Goal: Task Accomplishment & Management: Complete application form

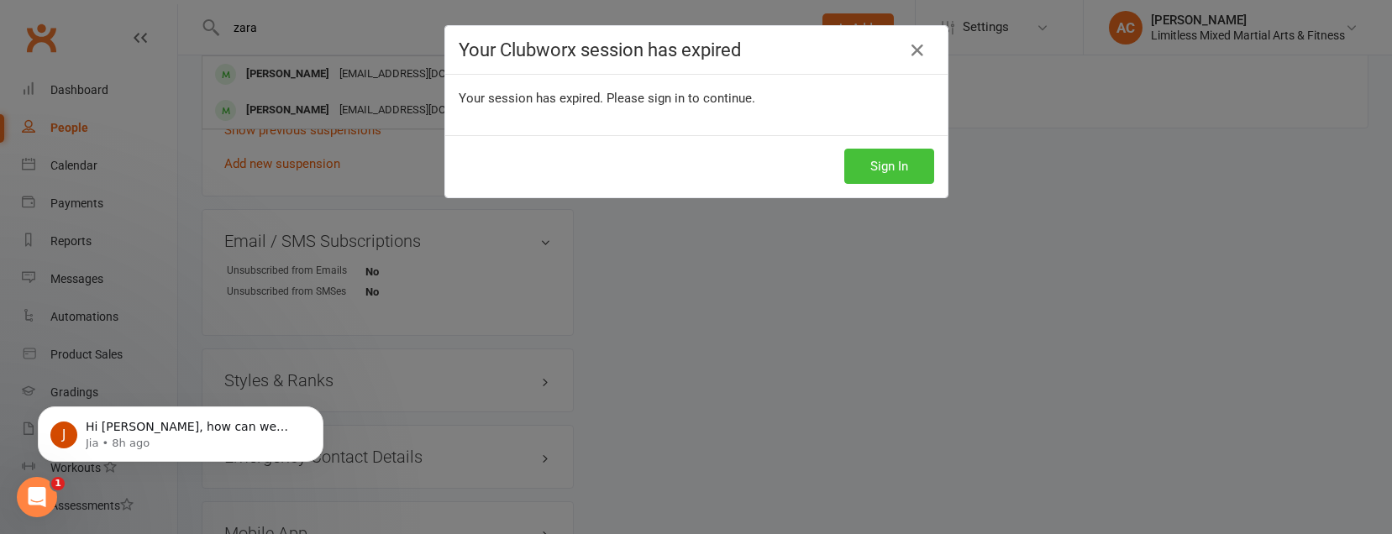
drag, startPoint x: 854, startPoint y: 171, endPoint x: 894, endPoint y: 176, distance: 39.8
click at [854, 171] on button "Sign In" at bounding box center [889, 166] width 90 height 35
click at [894, 176] on button "Sign In" at bounding box center [889, 166] width 90 height 35
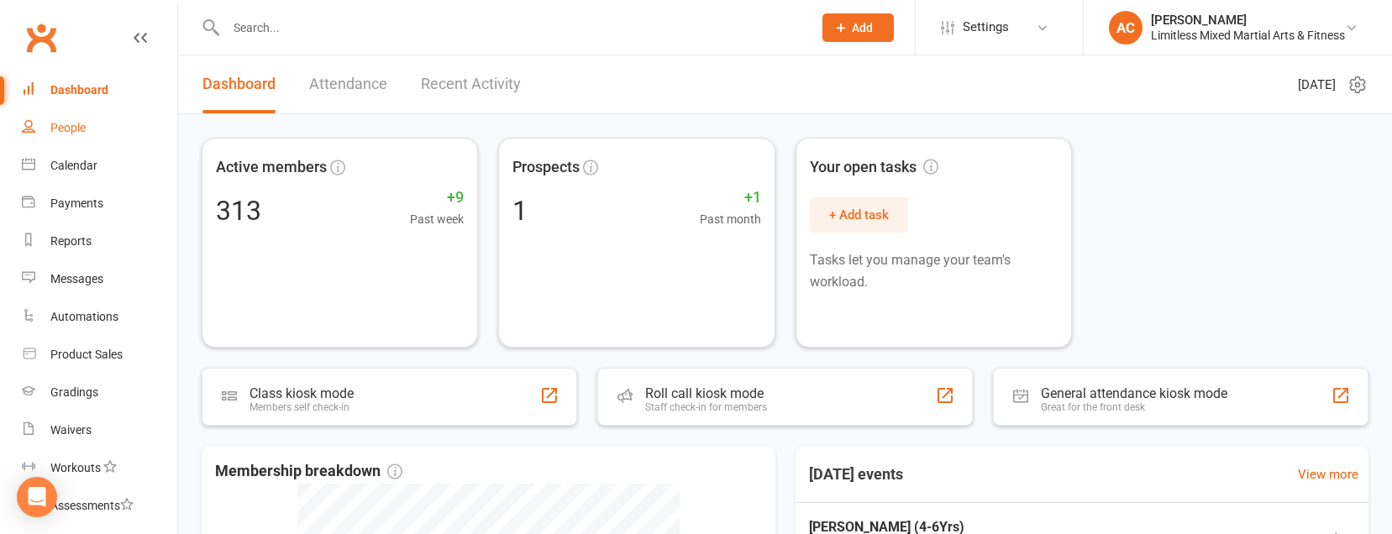
click at [72, 126] on div "People" at bounding box center [67, 127] width 35 height 13
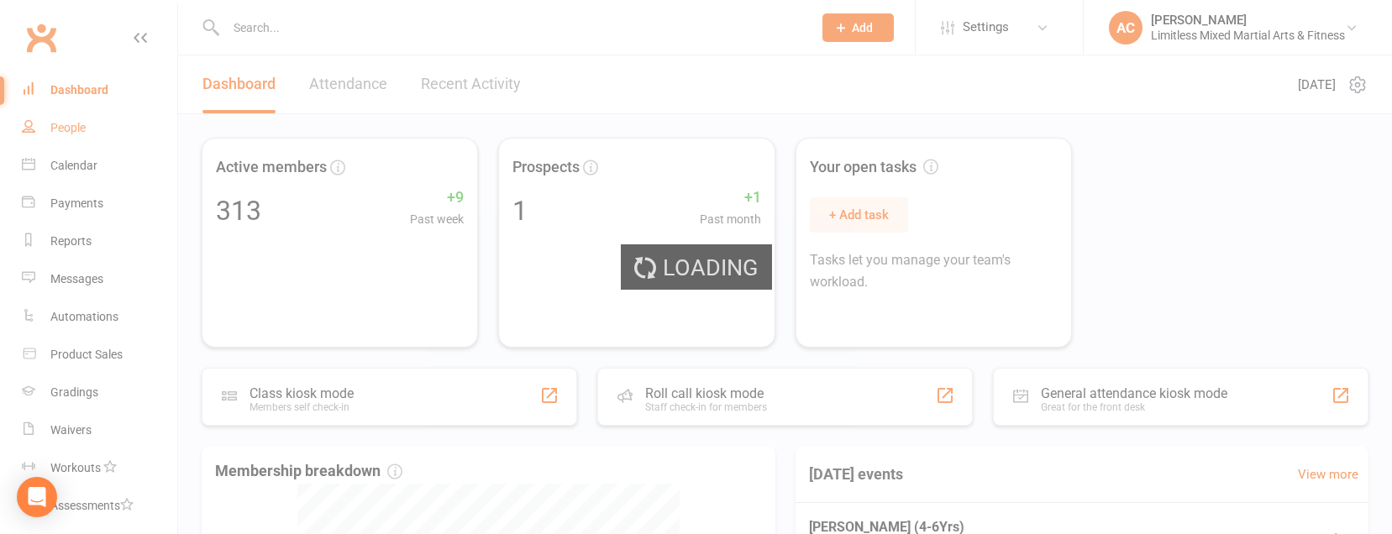
select select "100"
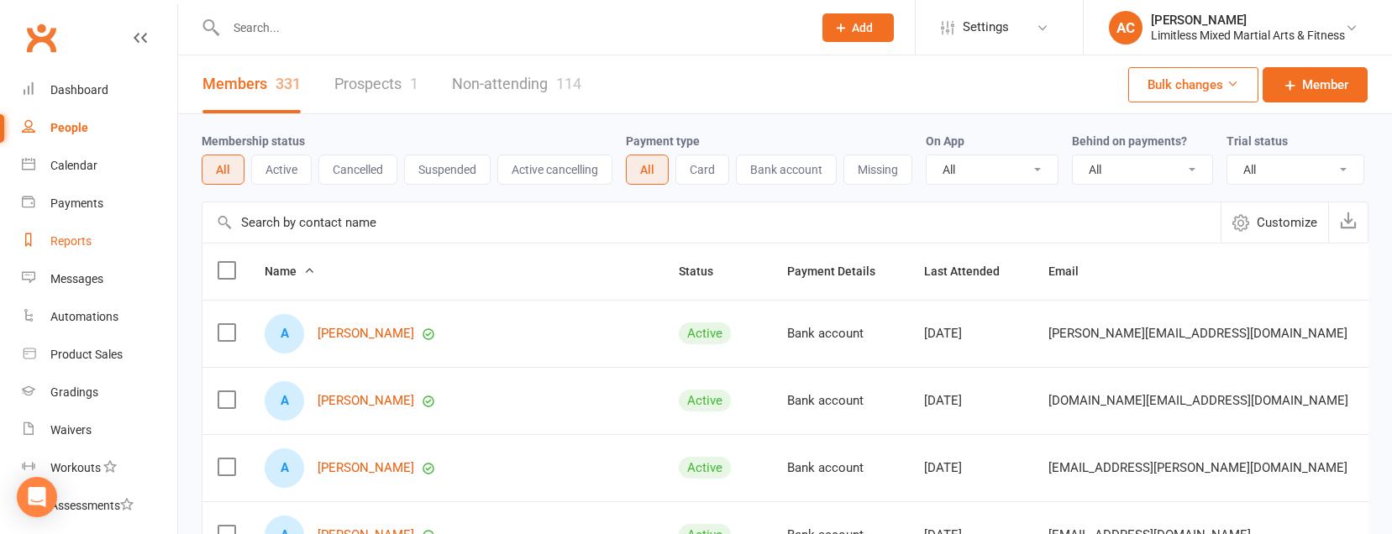
click at [72, 246] on div "Reports" at bounding box center [70, 240] width 41 height 13
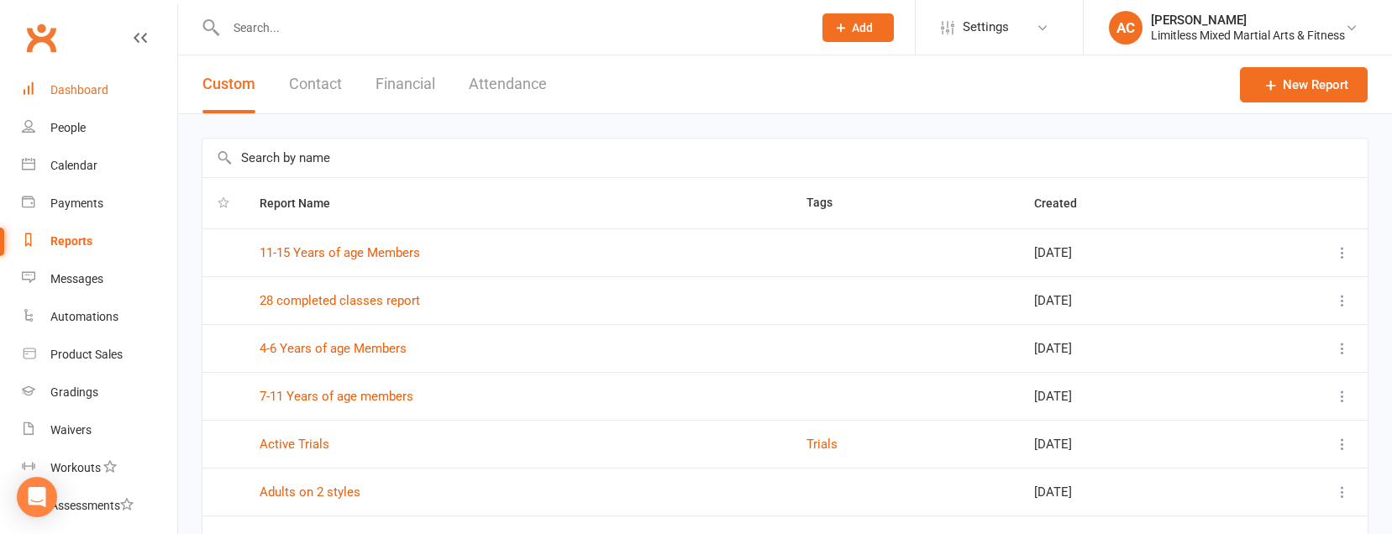
click at [82, 93] on div "Dashboard" at bounding box center [79, 89] width 58 height 13
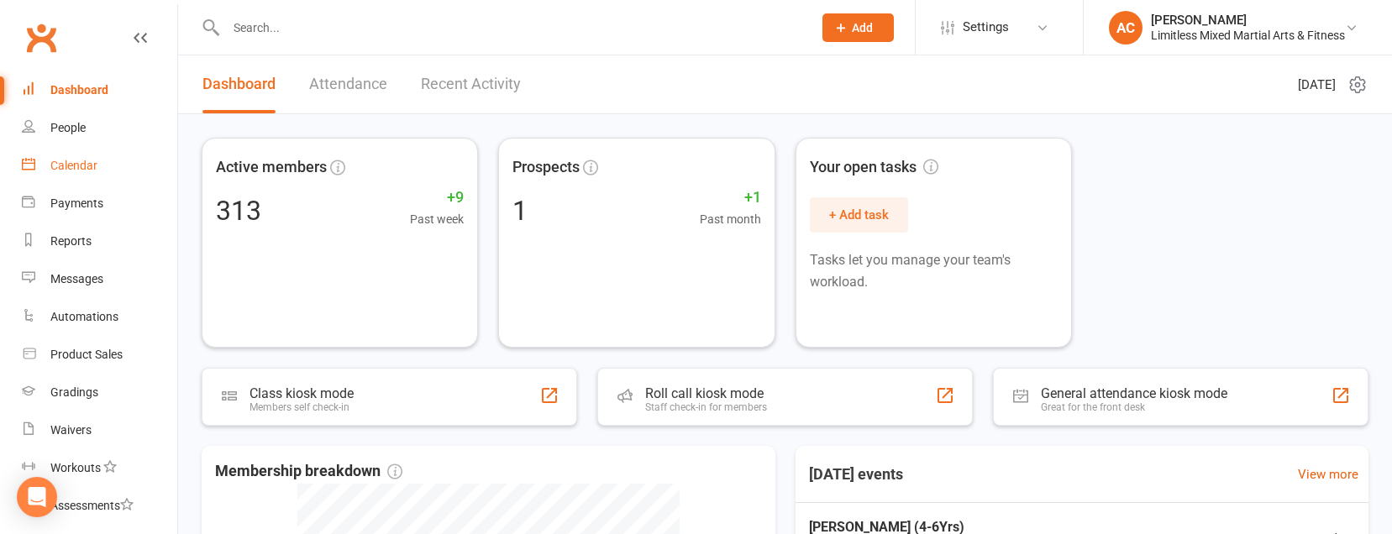
click at [83, 175] on link "Calendar" at bounding box center [99, 166] width 155 height 38
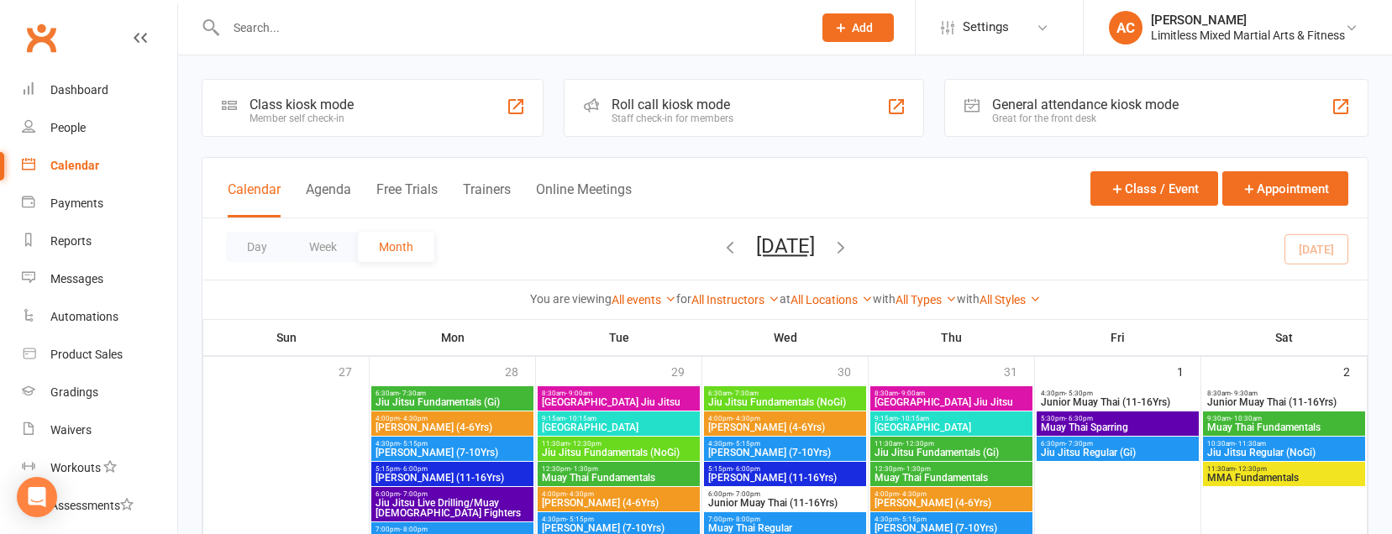
click at [255, 113] on div "Class kiosk mode Member self check-in" at bounding box center [302, 111] width 104 height 28
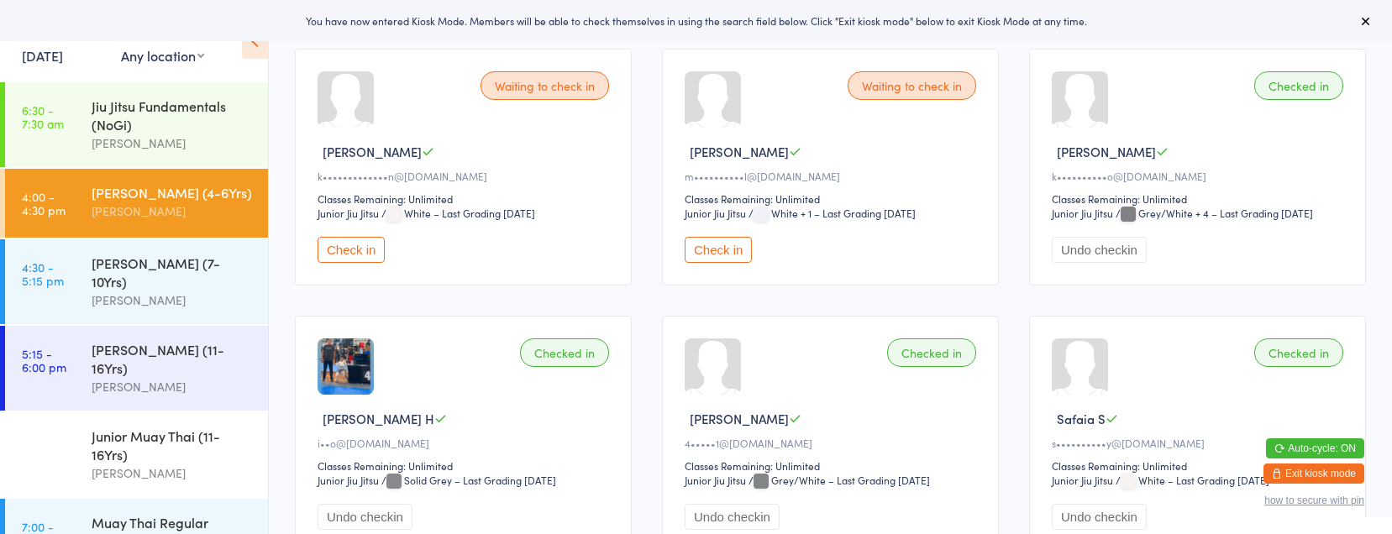
scroll to position [155, 0]
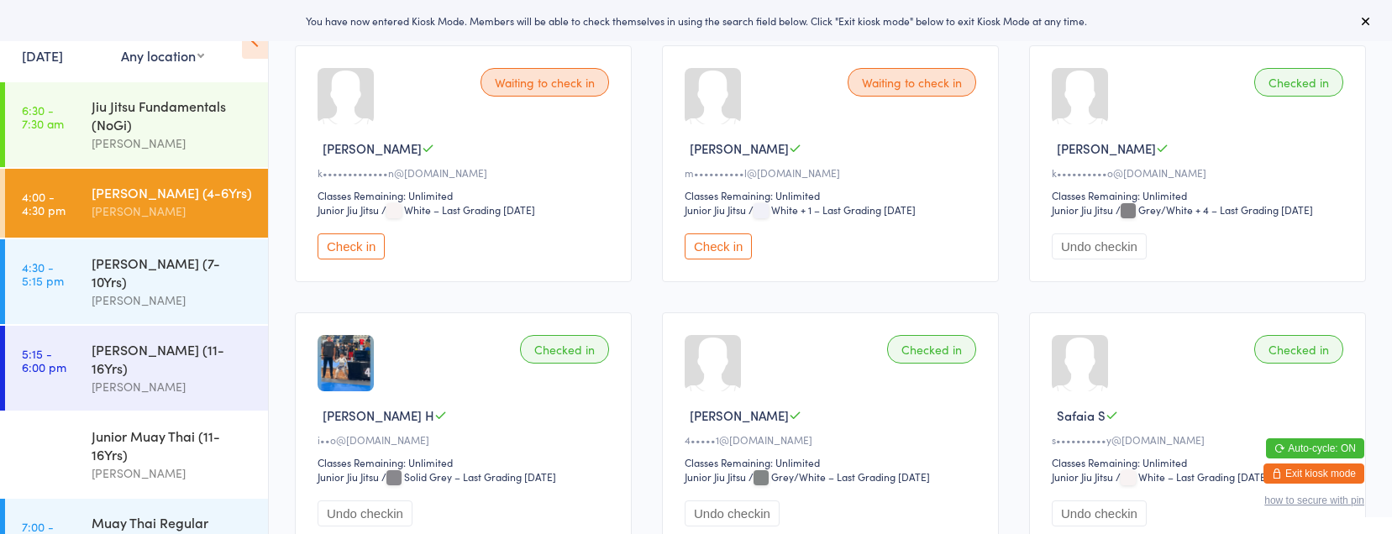
click at [344, 242] on button "Check in" at bounding box center [351, 247] width 67 height 26
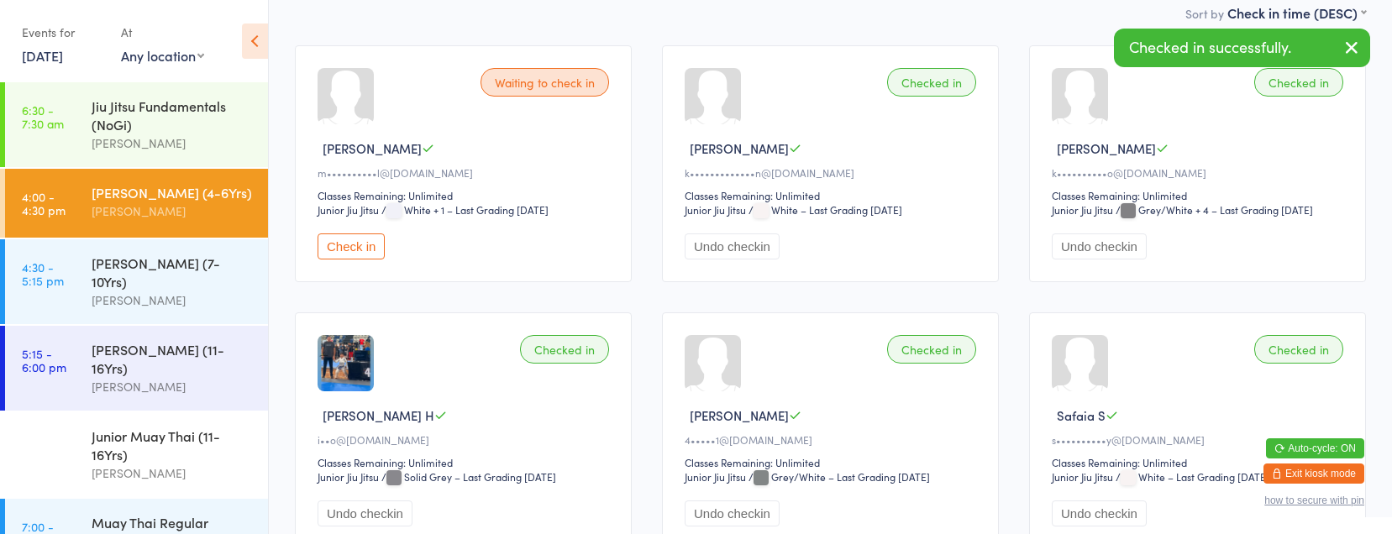
click at [358, 257] on button "Check in" at bounding box center [351, 247] width 67 height 26
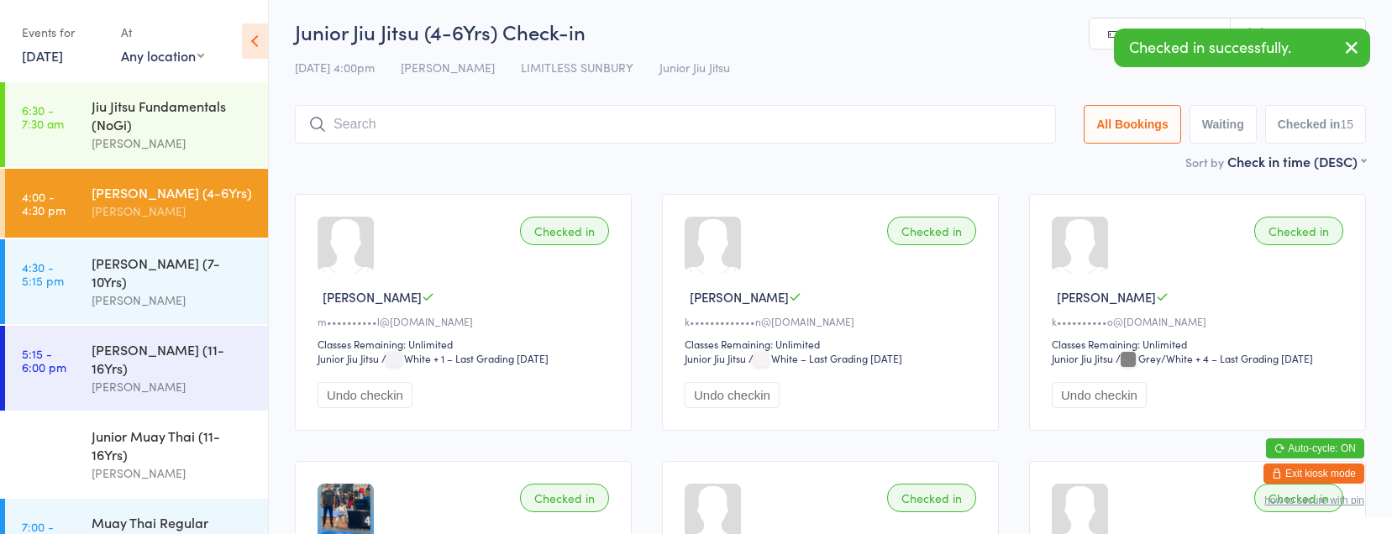
scroll to position [0, 0]
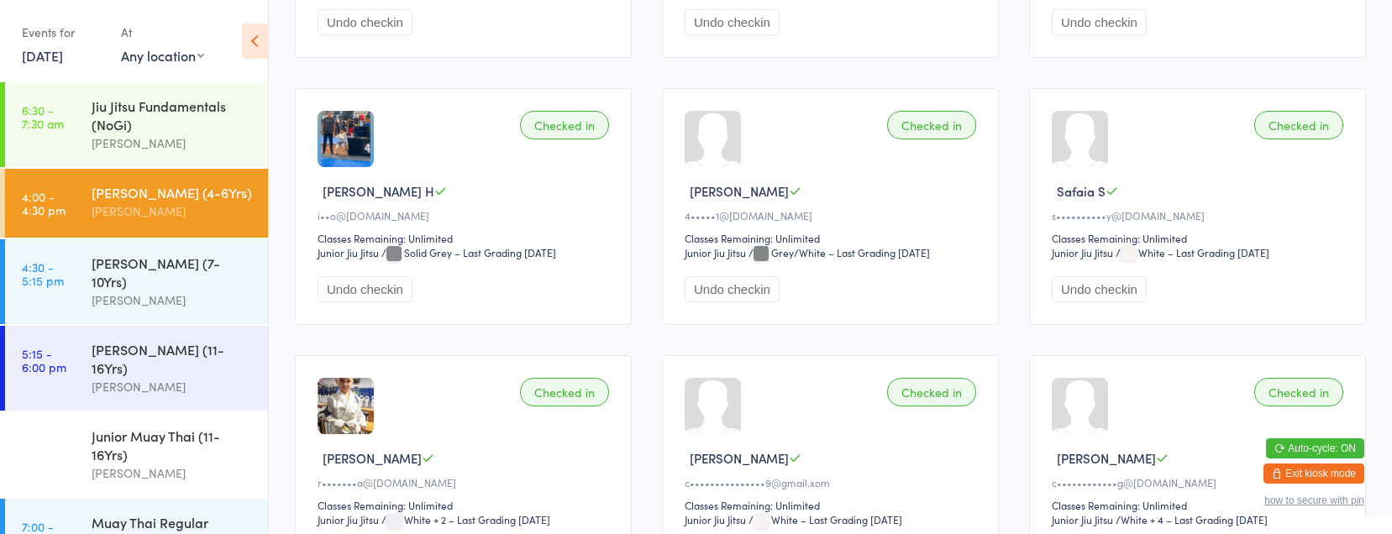
click at [253, 42] on icon at bounding box center [255, 41] width 26 height 35
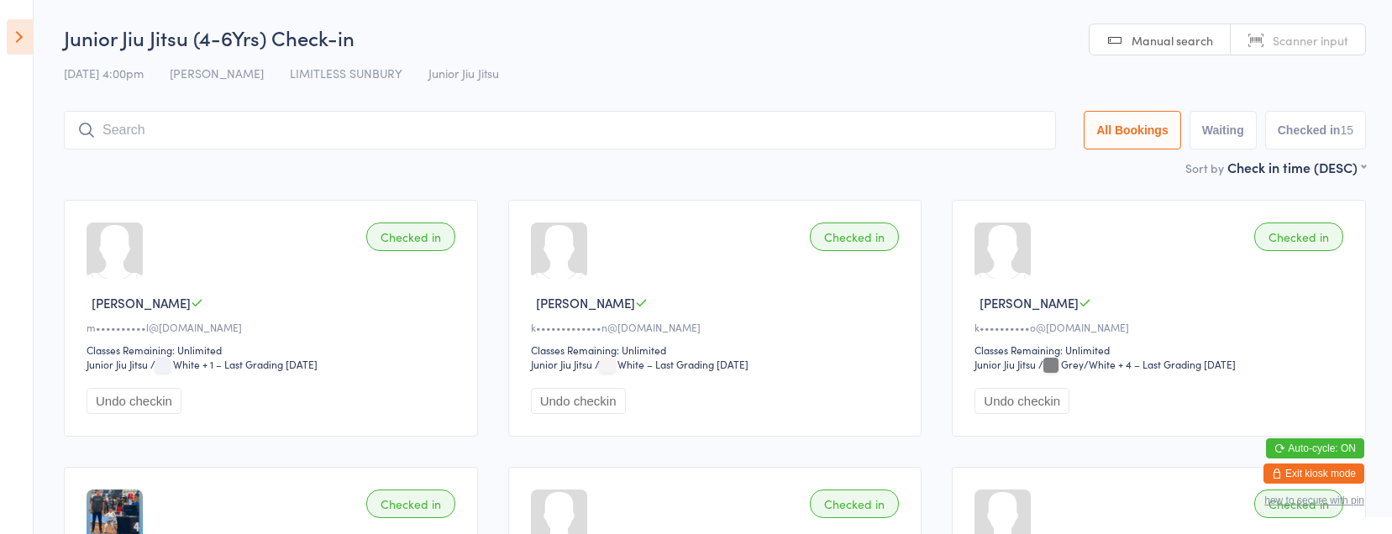
click at [18, 42] on icon at bounding box center [20, 36] width 26 height 35
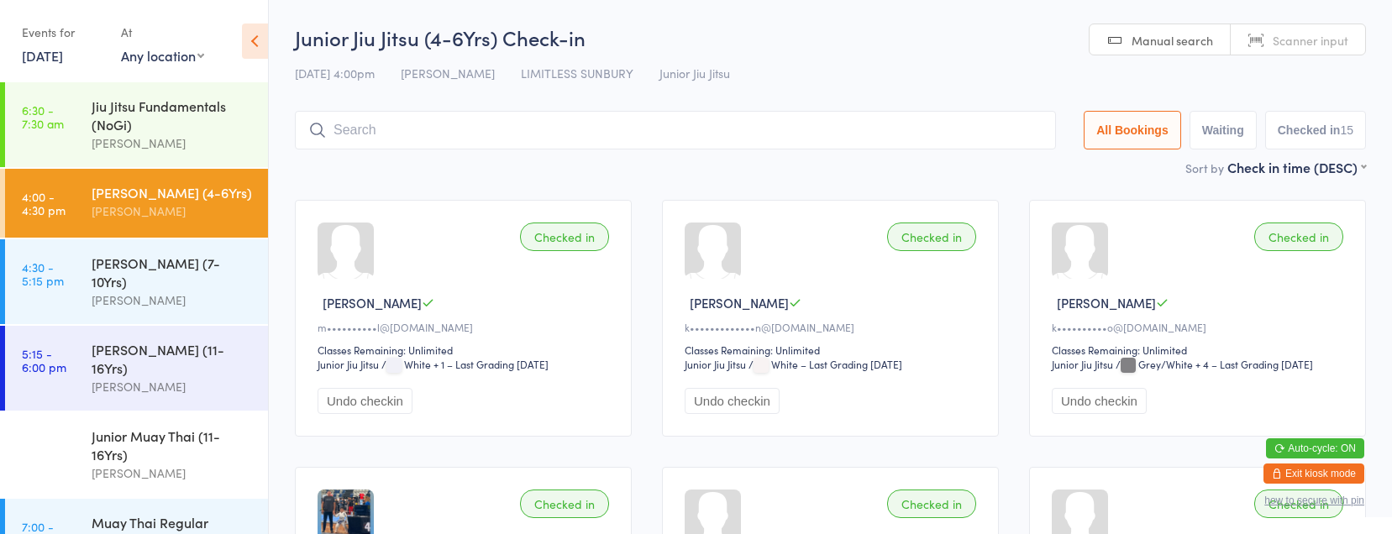
click at [258, 44] on icon at bounding box center [255, 41] width 26 height 35
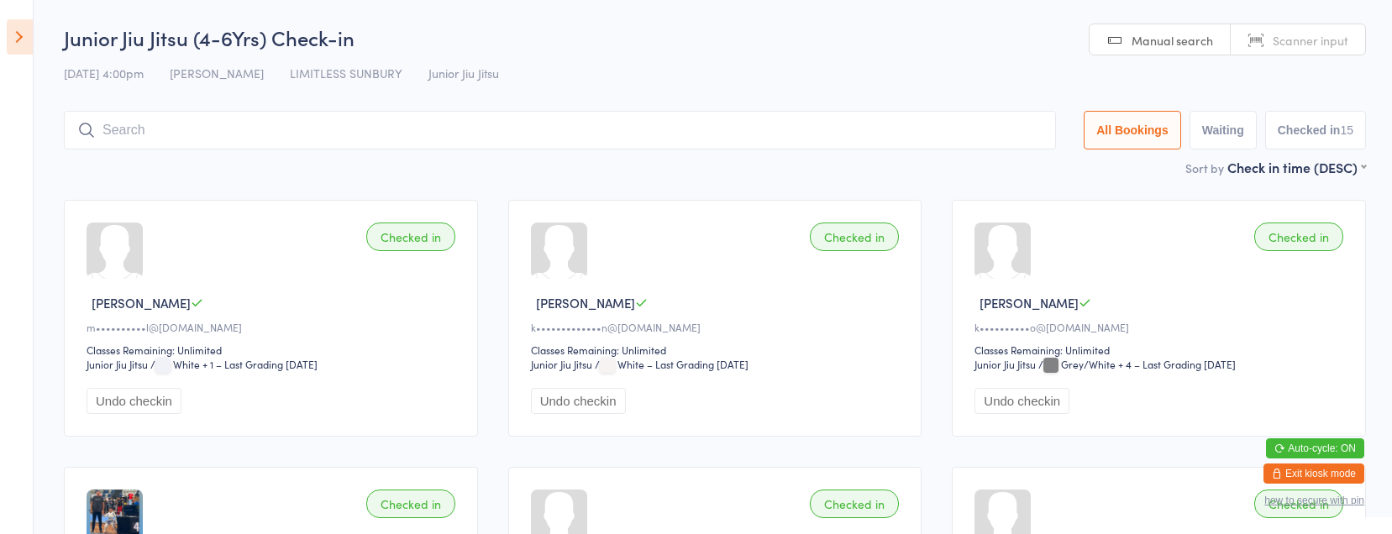
drag, startPoint x: 13, startPoint y: 35, endPoint x: 23, endPoint y: 12, distance: 25.3
click at [15, 35] on icon at bounding box center [20, 36] width 26 height 35
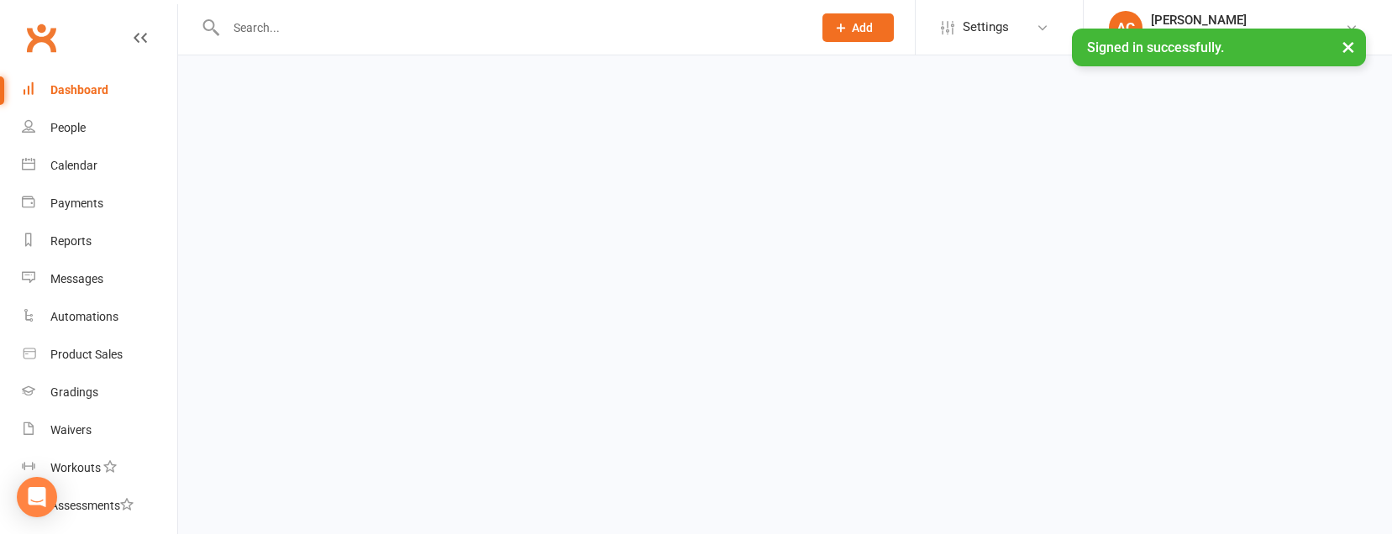
click at [844, 21] on button "Add" at bounding box center [857, 27] width 71 height 29
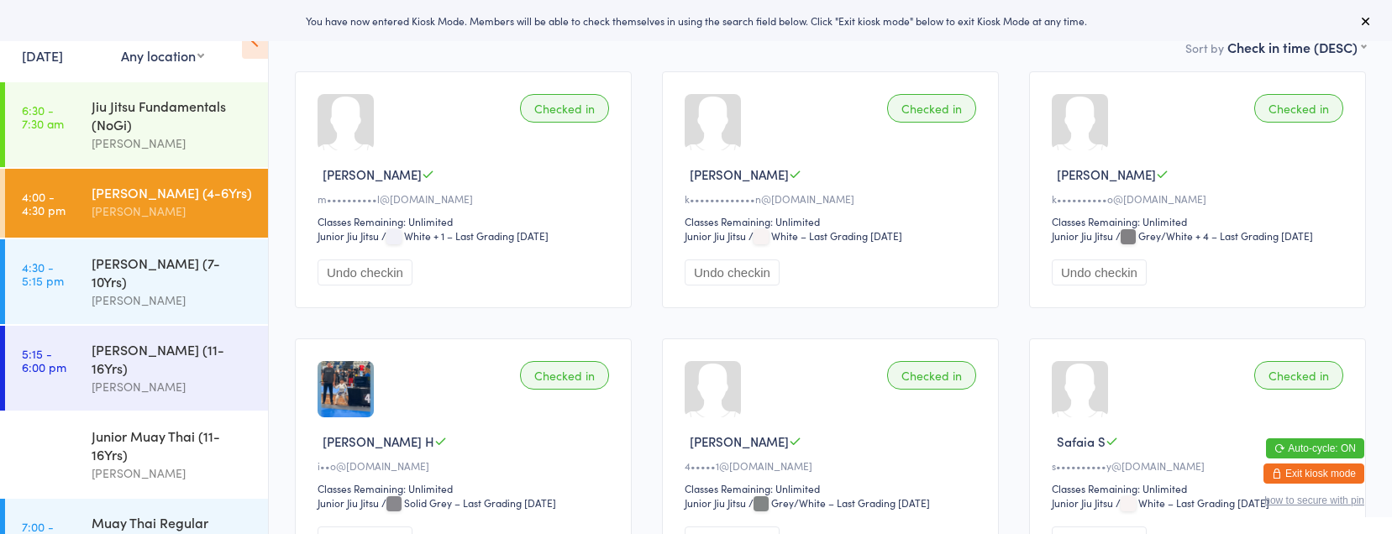
scroll to position [187, 0]
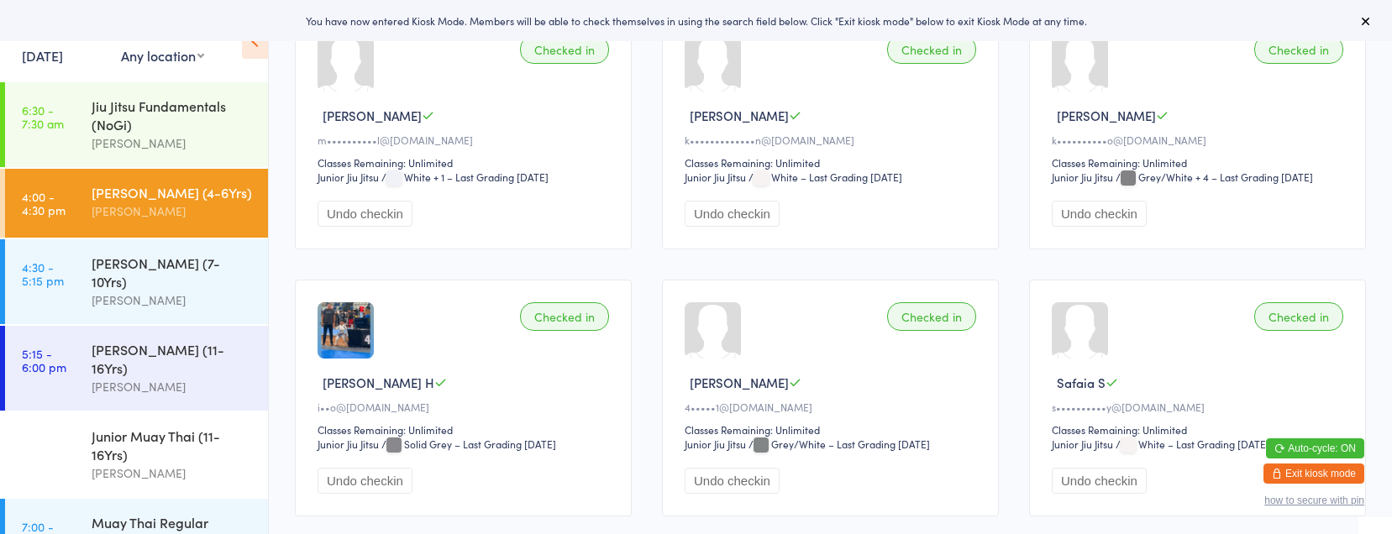
click at [1367, 22] on icon at bounding box center [1365, 20] width 13 height 13
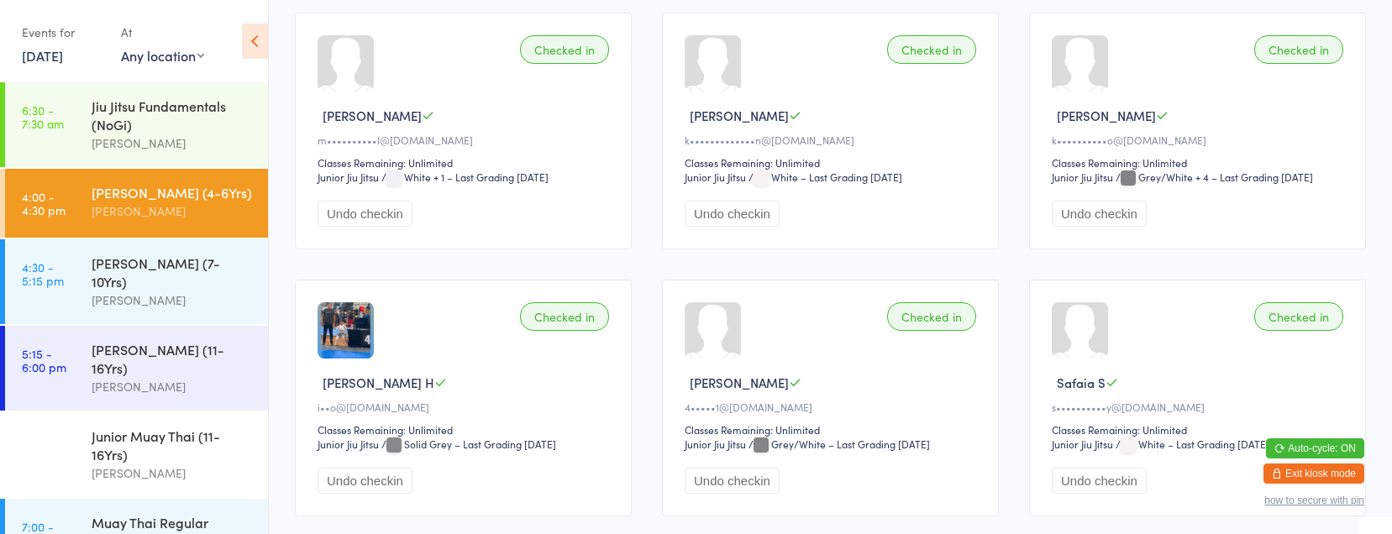
click at [171, 55] on select "Any location Mount Macedon School Macedon School LIMITLESS SUNBURY" at bounding box center [162, 55] width 83 height 18
click at [257, 33] on icon at bounding box center [255, 41] width 26 height 35
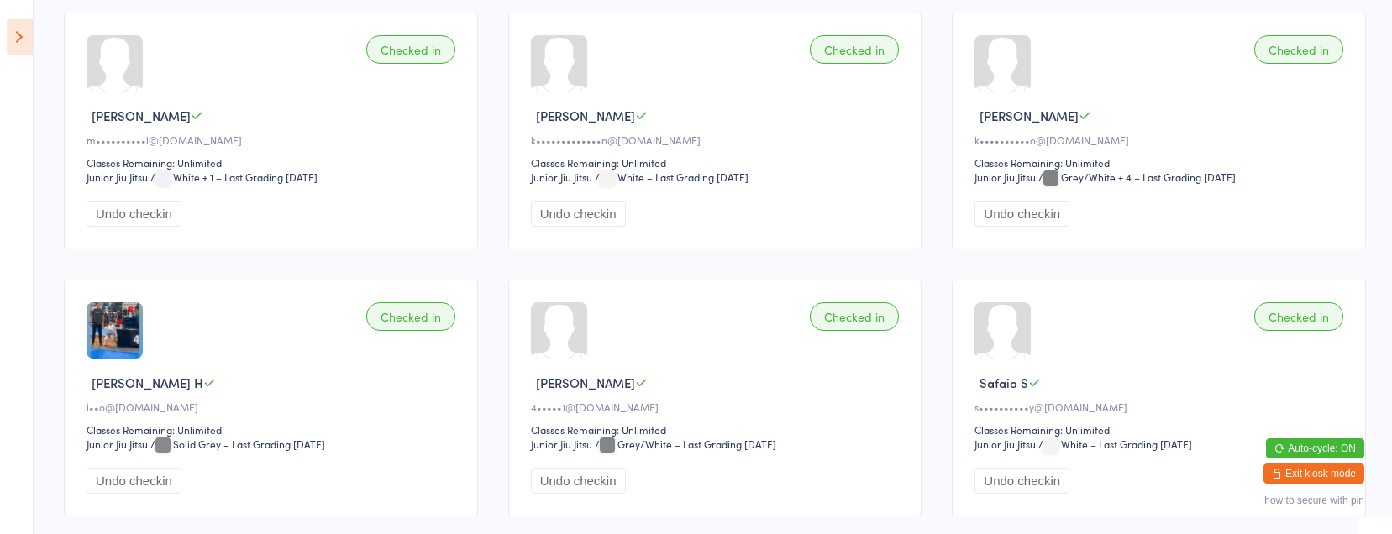
scroll to position [0, 0]
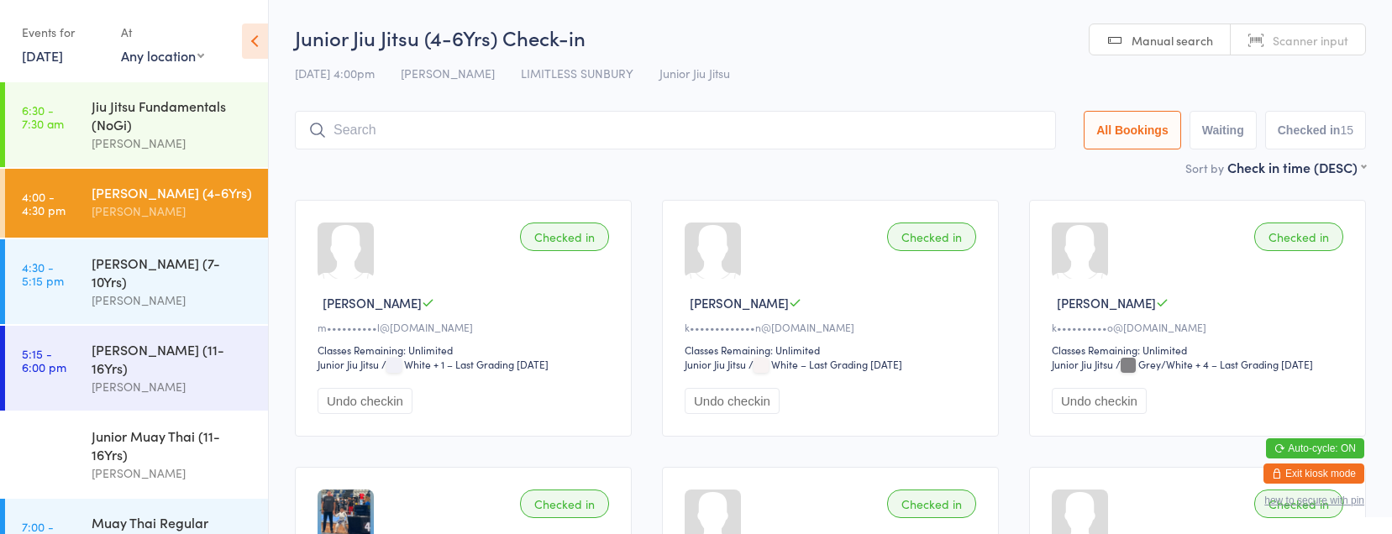
click at [247, 43] on icon at bounding box center [255, 41] width 26 height 35
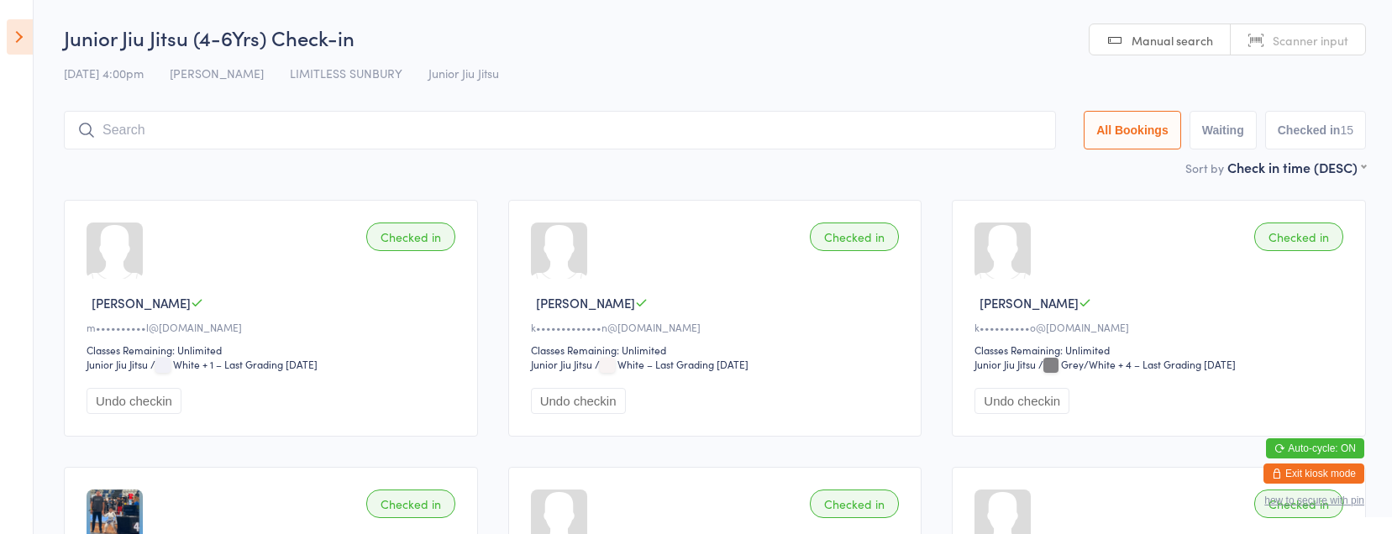
click at [1332, 479] on button "Exit kiosk mode" at bounding box center [1313, 474] width 101 height 20
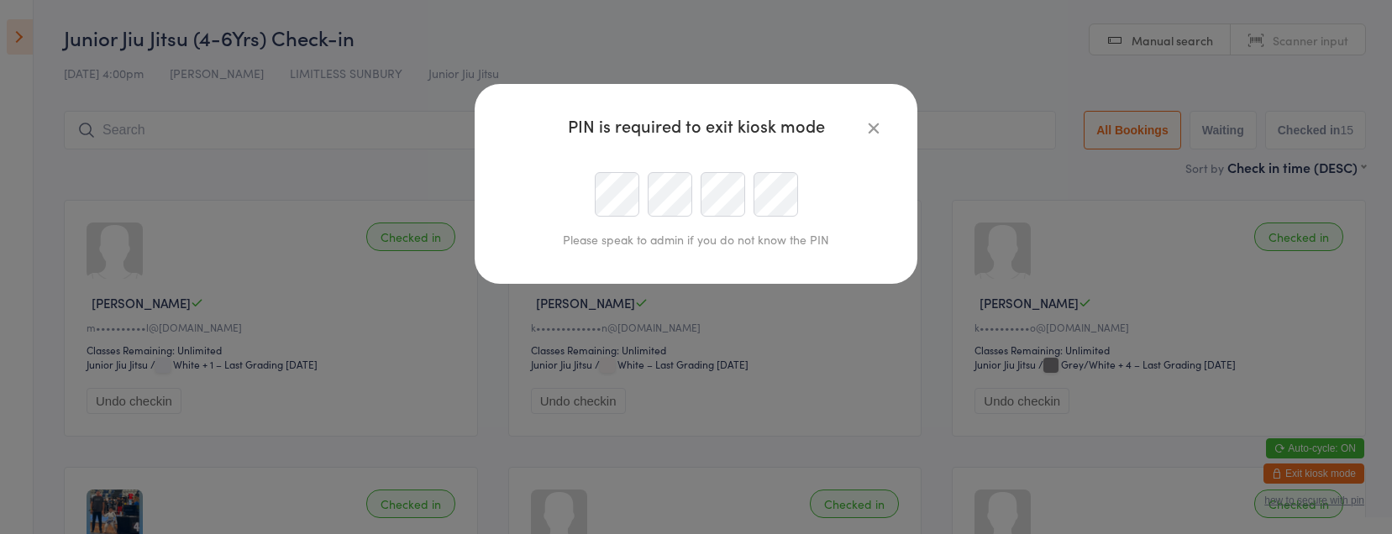
click at [869, 123] on icon "button" at bounding box center [873, 127] width 18 height 18
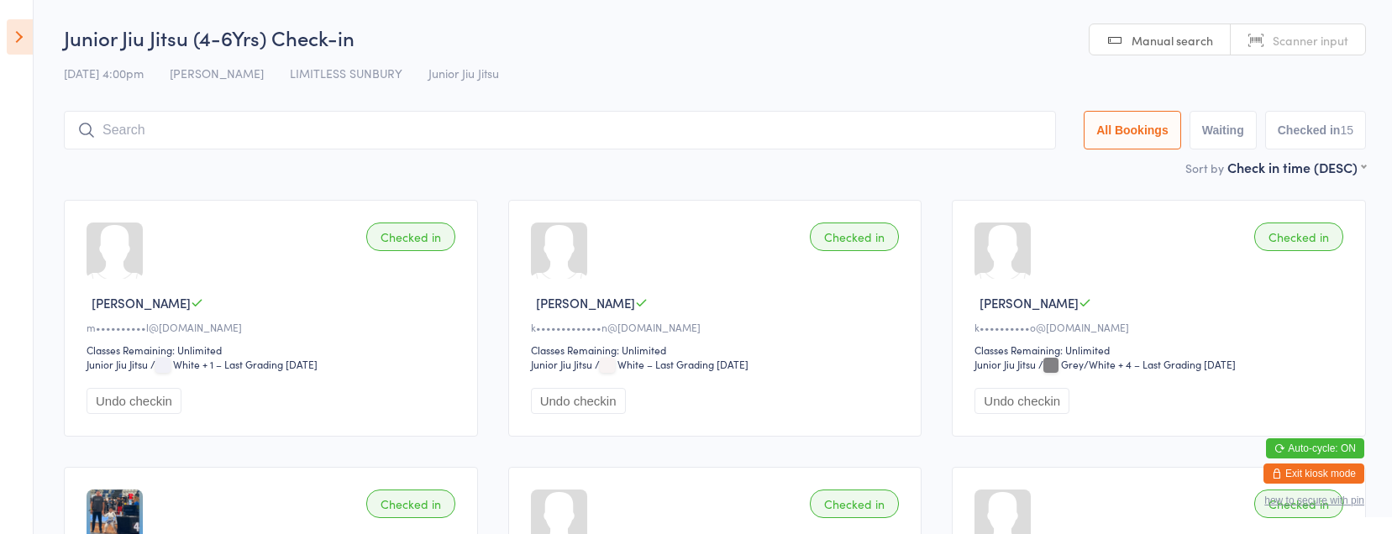
click at [1332, 474] on button "Exit kiosk mode" at bounding box center [1313, 474] width 101 height 20
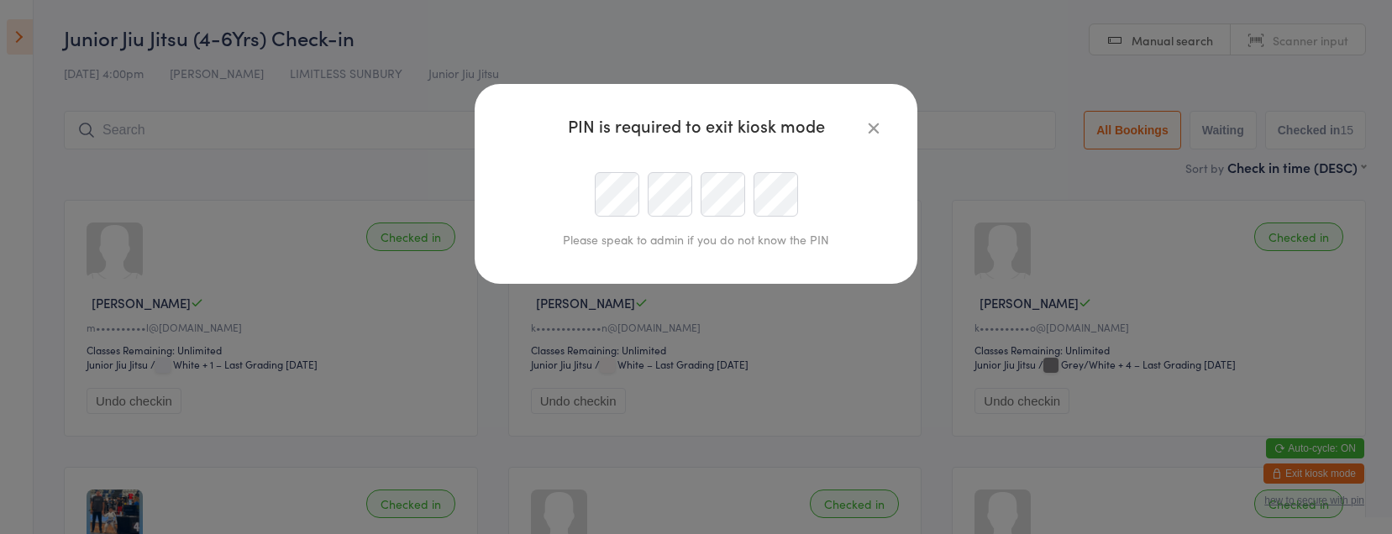
click at [871, 121] on icon "button" at bounding box center [873, 127] width 18 height 18
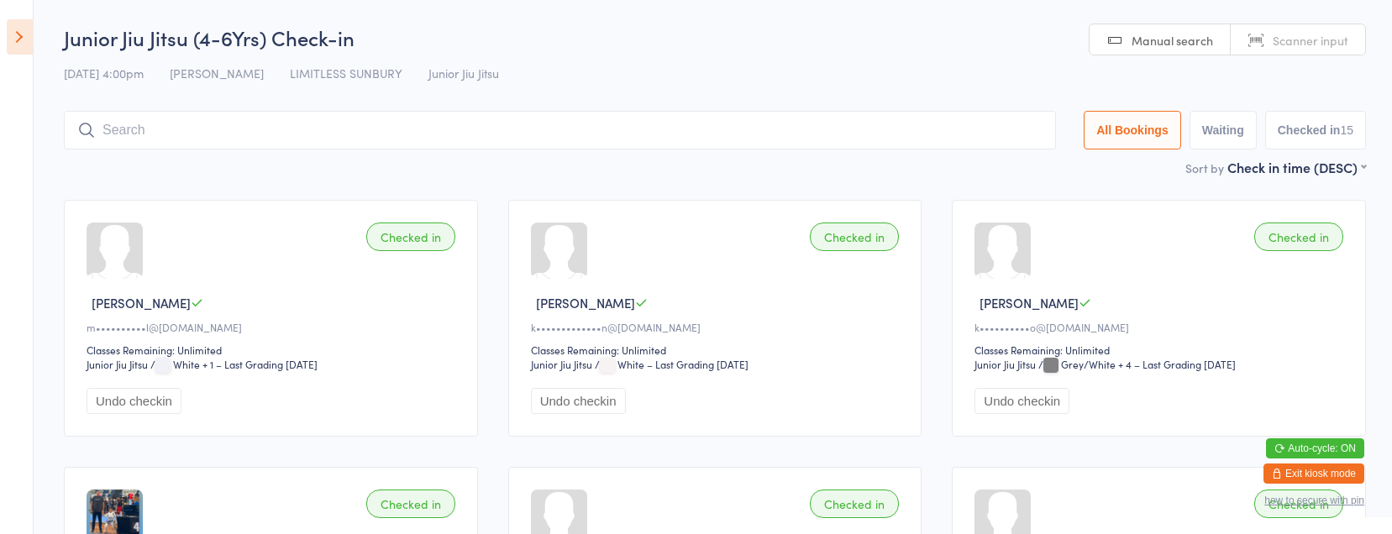
click at [20, 39] on icon at bounding box center [20, 36] width 26 height 35
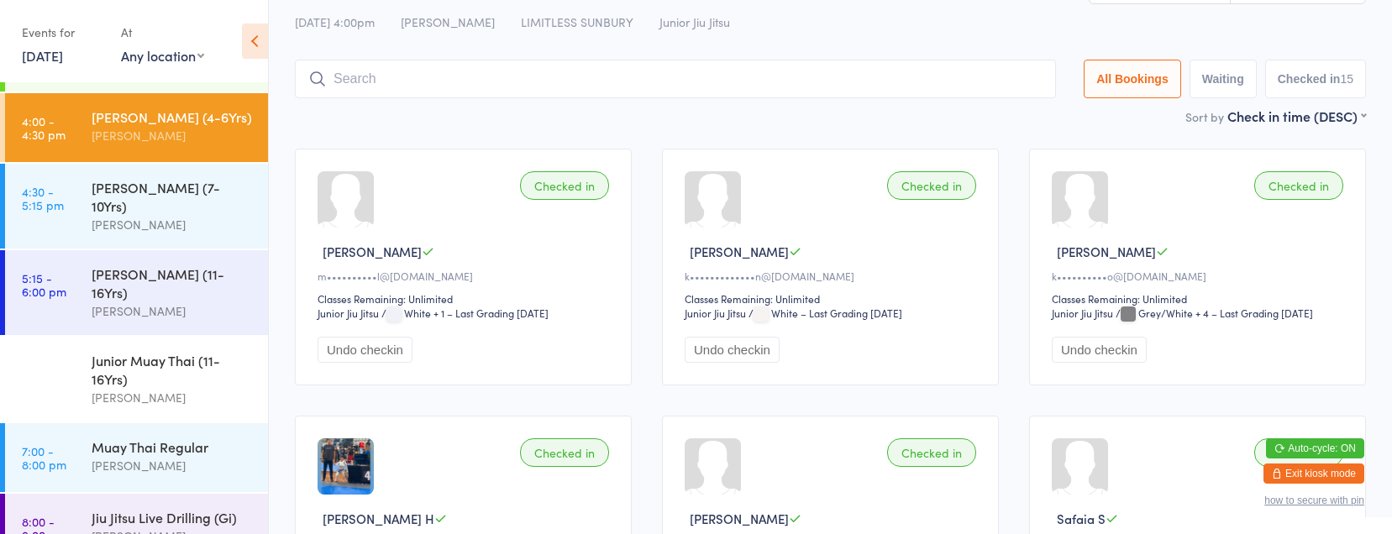
scroll to position [54, 0]
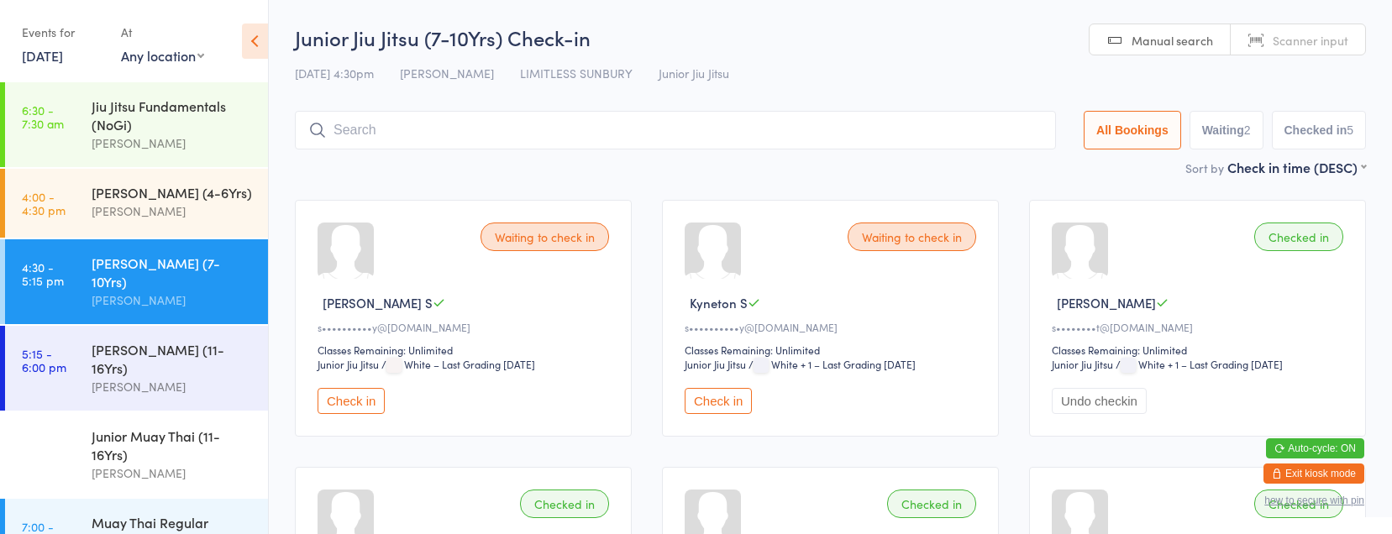
click at [247, 48] on icon at bounding box center [255, 41] width 26 height 35
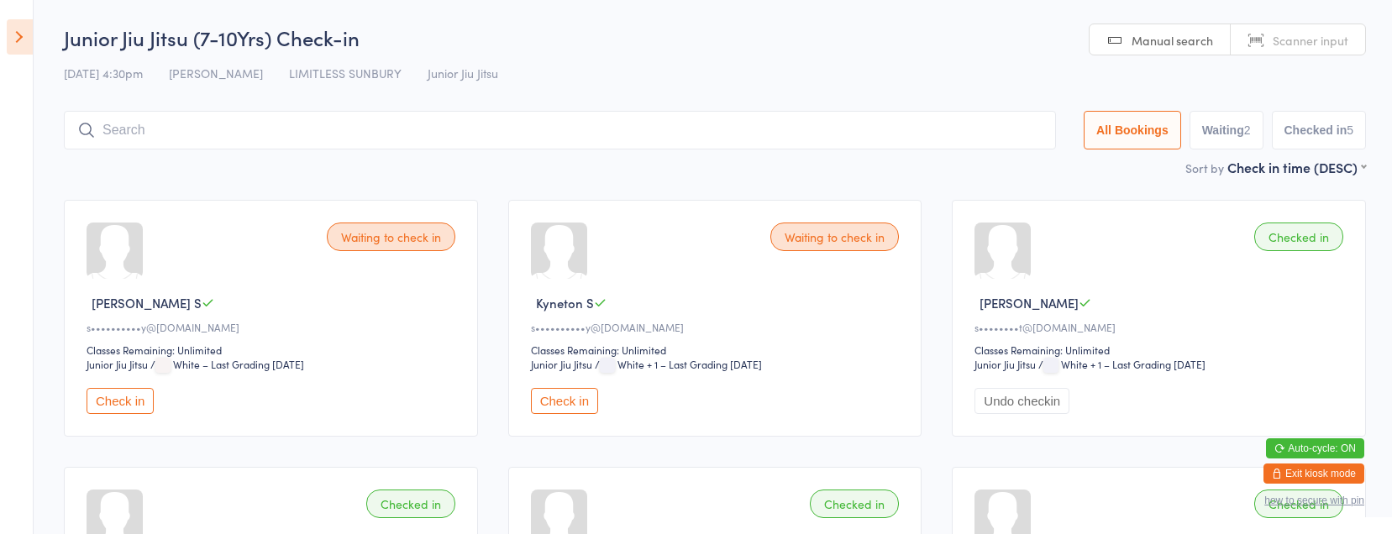
click at [1321, 474] on button "Exit kiosk mode" at bounding box center [1313, 474] width 101 height 20
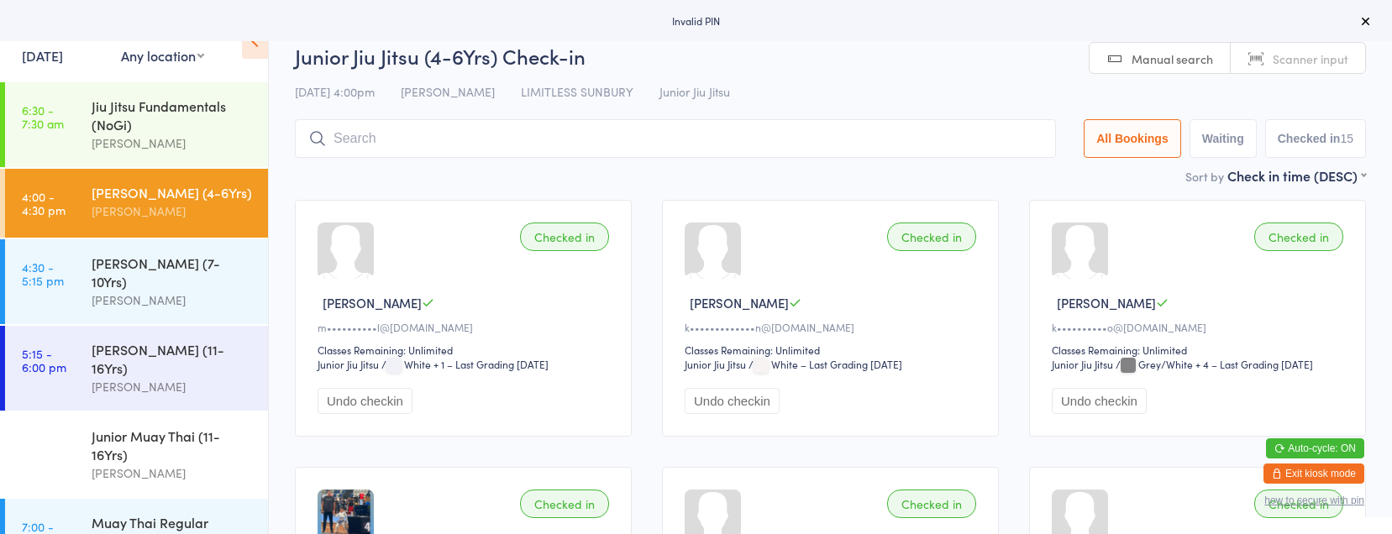
click at [1323, 475] on button "Exit kiosk mode" at bounding box center [1313, 474] width 101 height 20
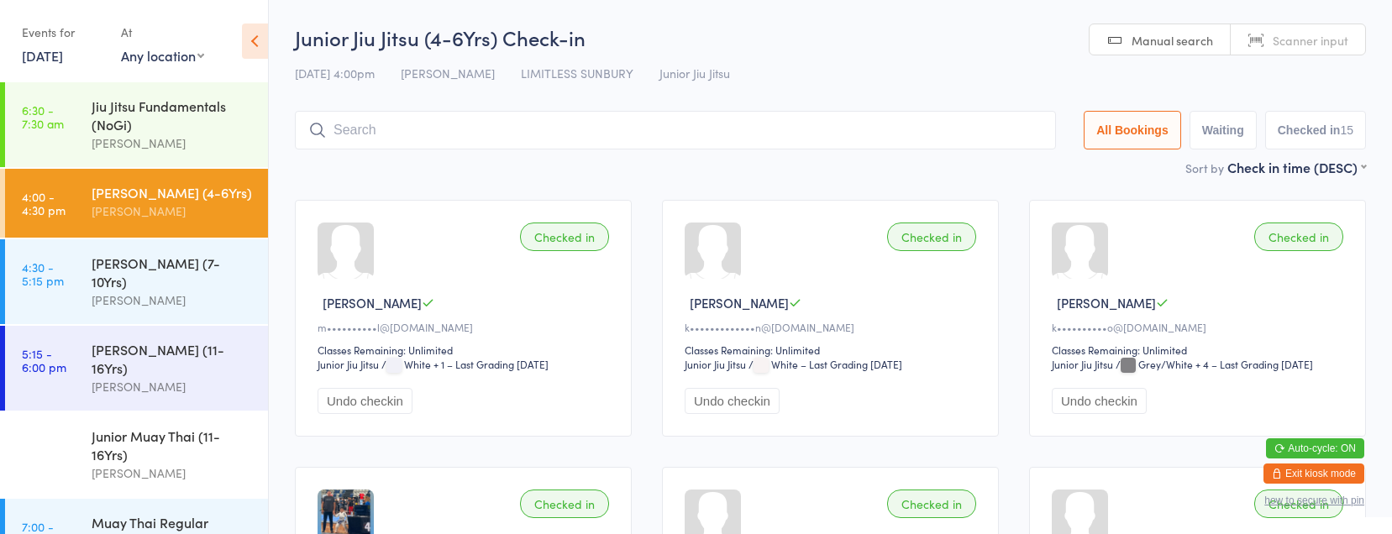
click at [1168, 36] on span "Manual search" at bounding box center [1172, 40] width 81 height 17
click at [1175, 43] on span "Manual search" at bounding box center [1172, 40] width 81 height 17
click at [1348, 476] on button "Exit kiosk mode" at bounding box center [1313, 474] width 101 height 20
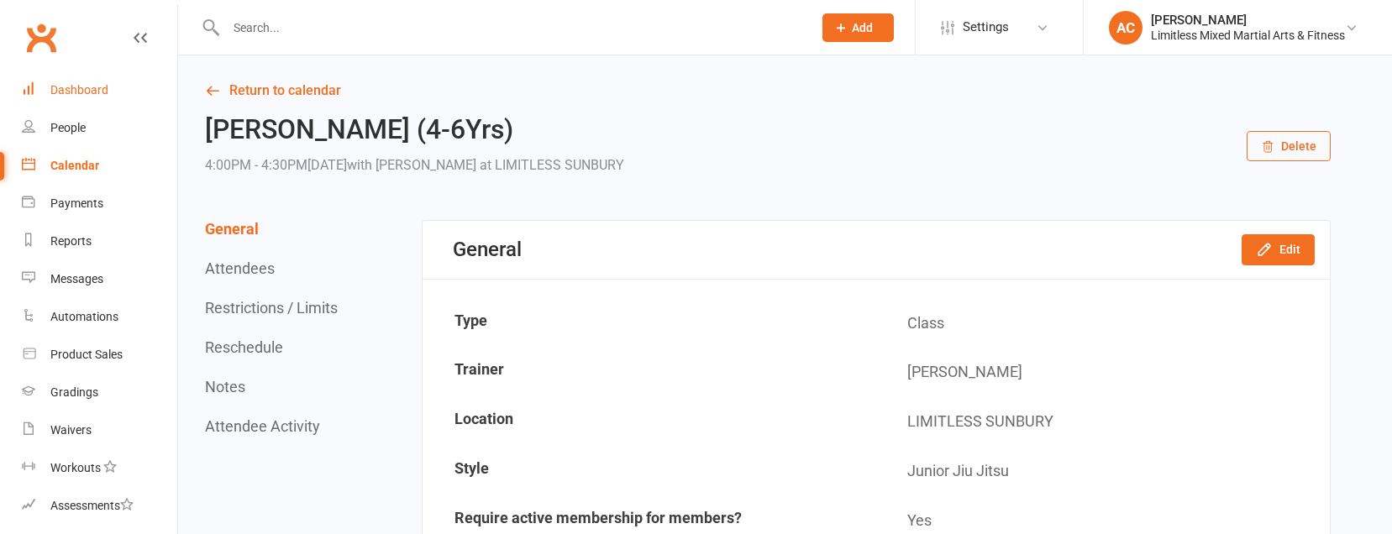
click at [66, 98] on link "Dashboard" at bounding box center [99, 90] width 155 height 38
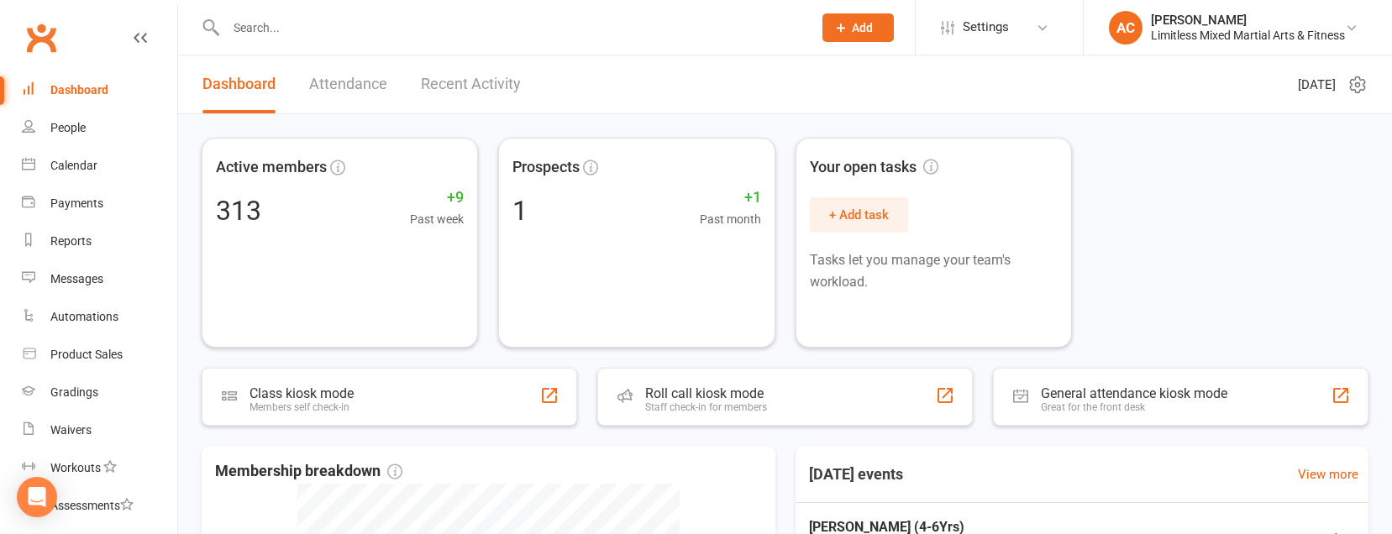
click at [864, 27] on span "Add" at bounding box center [862, 27] width 21 height 13
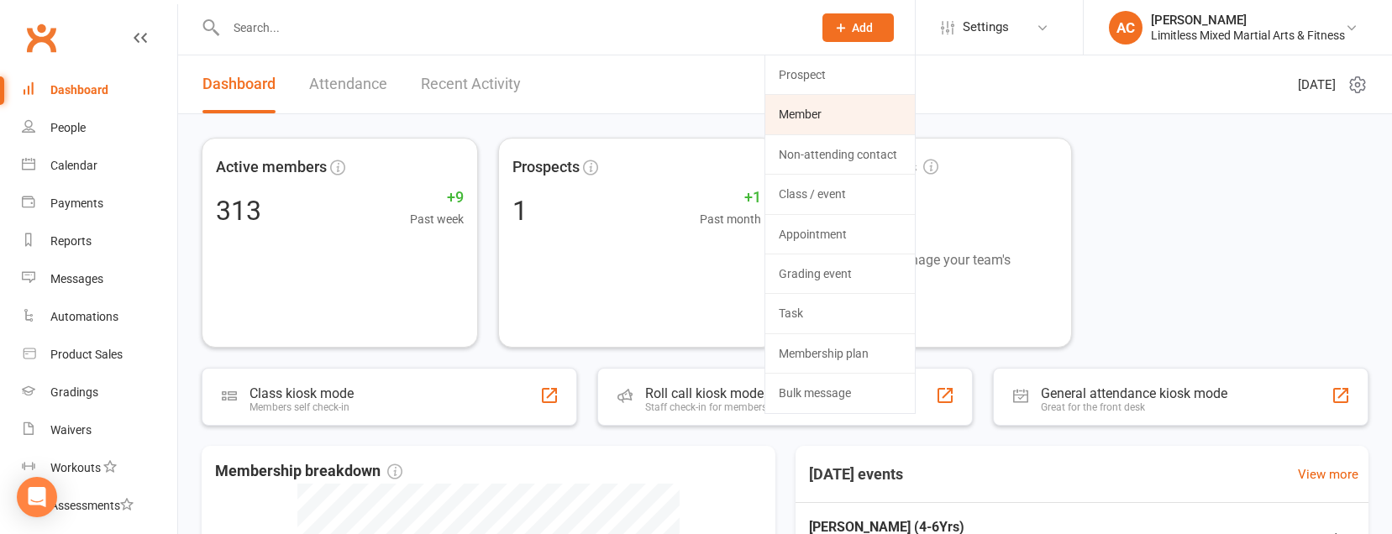
click at [871, 116] on link "Member" at bounding box center [840, 114] width 150 height 39
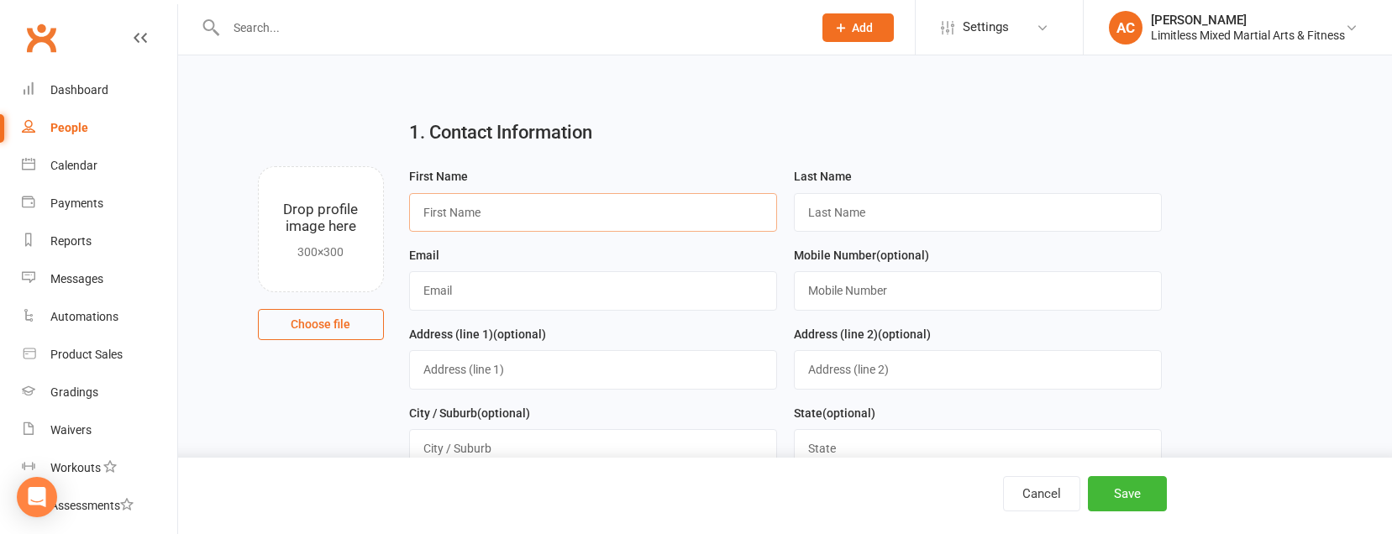
click at [701, 221] on input "text" at bounding box center [593, 212] width 368 height 39
type input "[PERSON_NAME]"
click at [832, 210] on input "text" at bounding box center [978, 212] width 368 height 39
type input "Partasidis"
click at [716, 291] on input "text" at bounding box center [593, 290] width 368 height 39
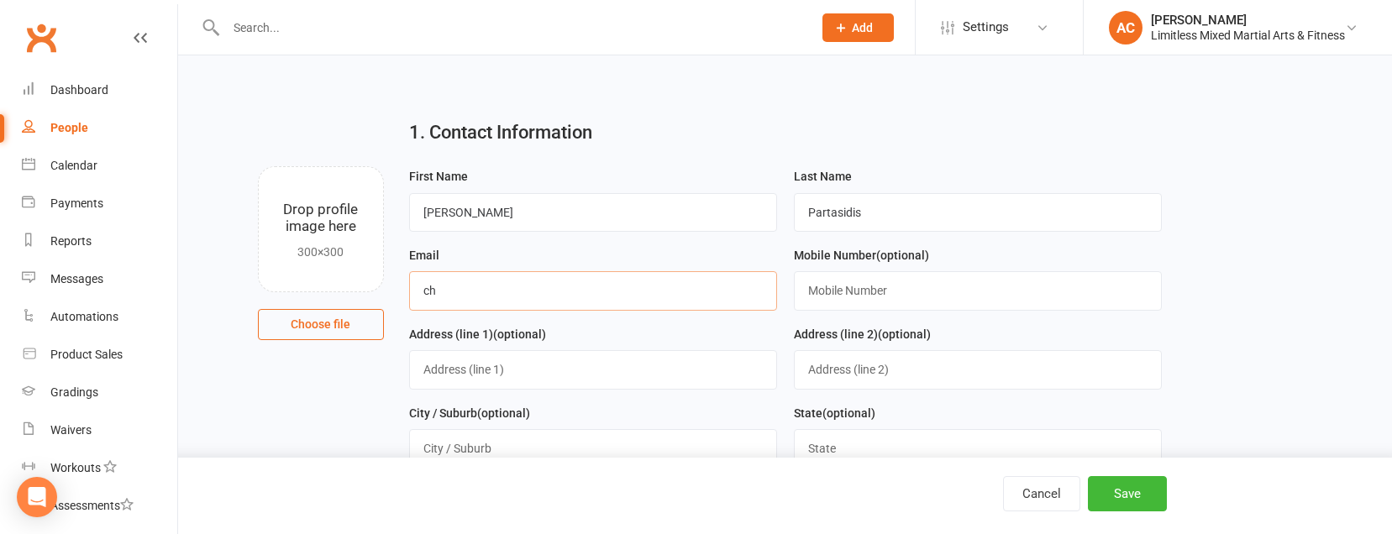
type input "ch"
drag, startPoint x: 598, startPoint y: 213, endPoint x: 369, endPoint y: 205, distance: 229.5
click at [368, 166] on div "Drop profile image here 300×300 Choose file First Name [PERSON_NAME] Last Name …" at bounding box center [785, 166] width 1167 height 0
click at [459, 291] on input "ch" at bounding box center [593, 290] width 368 height 39
click at [458, 296] on input "ch" at bounding box center [593, 290] width 368 height 39
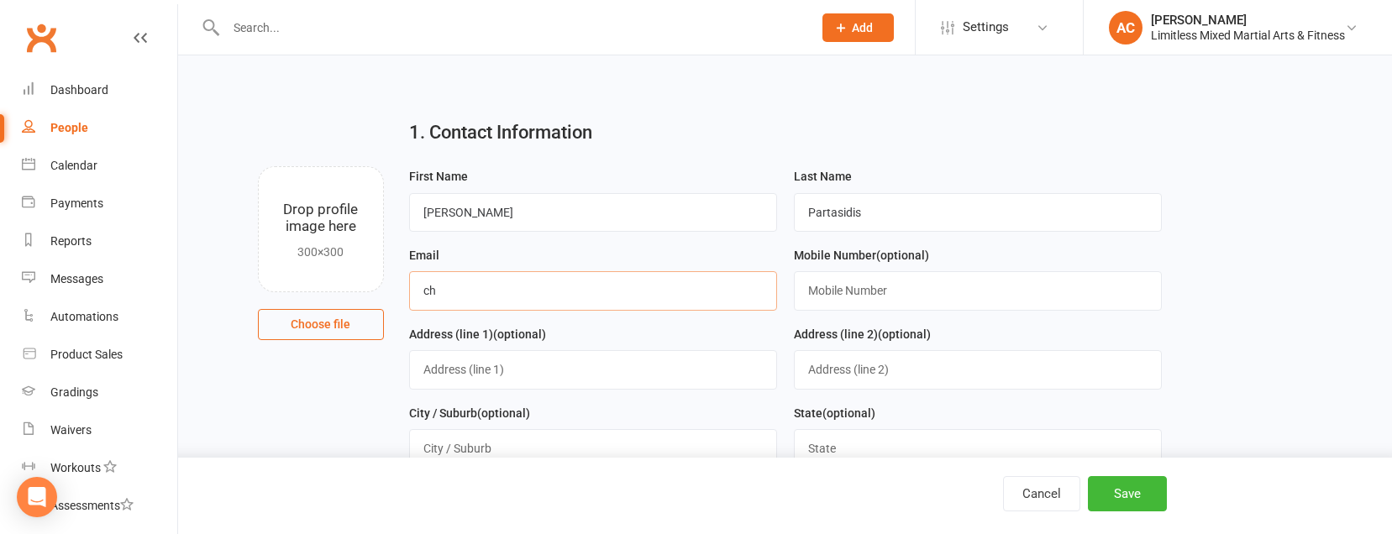
click at [414, 286] on input "ch" at bounding box center [593, 290] width 368 height 39
paste input "[PERSON_NAME]"
drag, startPoint x: 896, startPoint y: 210, endPoint x: 806, endPoint y: 218, distance: 91.1
click at [806, 218] on input "Partasidis" at bounding box center [978, 212] width 368 height 39
click at [650, 296] on input "[PERSON_NAME]" at bounding box center [593, 290] width 368 height 39
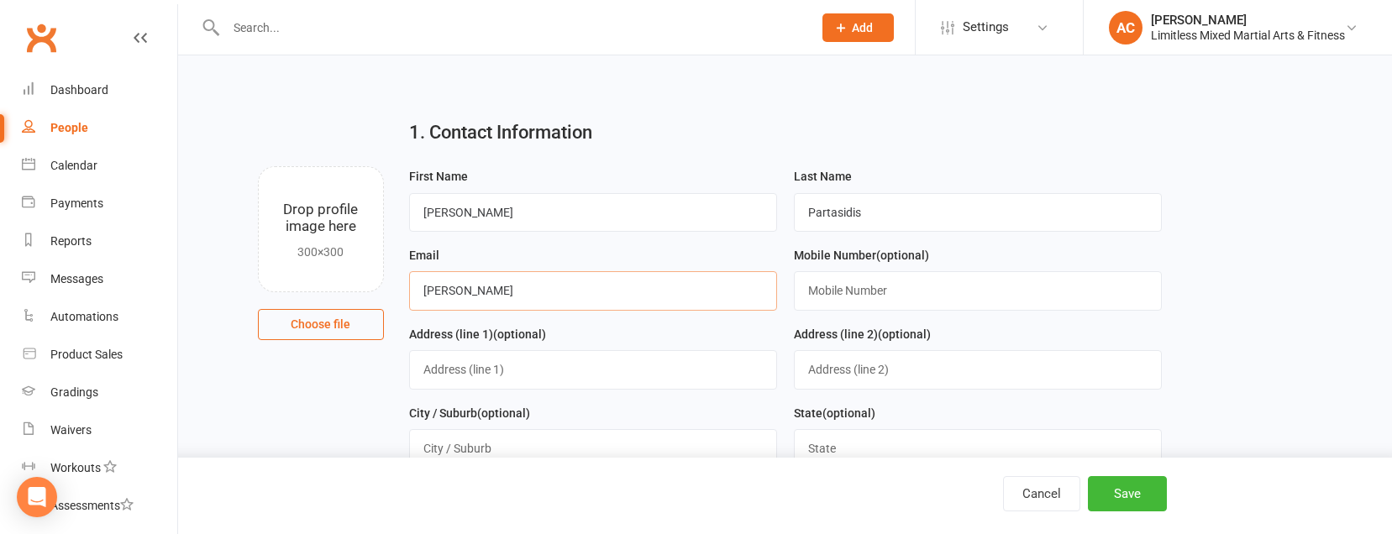
paste input "Partasidis"
drag, startPoint x: 578, startPoint y: 293, endPoint x: 607, endPoint y: 299, distance: 30.0
click at [579, 293] on input "[EMAIL_ADDRESS][DOMAIN_NAME]" at bounding box center [593, 290] width 368 height 39
type input "[EMAIL_ADDRESS][DOMAIN_NAME]"
click at [861, 292] on input "text" at bounding box center [978, 290] width 368 height 39
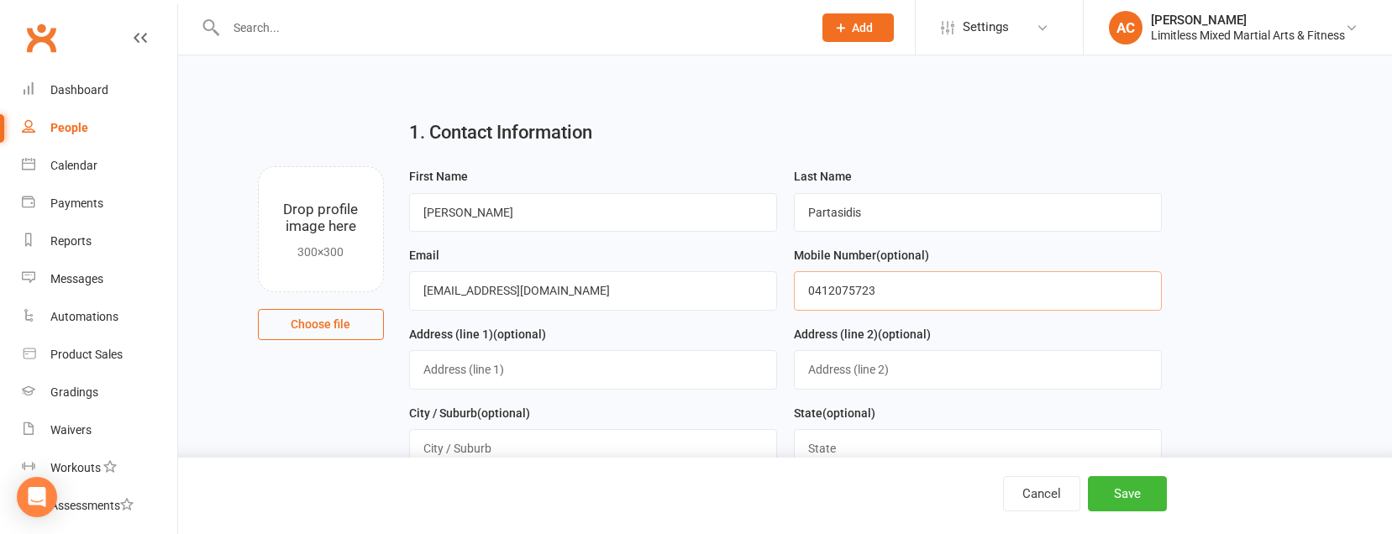
type input "0412075723"
click at [701, 389] on input "text" at bounding box center [593, 369] width 368 height 39
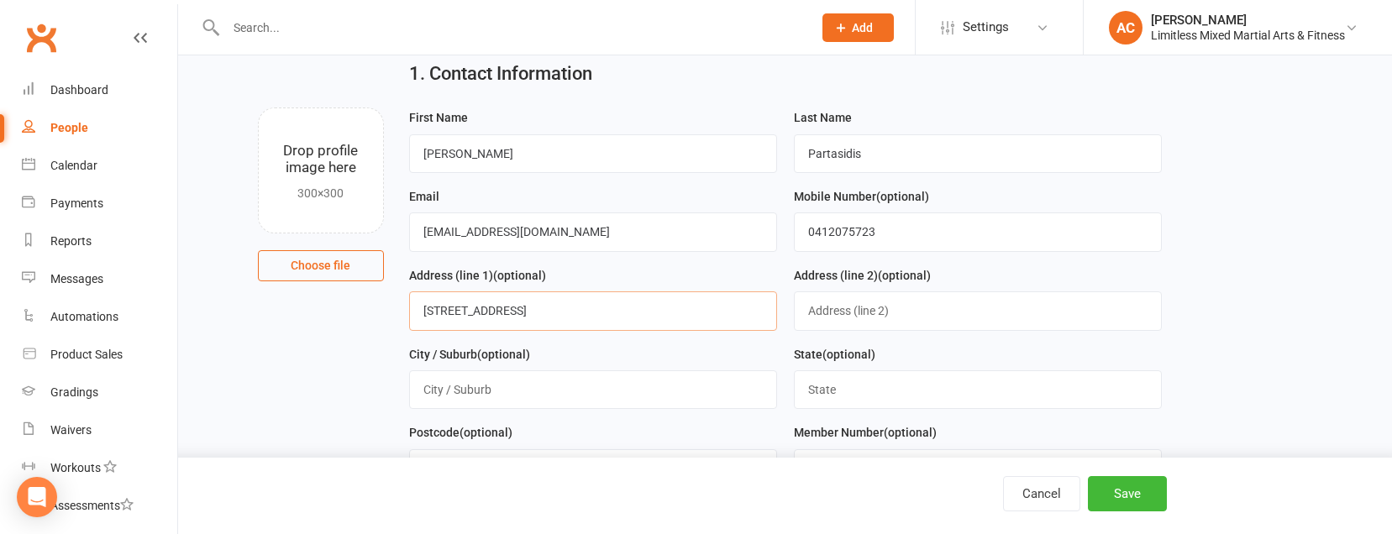
type input "[STREET_ADDRESS]"
click at [663, 381] on input "text" at bounding box center [593, 389] width 368 height 39
click at [638, 360] on div "City / Suburb (optional)" at bounding box center [593, 377] width 368 height 66
click at [574, 395] on input "text" at bounding box center [593, 389] width 368 height 39
type input "Sunbury"
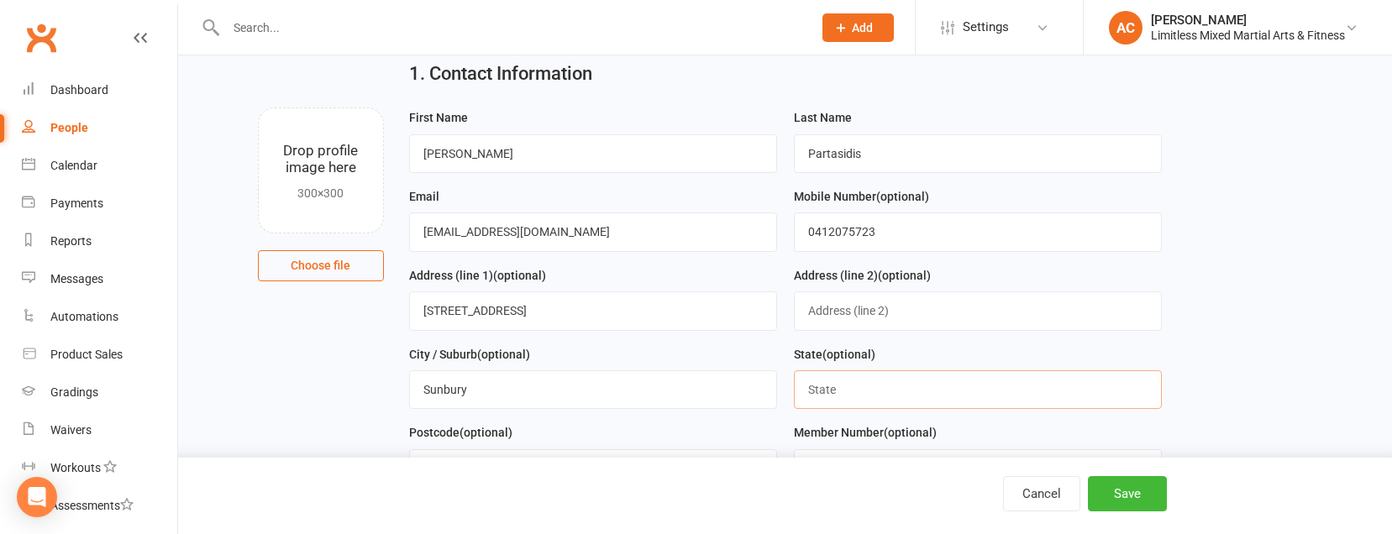
click at [855, 398] on input "text" at bounding box center [978, 389] width 368 height 39
type input "VIC"
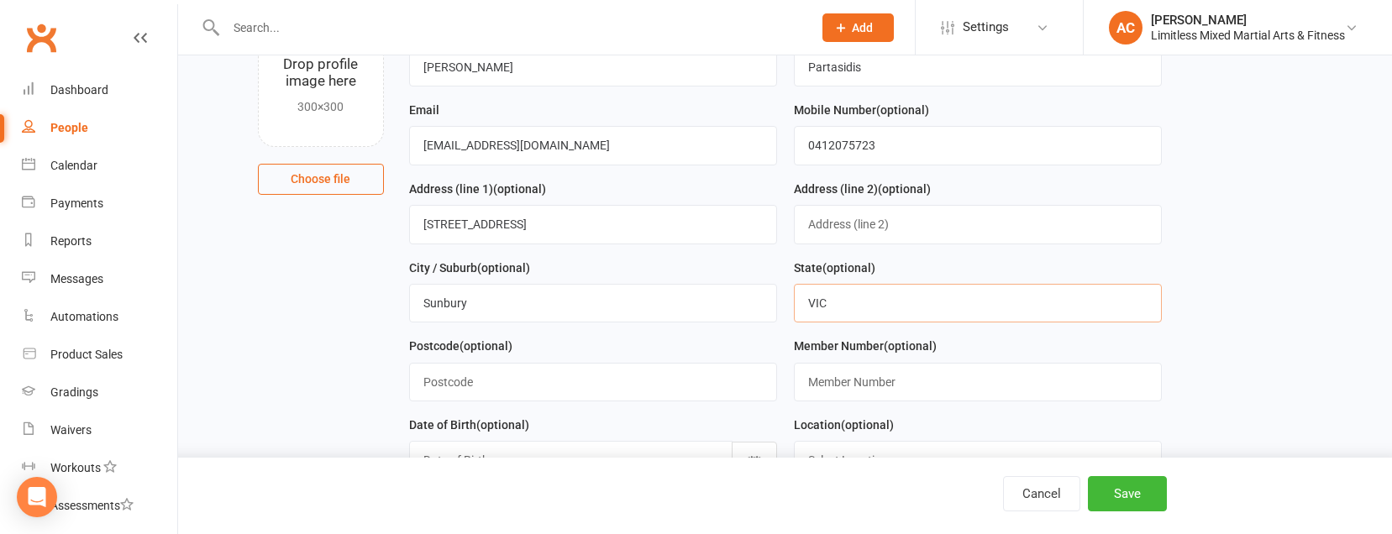
scroll to position [293, 0]
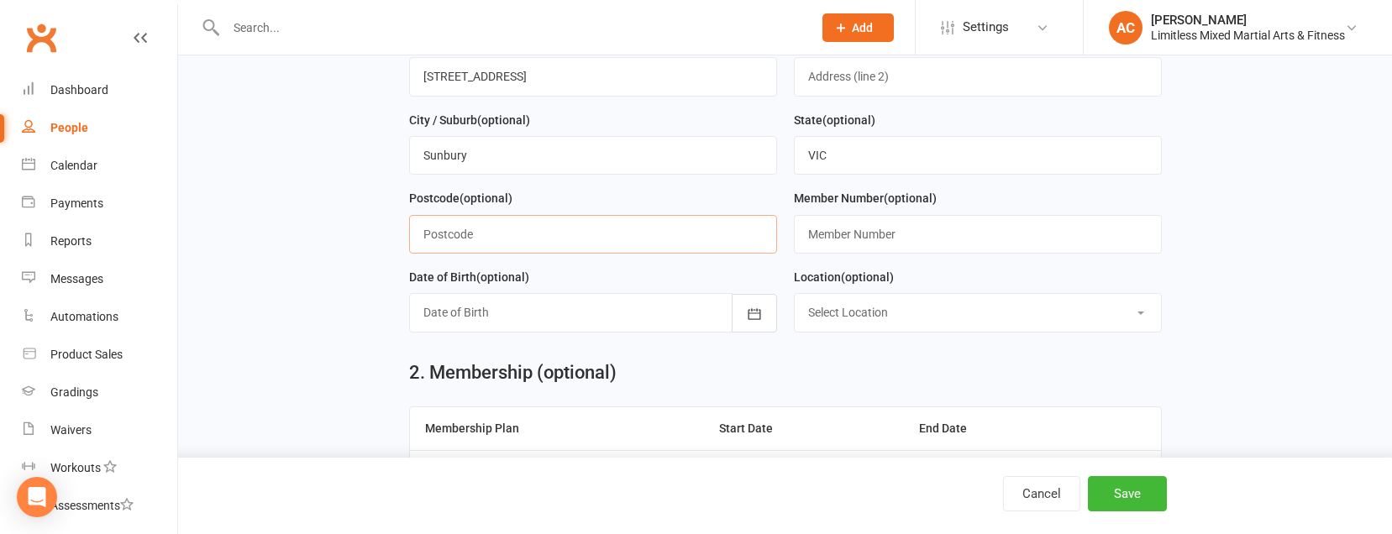
click at [650, 246] on input "text" at bounding box center [593, 234] width 368 height 39
type input "3429"
click at [738, 317] on button "button" at bounding box center [754, 313] width 45 height 39
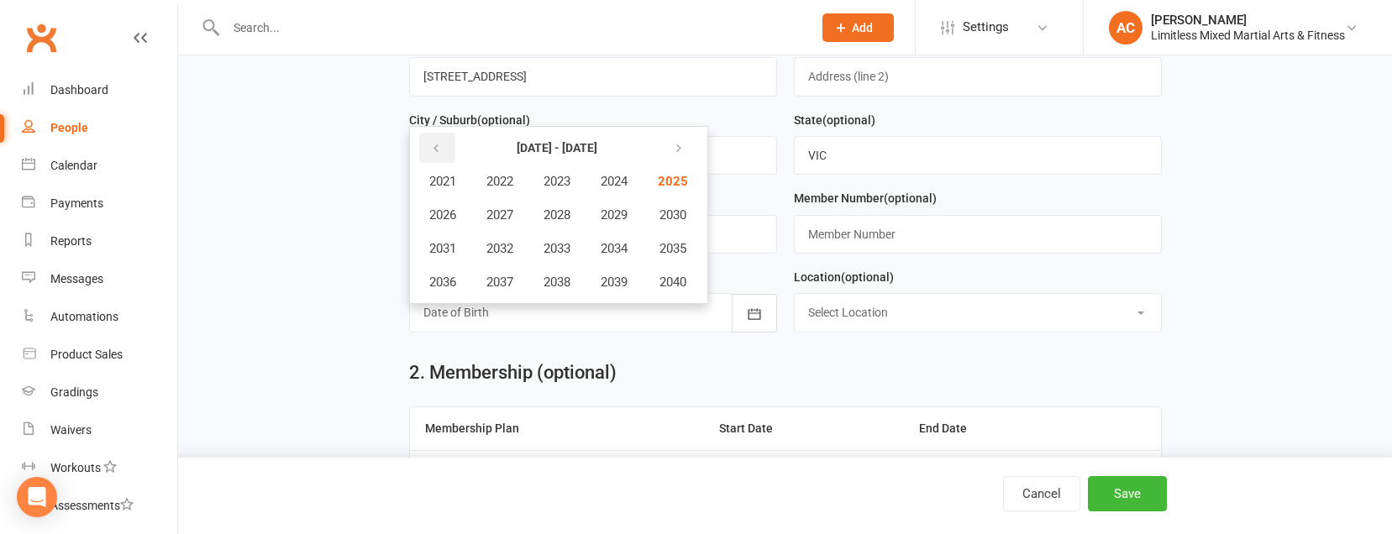
click at [441, 150] on button "button" at bounding box center [437, 148] width 36 height 30
click at [504, 188] on span "2002" at bounding box center [499, 181] width 27 height 15
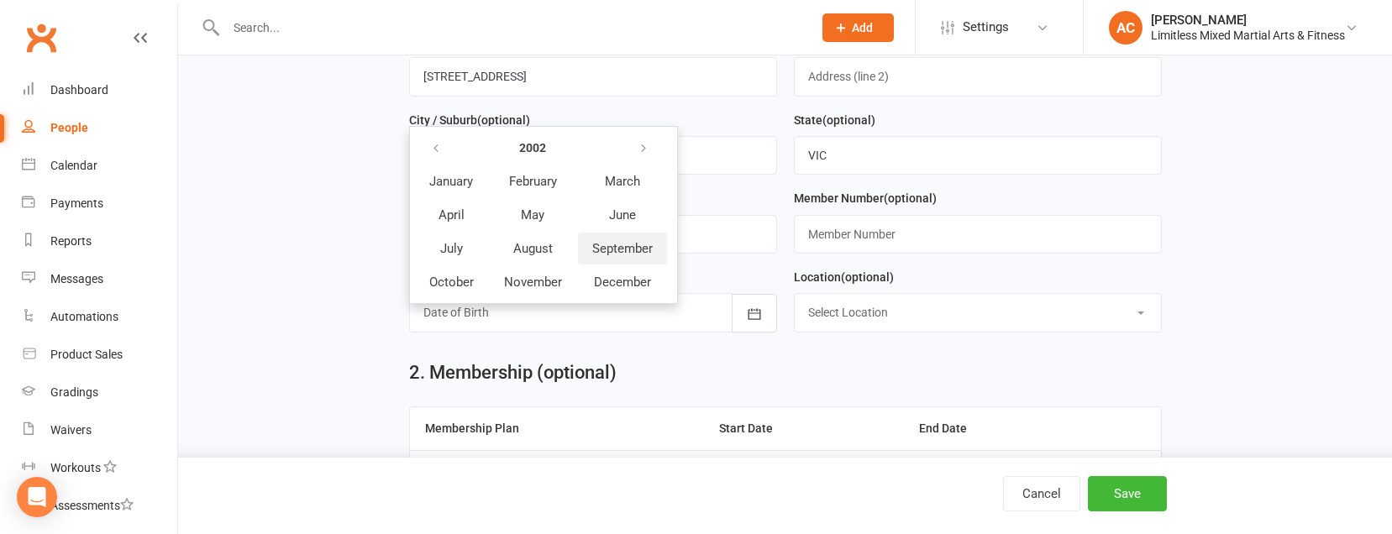
click at [599, 255] on span "September" at bounding box center [622, 248] width 60 height 15
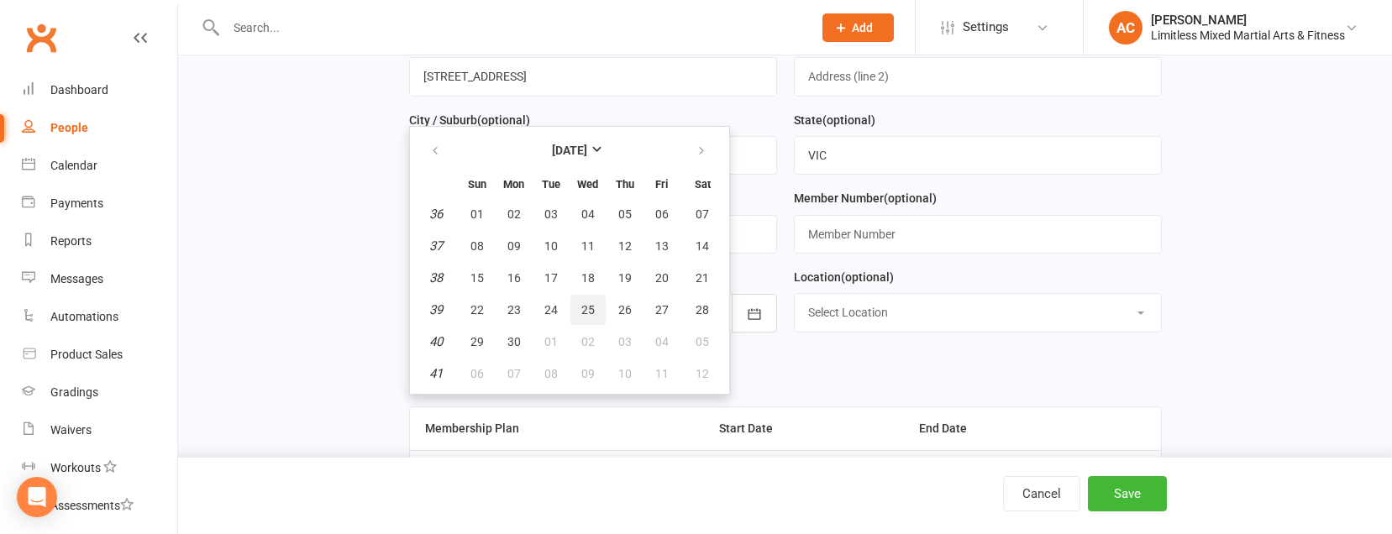
click at [582, 306] on span "25" at bounding box center [587, 309] width 13 height 13
type input "[DATE]"
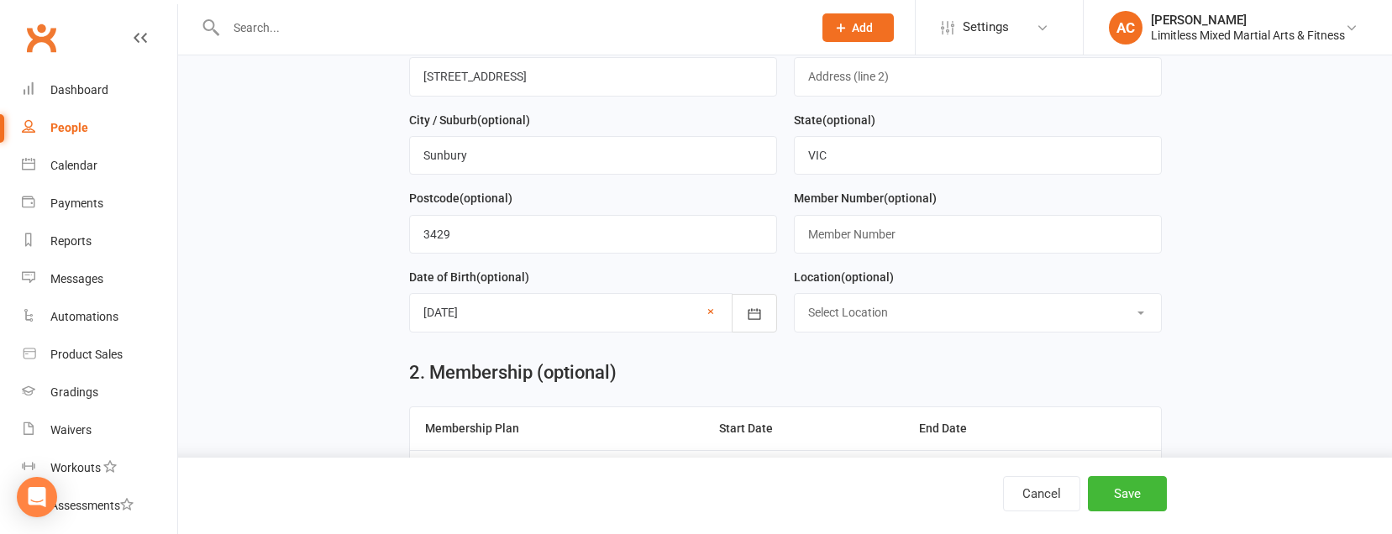
click at [849, 310] on select "Select Location LIMITLESS [GEOGRAPHIC_DATA] [GEOGRAPHIC_DATA]" at bounding box center [978, 312] width 366 height 37
select select "0"
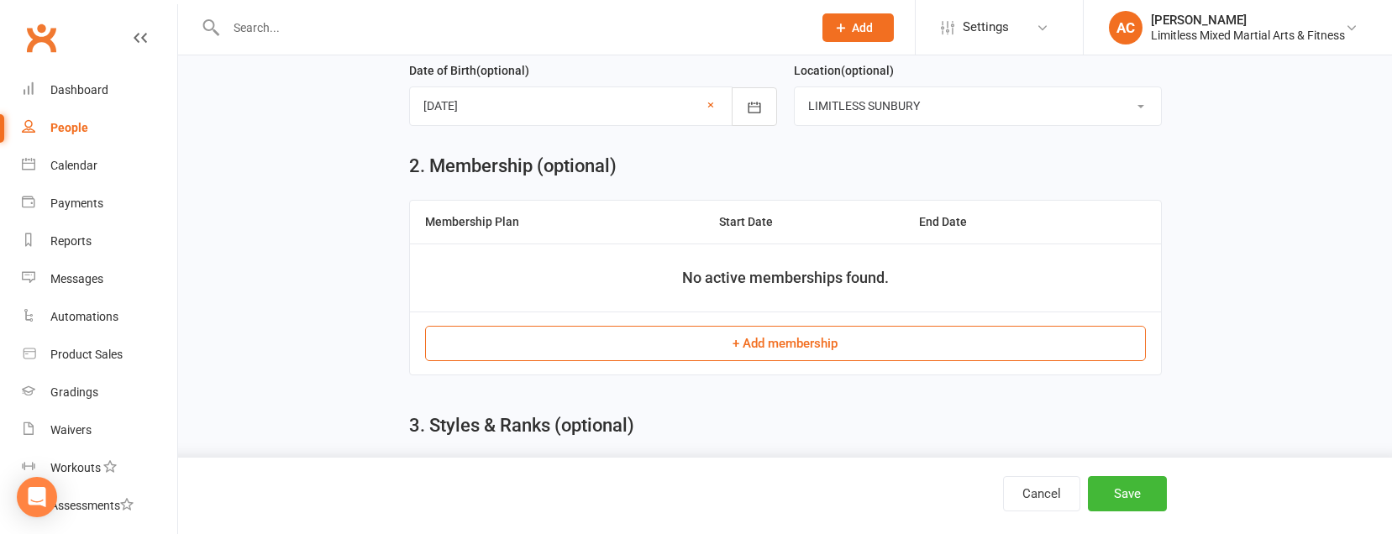
scroll to position [514, 0]
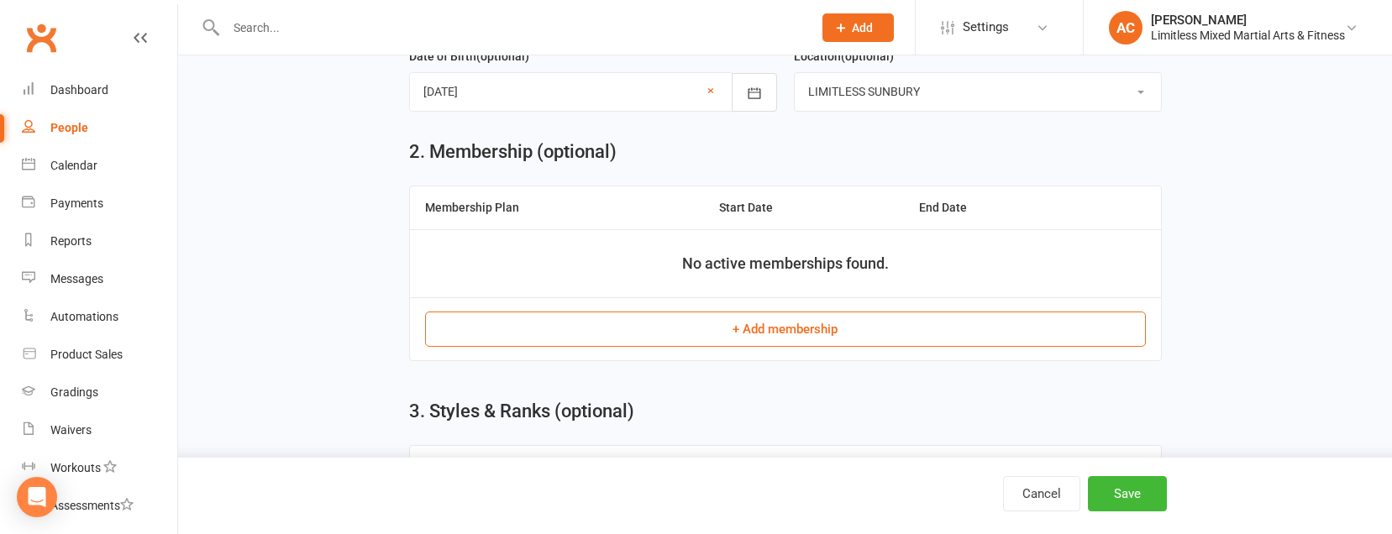
click at [738, 337] on button "+ Add membership" at bounding box center [785, 329] width 721 height 35
click at [0, 0] on div "Loading" at bounding box center [0, 0] width 0 height 0
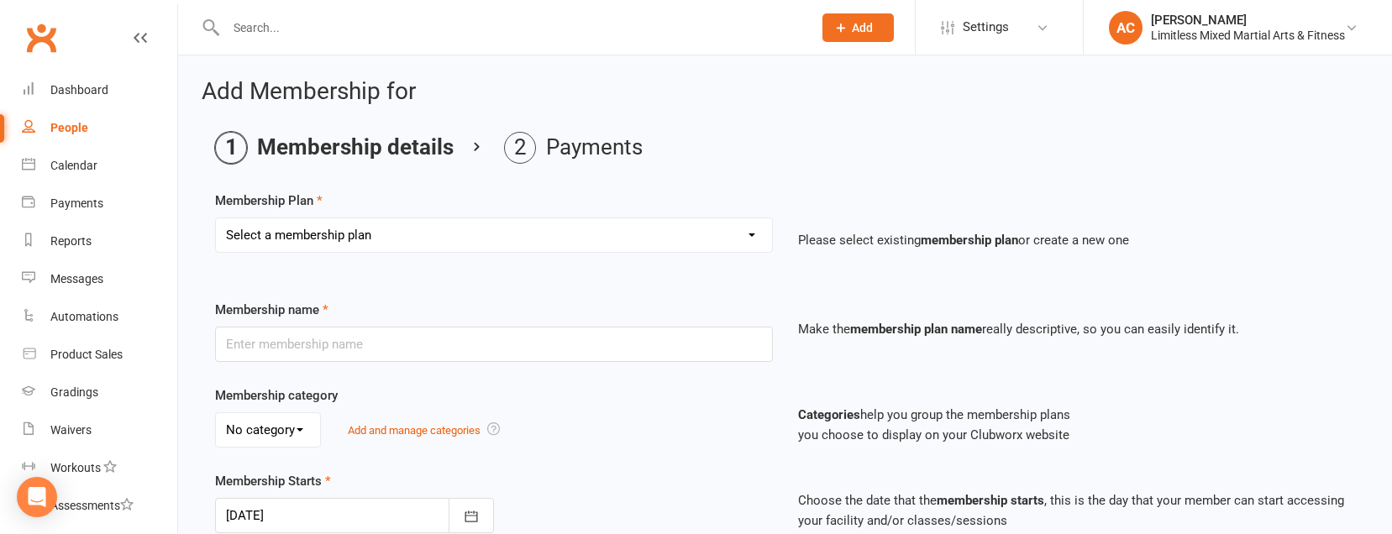
click at [632, 237] on select "Select a membership plan Create new Membership Plan Adult Full Membership Junio…" at bounding box center [494, 235] width 556 height 34
select select "1"
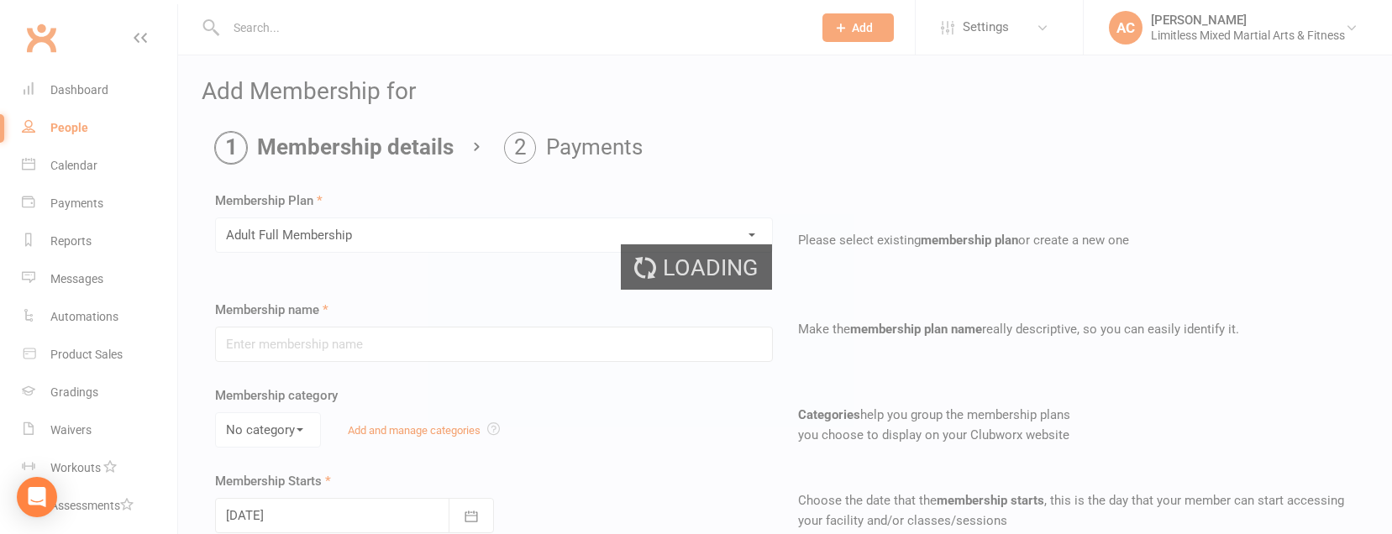
type input "Adult Full Membership"
type input "0"
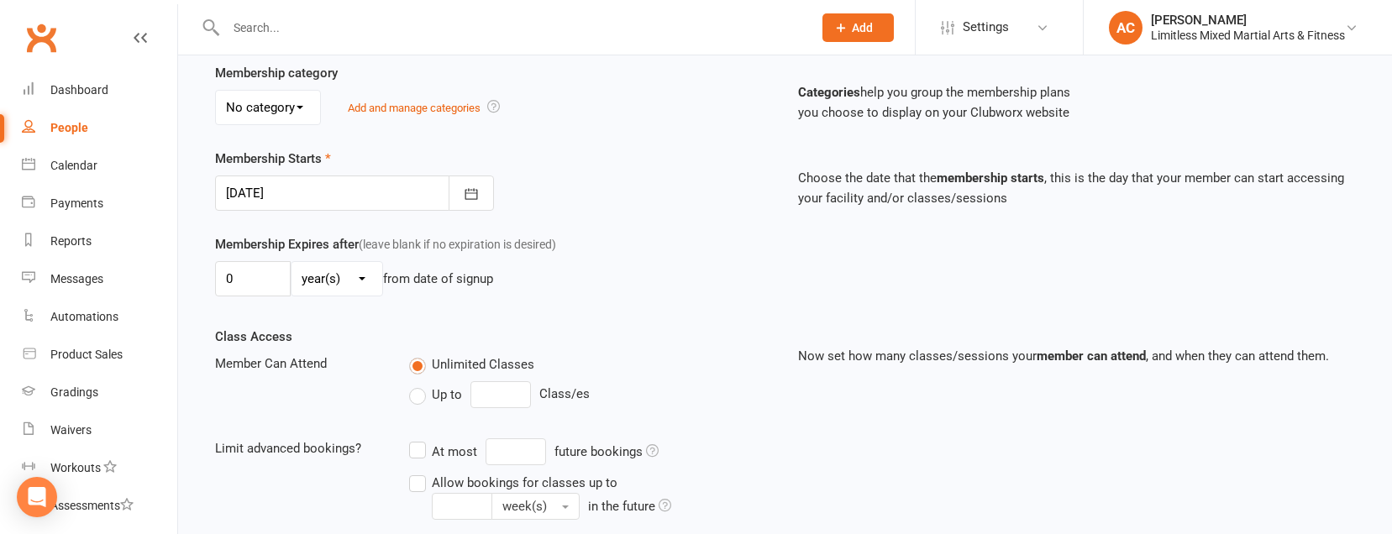
scroll to position [325, 0]
click at [464, 198] on icon "button" at bounding box center [471, 191] width 17 height 17
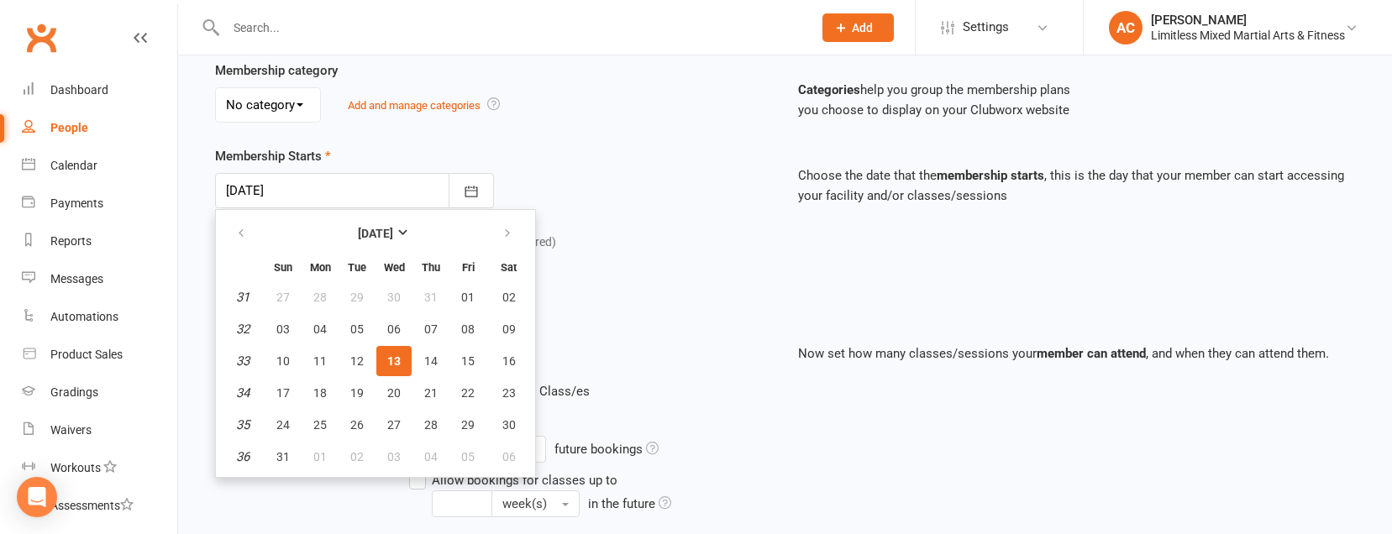
drag, startPoint x: 575, startPoint y: 208, endPoint x: 567, endPoint y: 213, distance: 8.6
click at [576, 212] on div "Membership Starts [DATE] [DATE] Sun Mon Tue Wed Thu Fri Sat 31 27 28 29 30 31 0…" at bounding box center [784, 189] width 1165 height 86
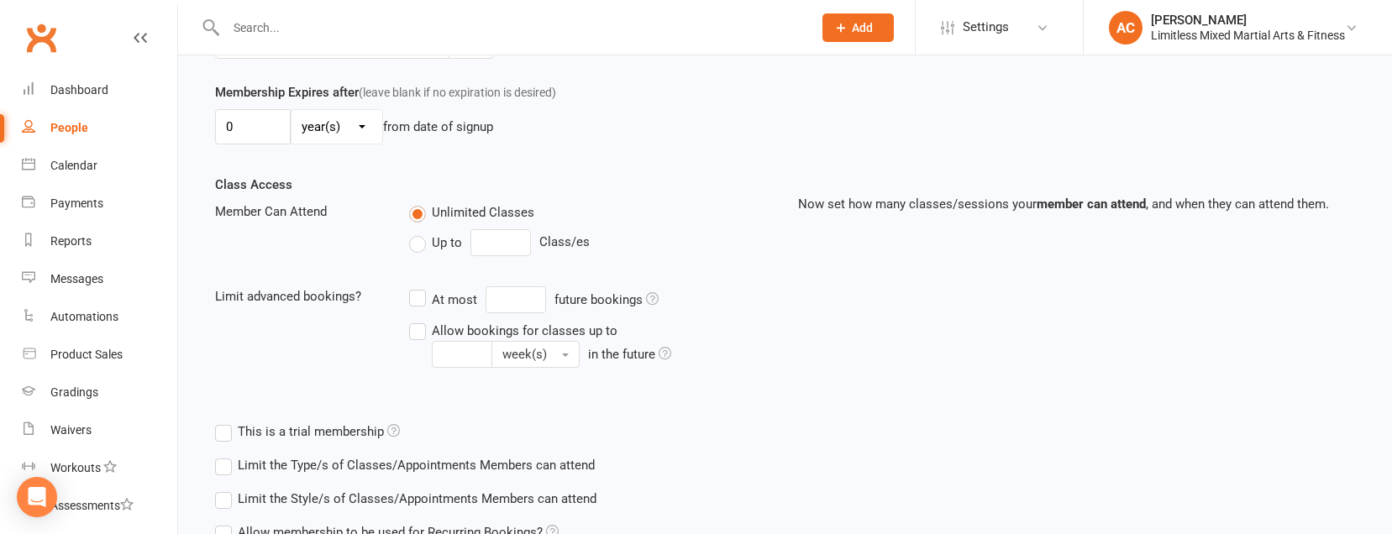
scroll to position [632, 0]
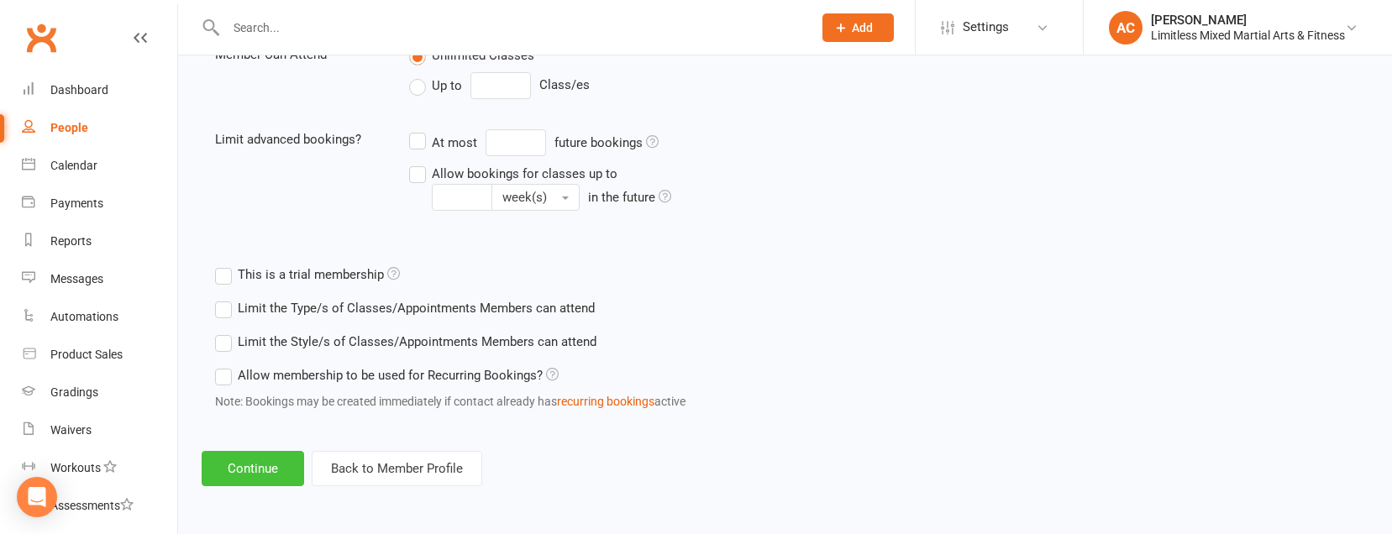
click at [285, 451] on button "Continue" at bounding box center [253, 468] width 102 height 35
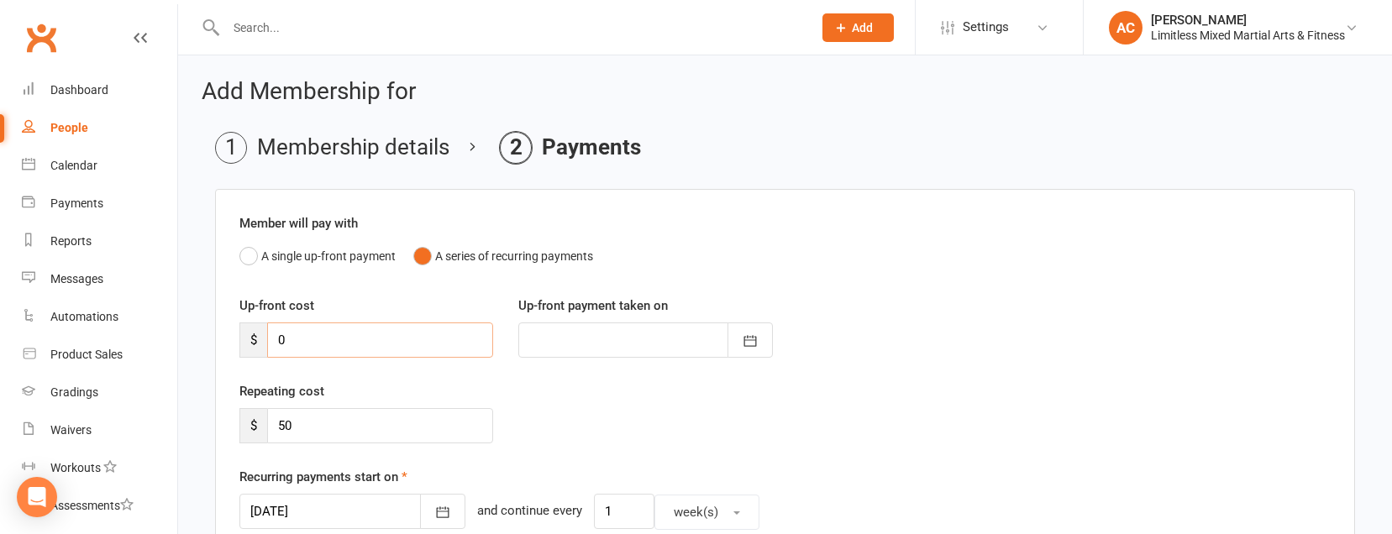
click at [407, 338] on input "0" at bounding box center [380, 340] width 226 height 35
type input "1"
type input "[DATE]"
type input "100"
click at [549, 348] on div at bounding box center [645, 340] width 254 height 35
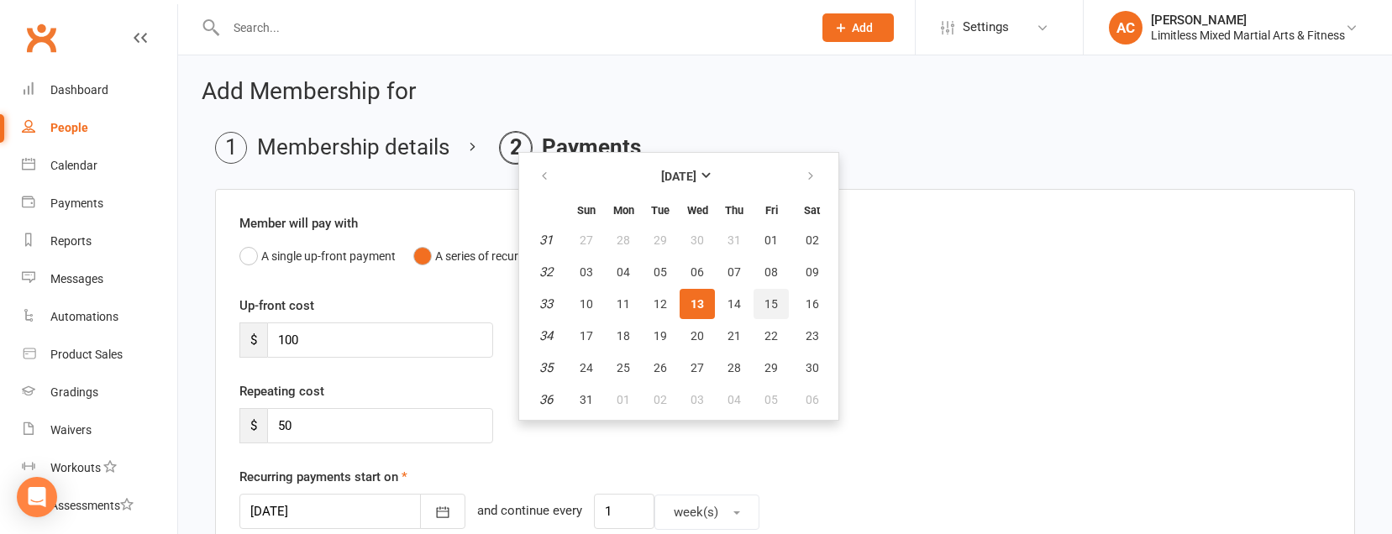
click at [770, 306] on span "15" at bounding box center [770, 303] width 13 height 13
type input "[DATE]"
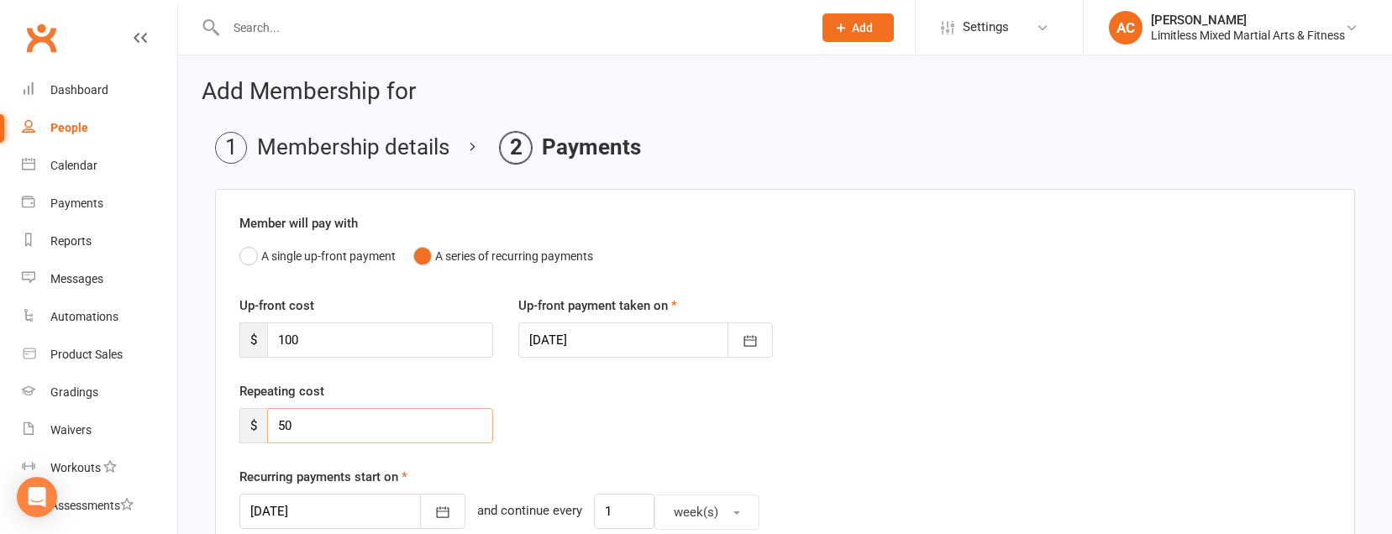
click at [415, 426] on input "50" at bounding box center [380, 425] width 226 height 35
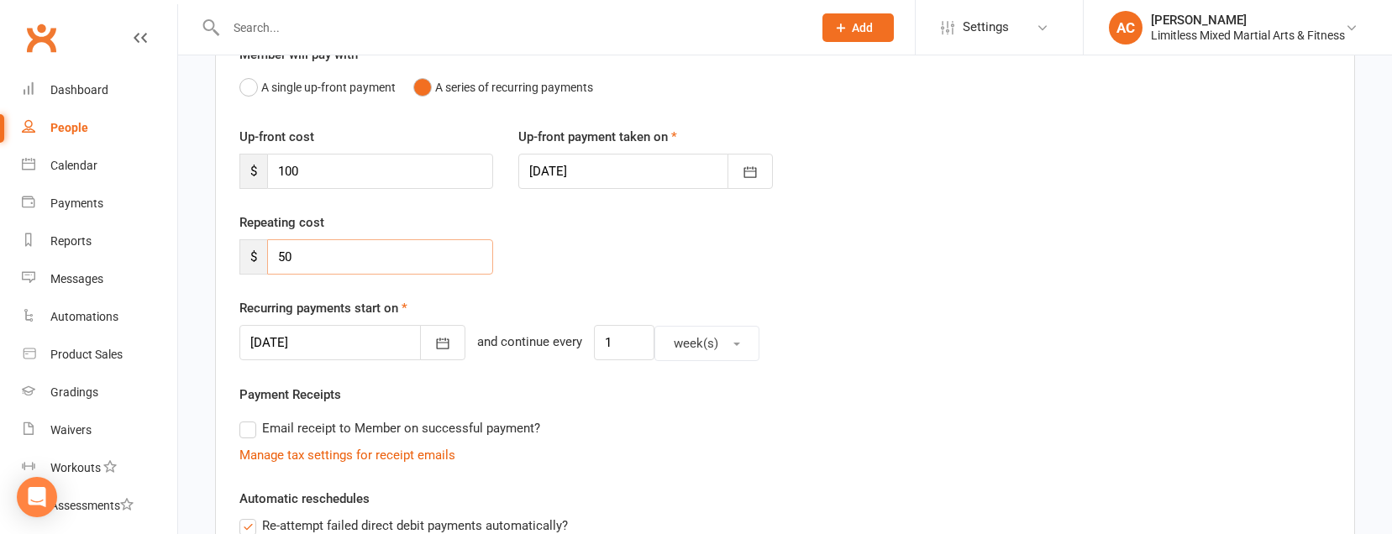
scroll to position [305, 0]
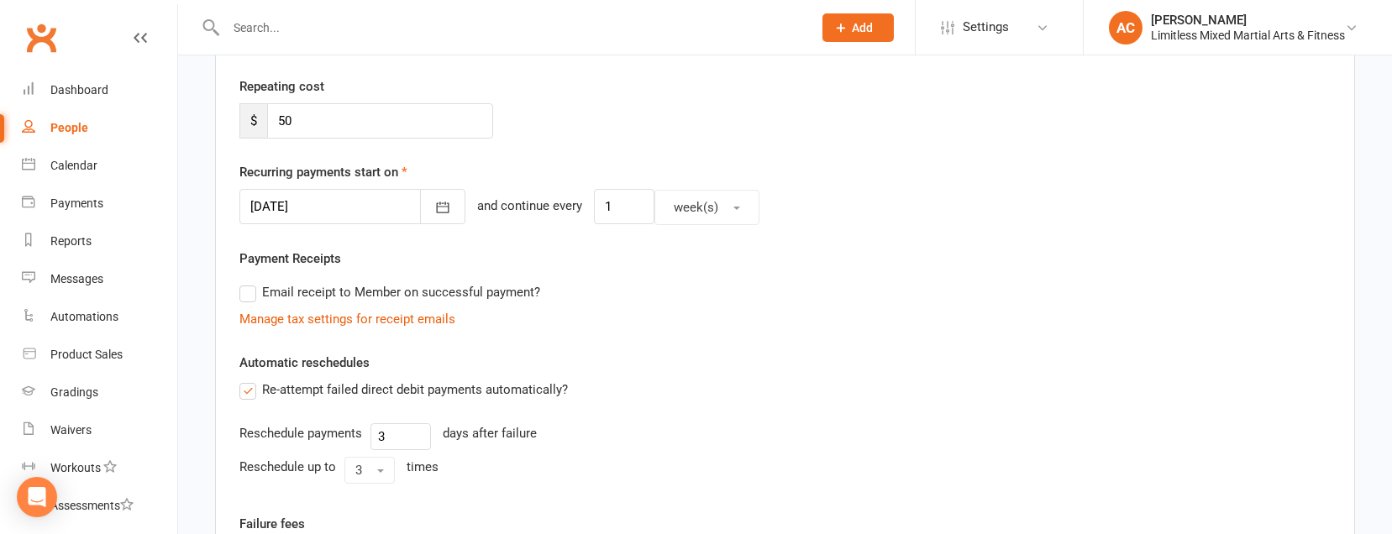
click at [358, 212] on div at bounding box center [352, 206] width 226 height 35
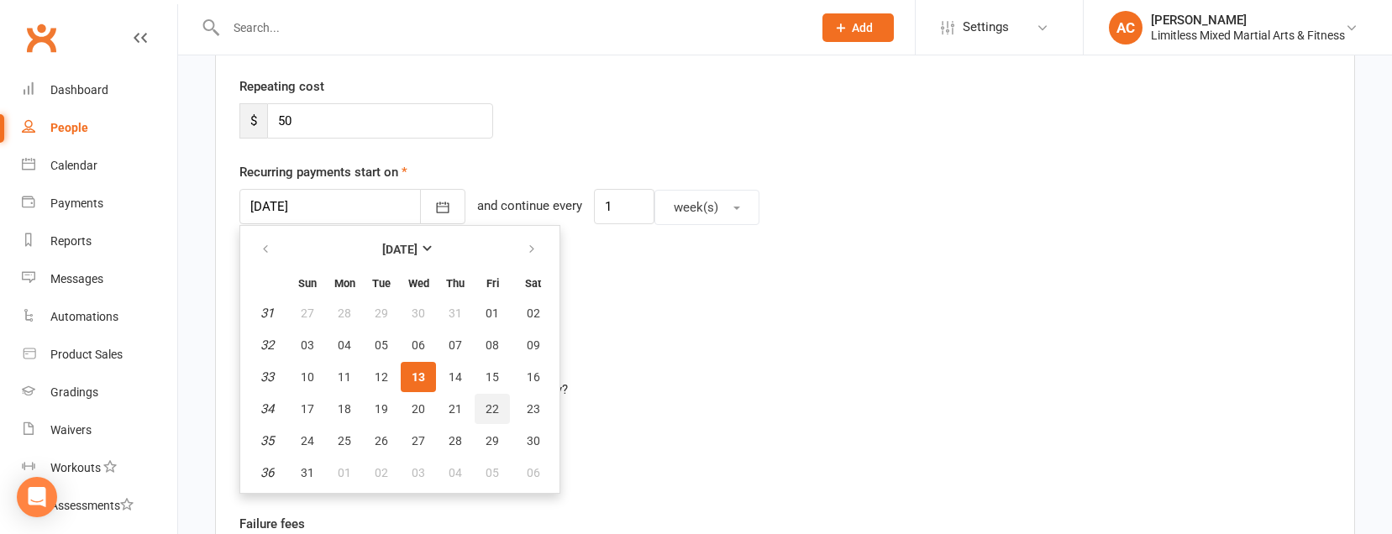
click at [496, 412] on span "22" at bounding box center [492, 408] width 13 height 13
type input "[DATE]"
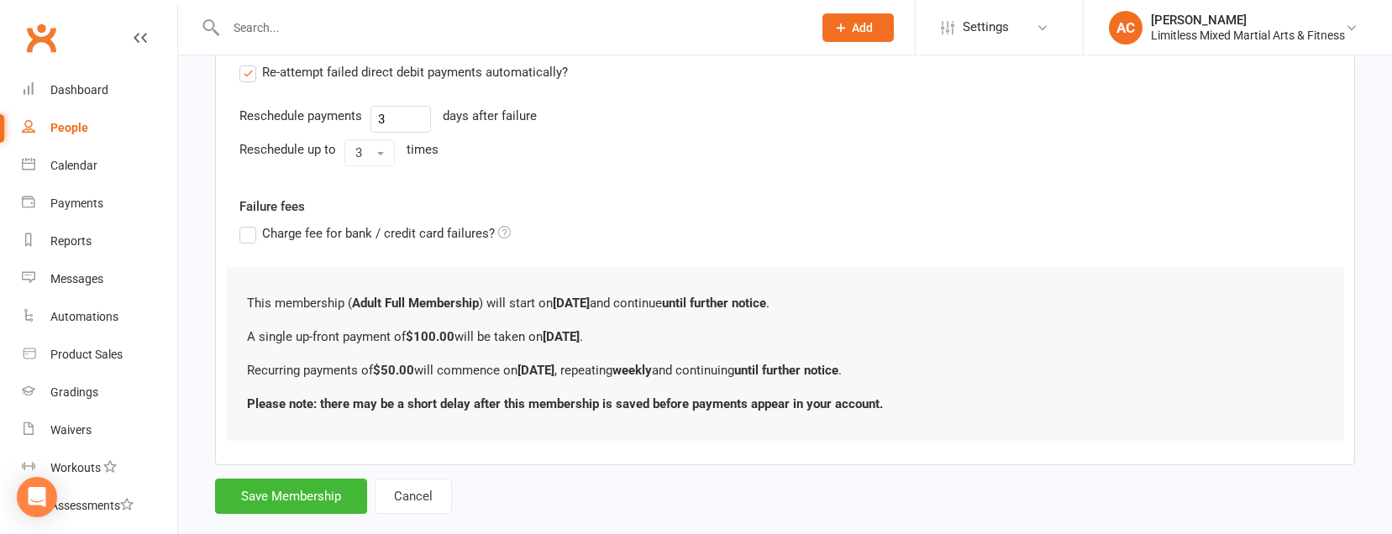
scroll to position [654, 0]
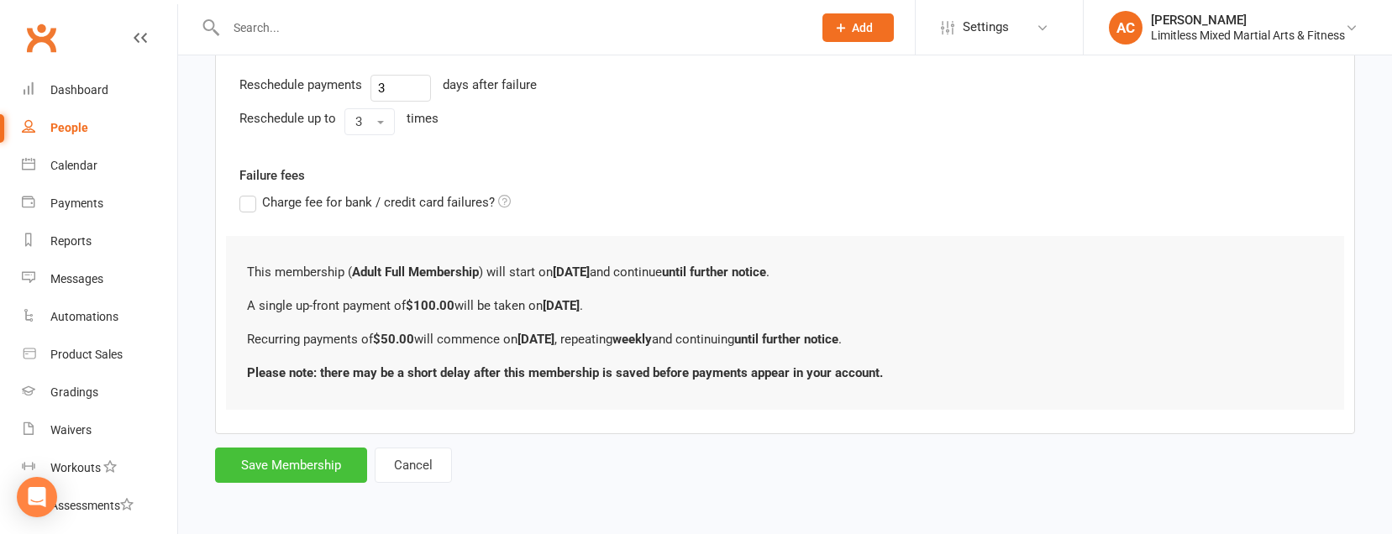
click at [267, 459] on button "Save Membership" at bounding box center [291, 465] width 152 height 35
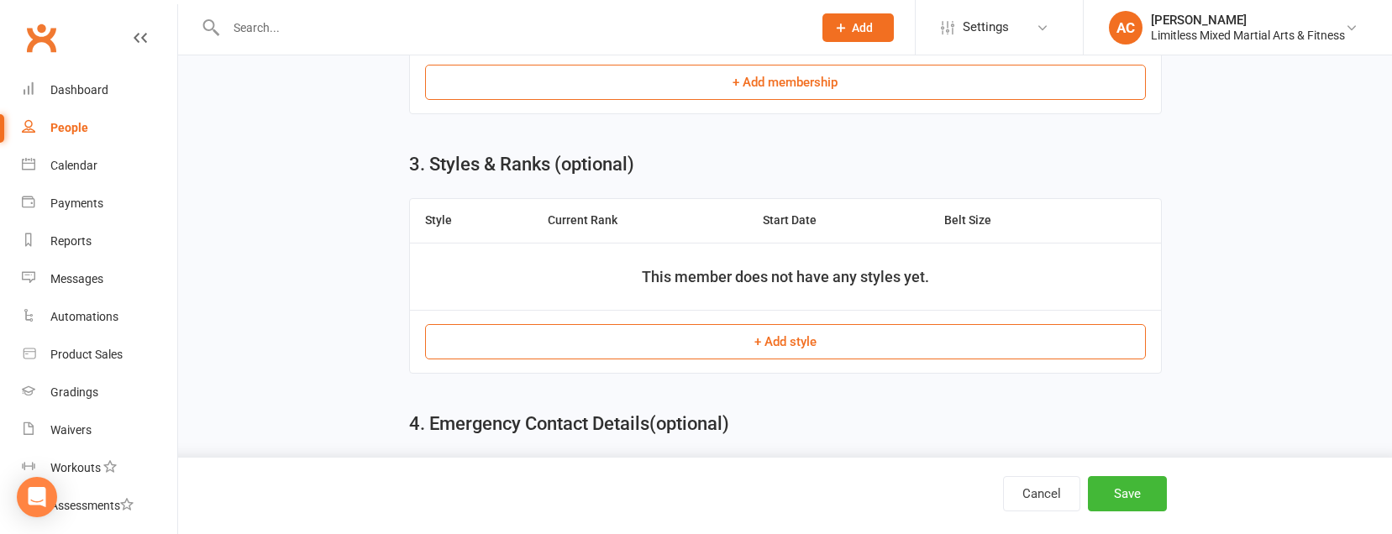
scroll to position [803, 0]
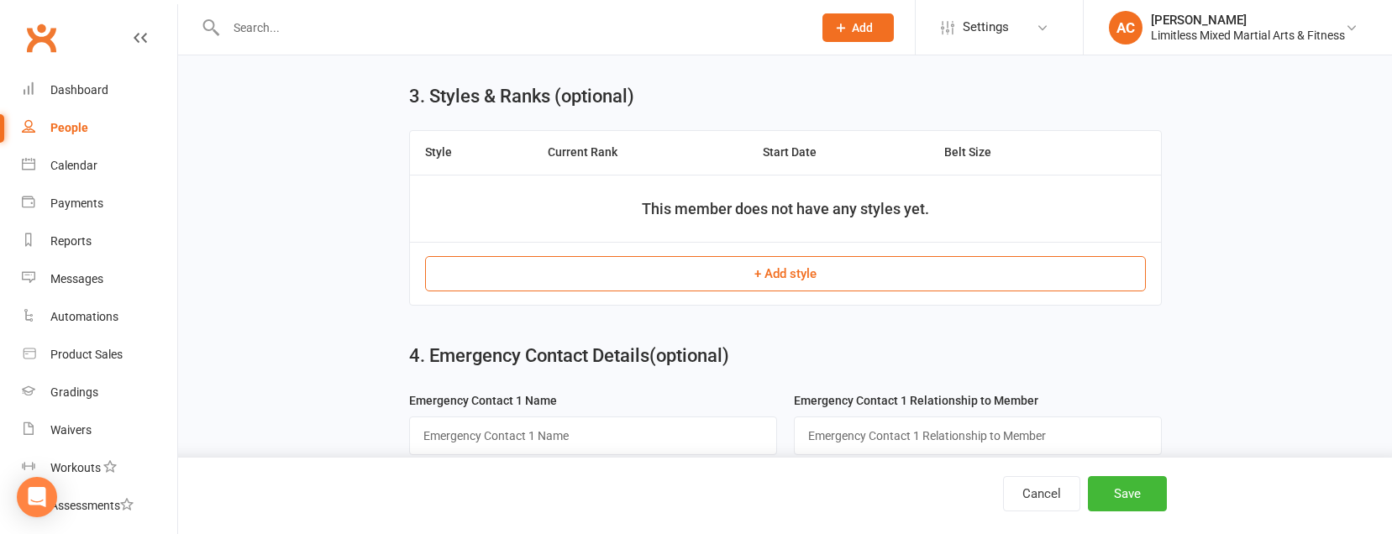
click at [617, 278] on button "+ Add style" at bounding box center [785, 273] width 721 height 35
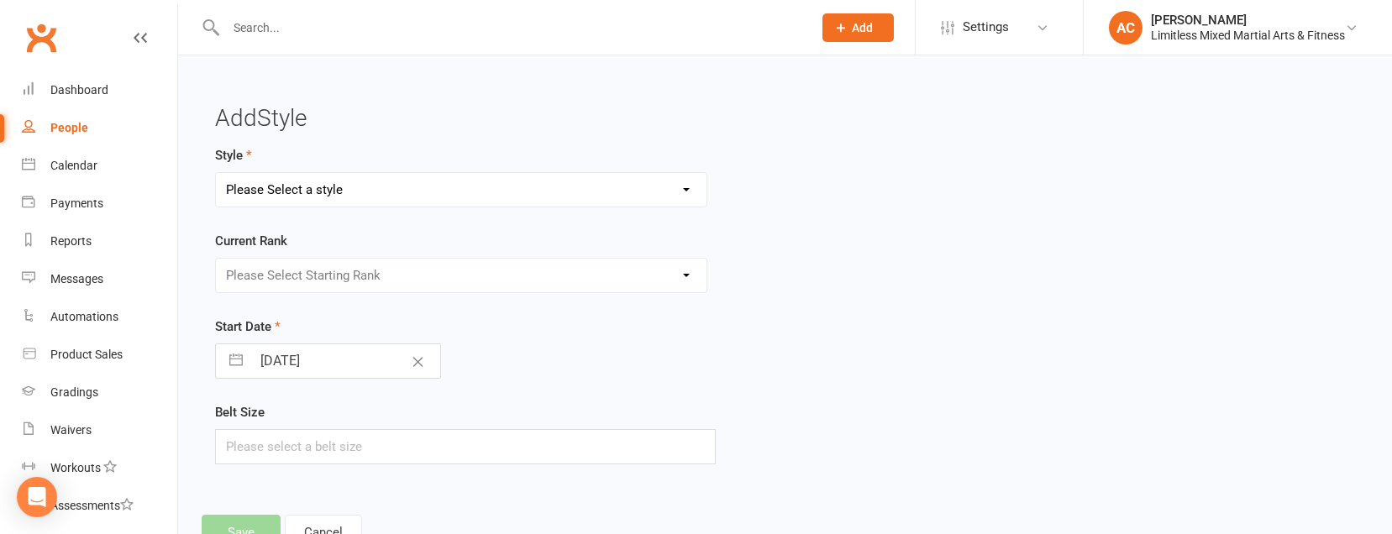
click at [594, 190] on select "Please Select a style Adult Jiu Jitsu Adult Muay Thai Junior Jiu Jitsu Junior M…" at bounding box center [461, 190] width 491 height 34
select select "3660"
click at [496, 280] on select "Please Select Starting Rank White" at bounding box center [461, 276] width 491 height 34
select select "43295"
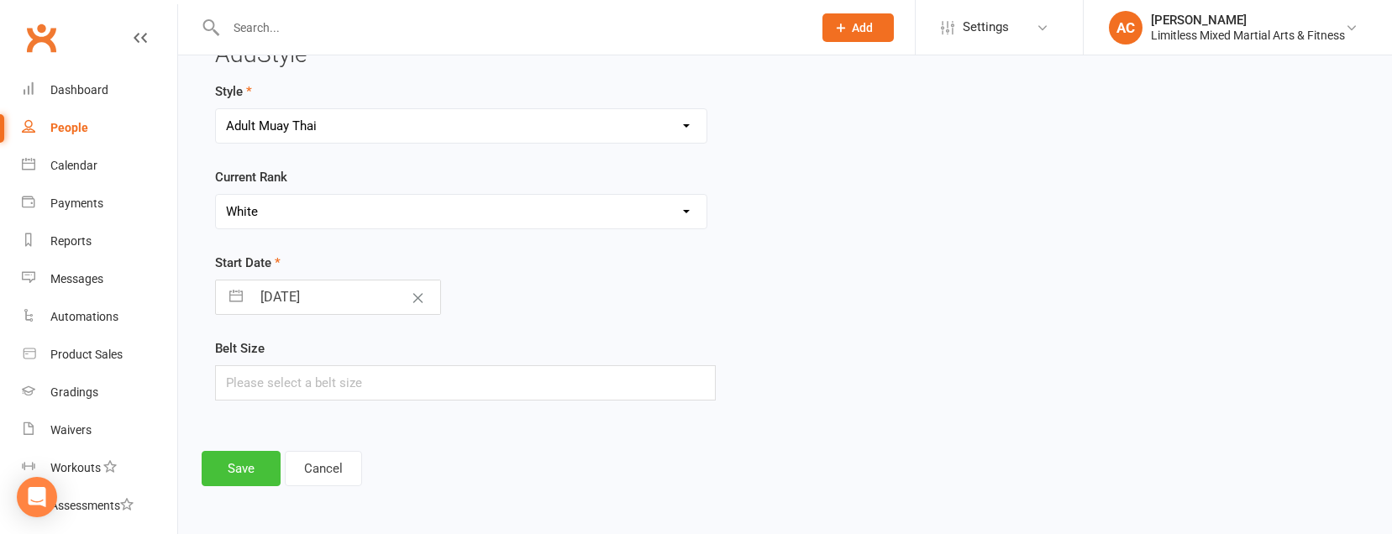
click at [232, 461] on button "Save" at bounding box center [241, 468] width 79 height 35
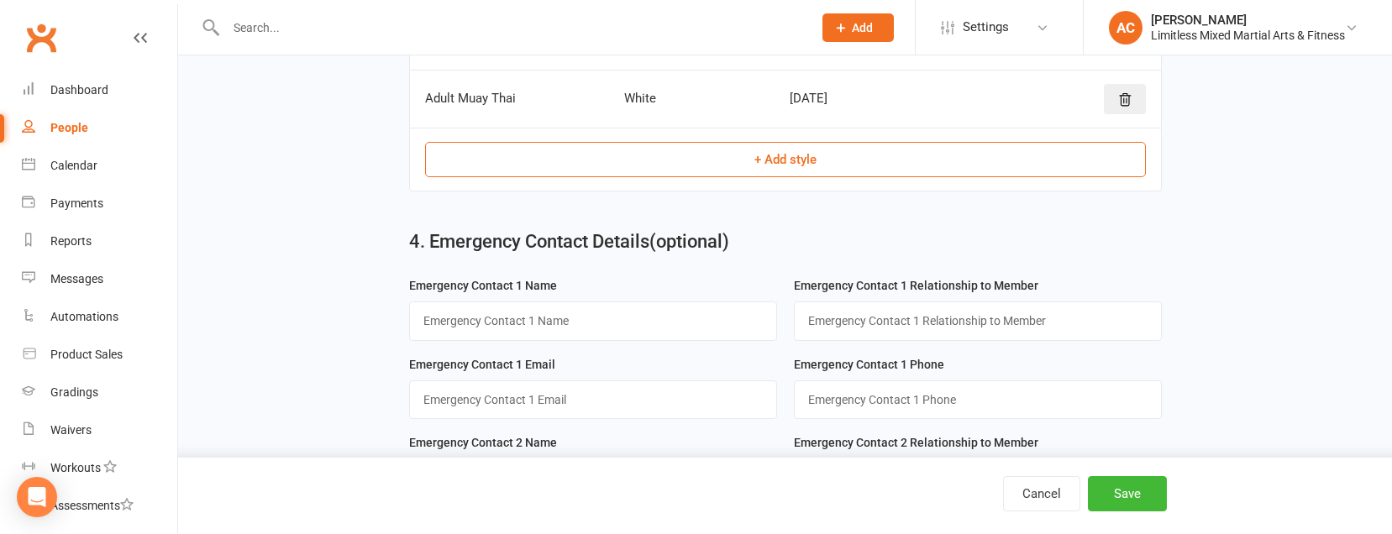
scroll to position [916, 0]
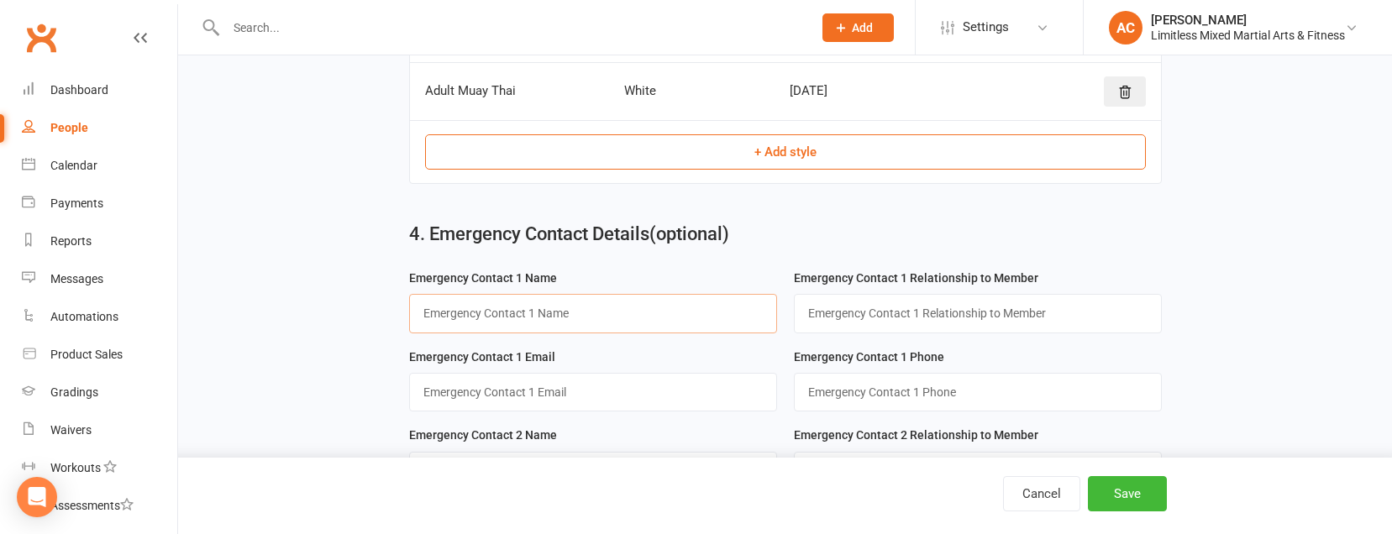
click at [558, 327] on input "text" at bounding box center [593, 313] width 368 height 39
type input "shandoll"
click at [814, 323] on input "text" at bounding box center [978, 313] width 368 height 39
type input "Parent"
click at [880, 396] on div "Emergency Contact 1 Phone" at bounding box center [977, 386] width 385 height 79
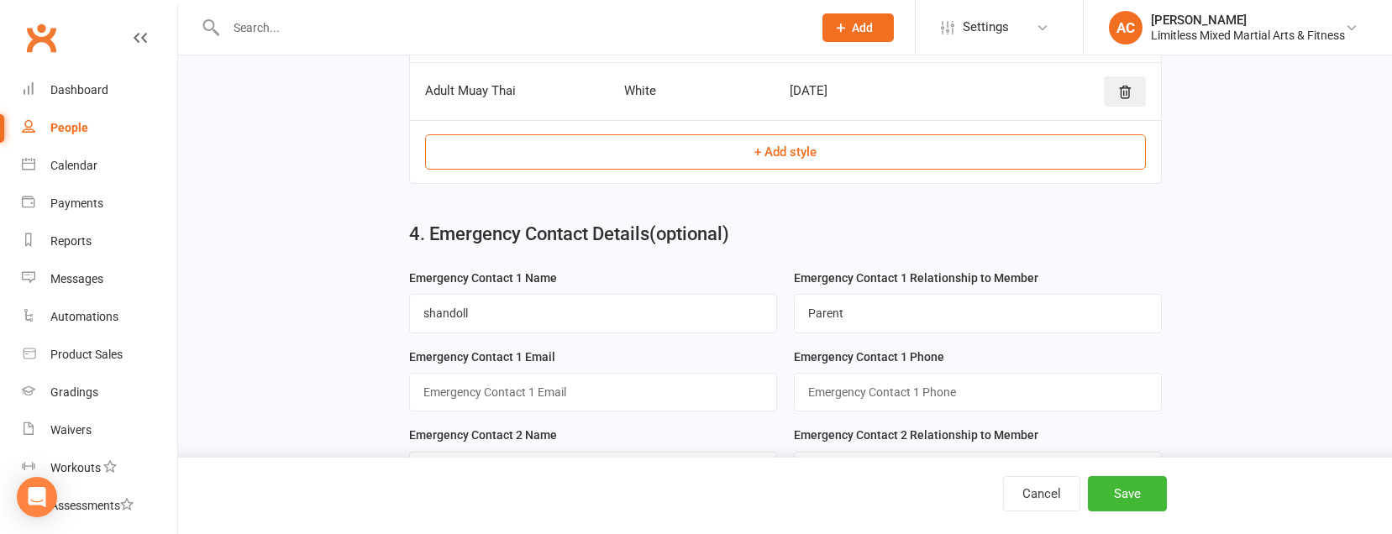
scroll to position [937, 0]
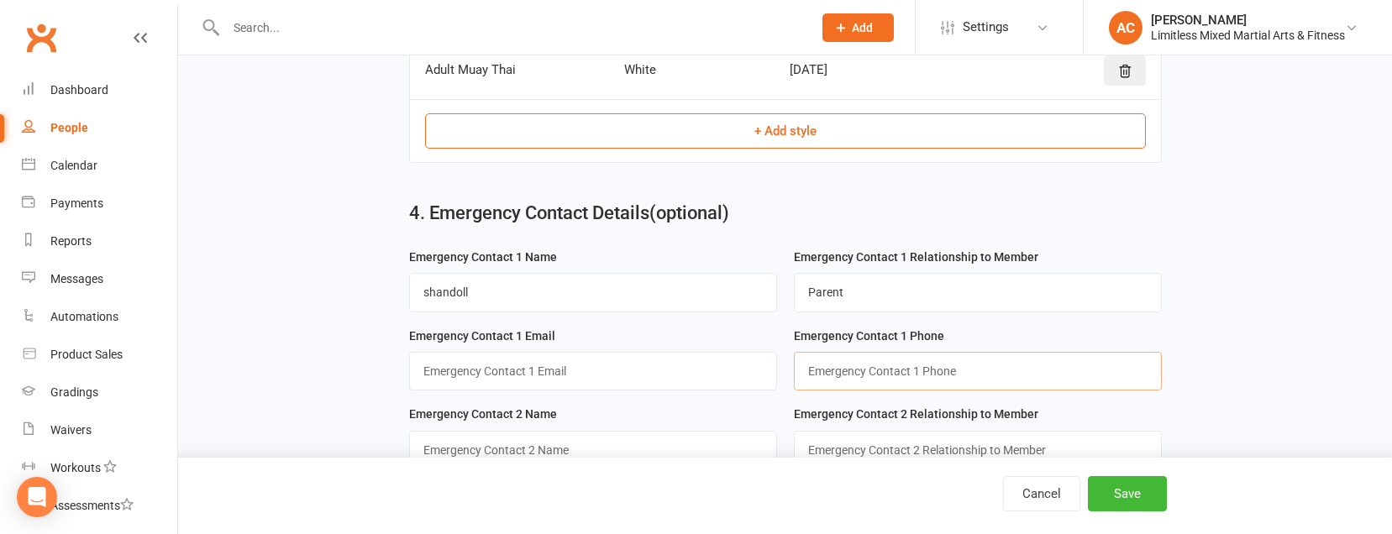
click at [901, 386] on input "string" at bounding box center [978, 371] width 368 height 39
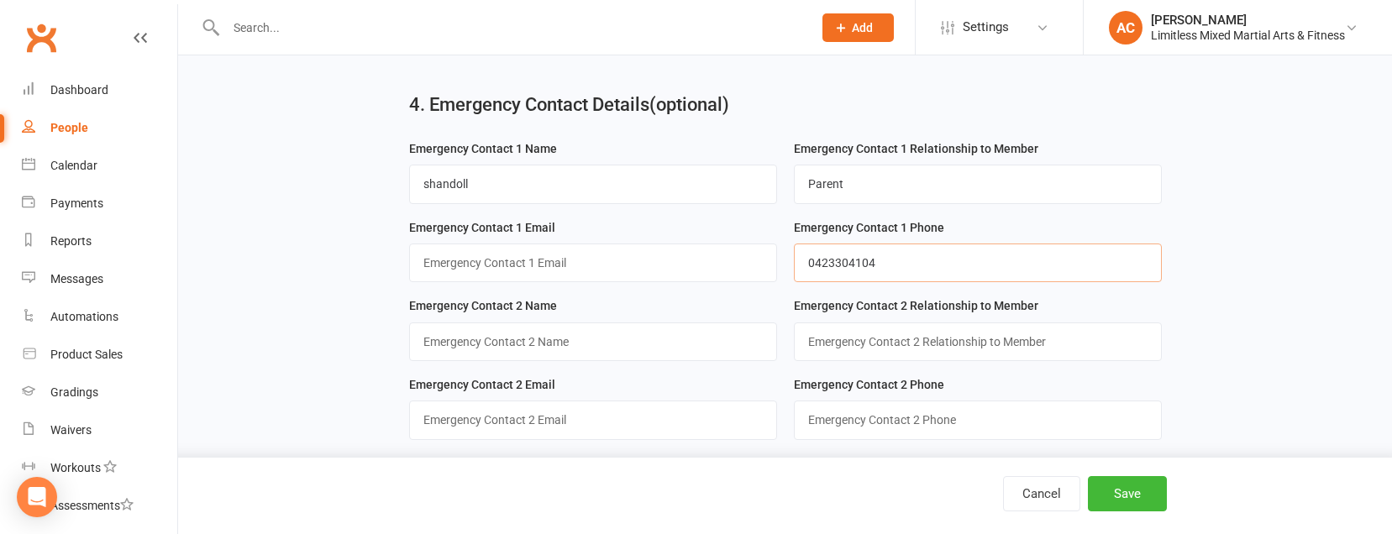
scroll to position [1062, 0]
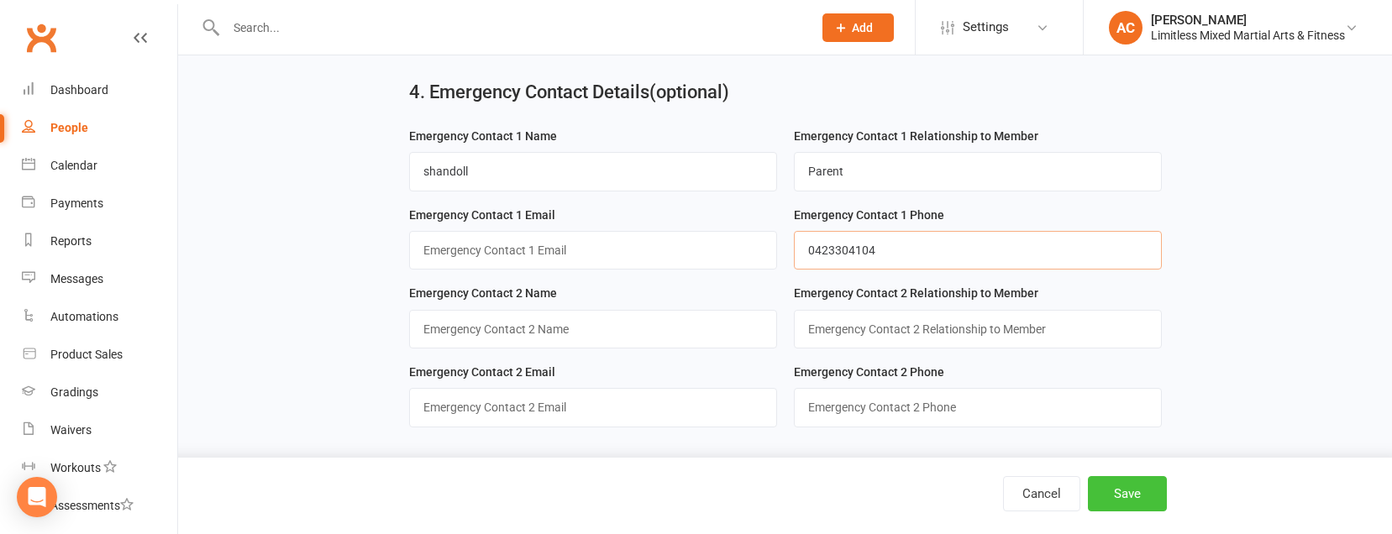
type input "0423304104"
click at [1157, 505] on button "Save" at bounding box center [1127, 493] width 79 height 35
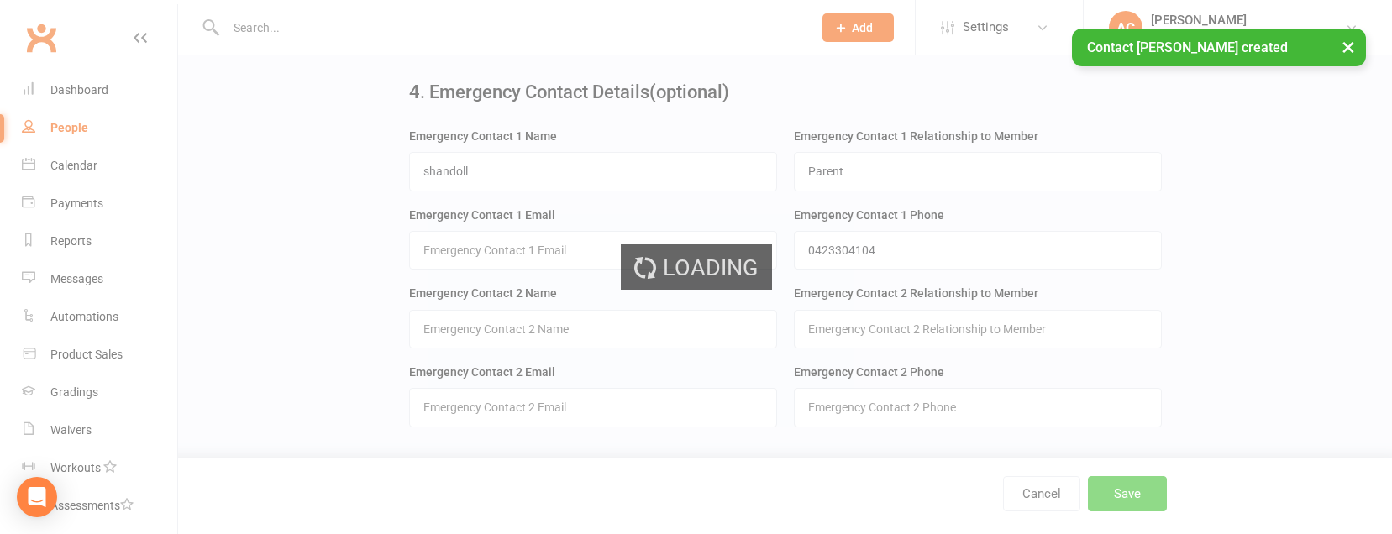
scroll to position [0, 0]
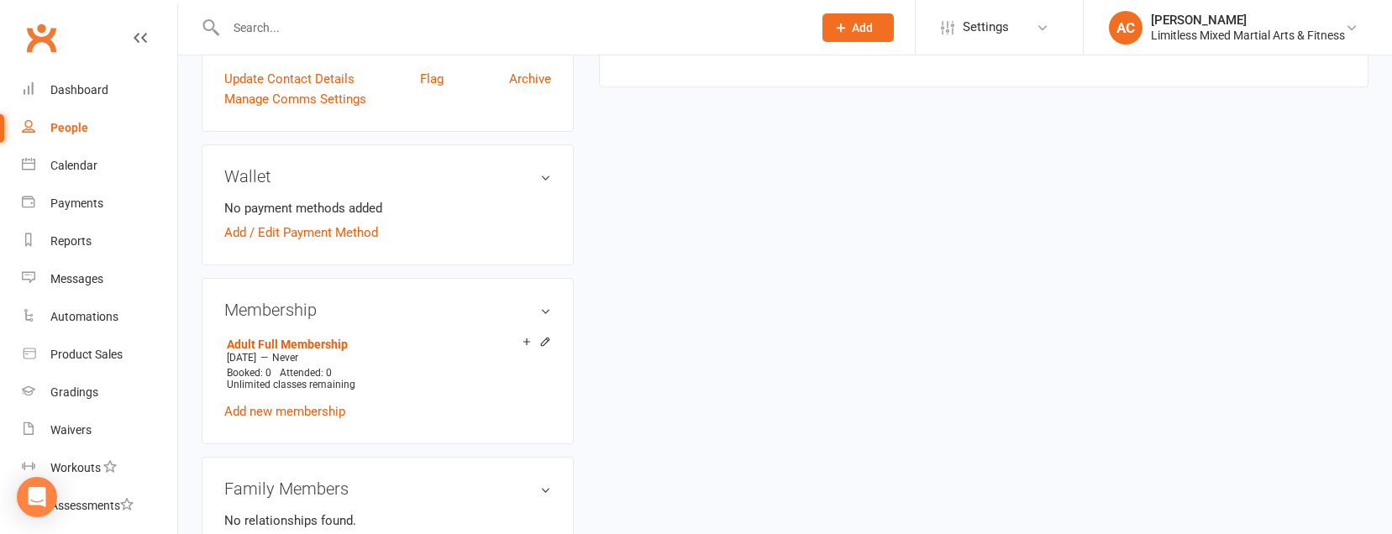
scroll to position [476, 0]
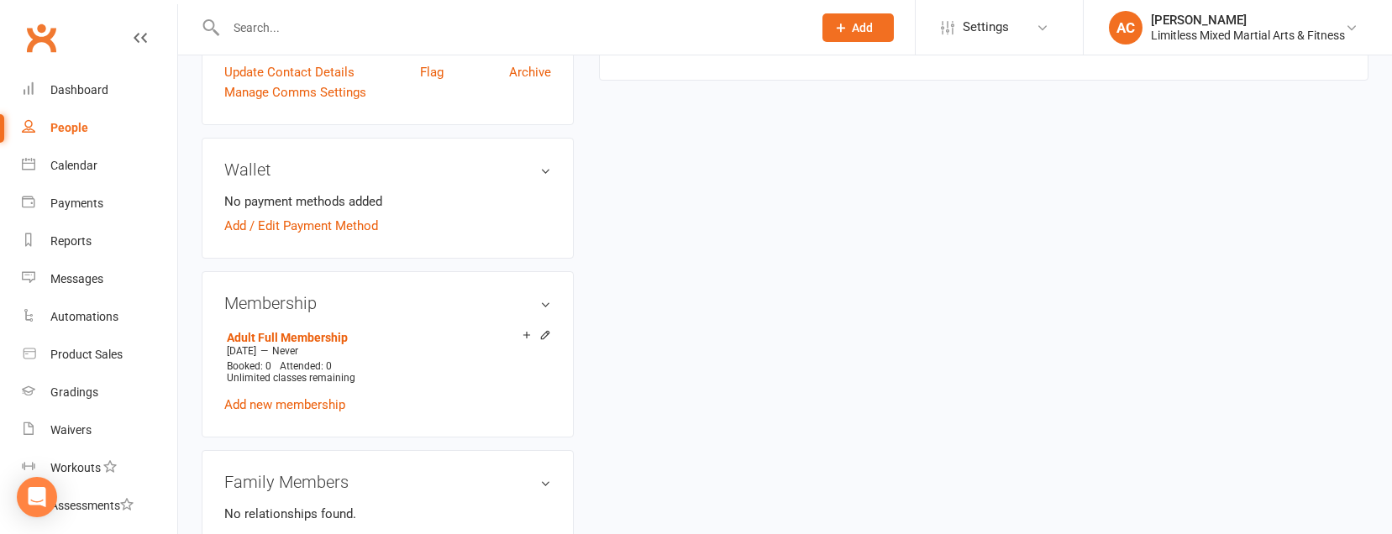
click at [297, 401] on link "Add new membership" at bounding box center [284, 404] width 121 height 15
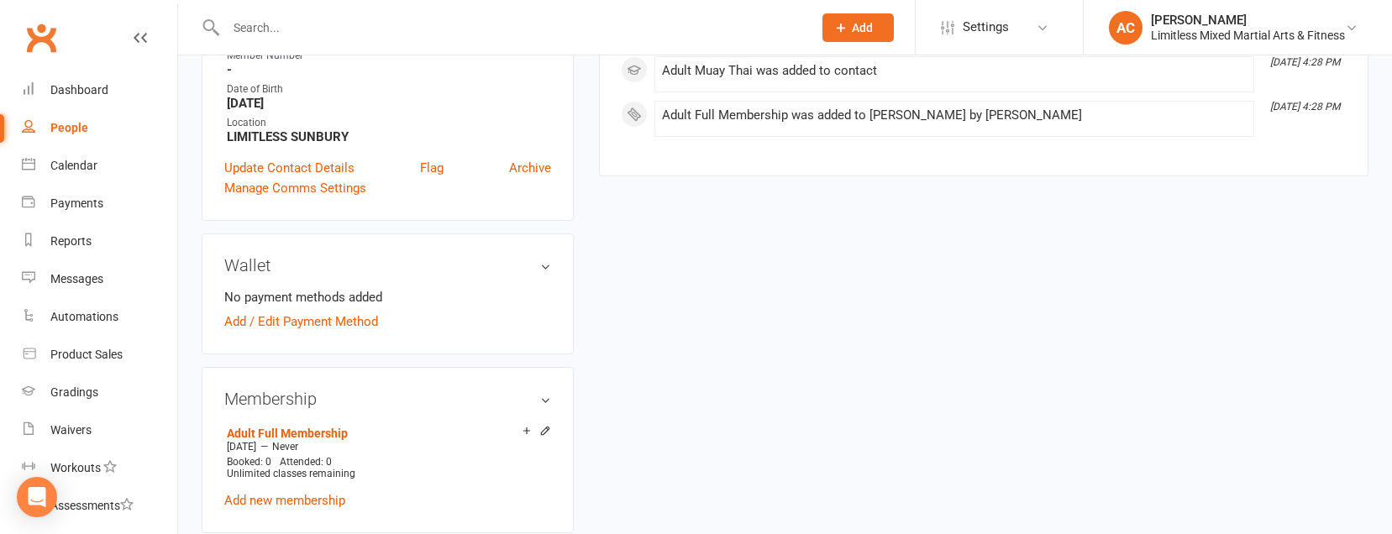
scroll to position [404, 0]
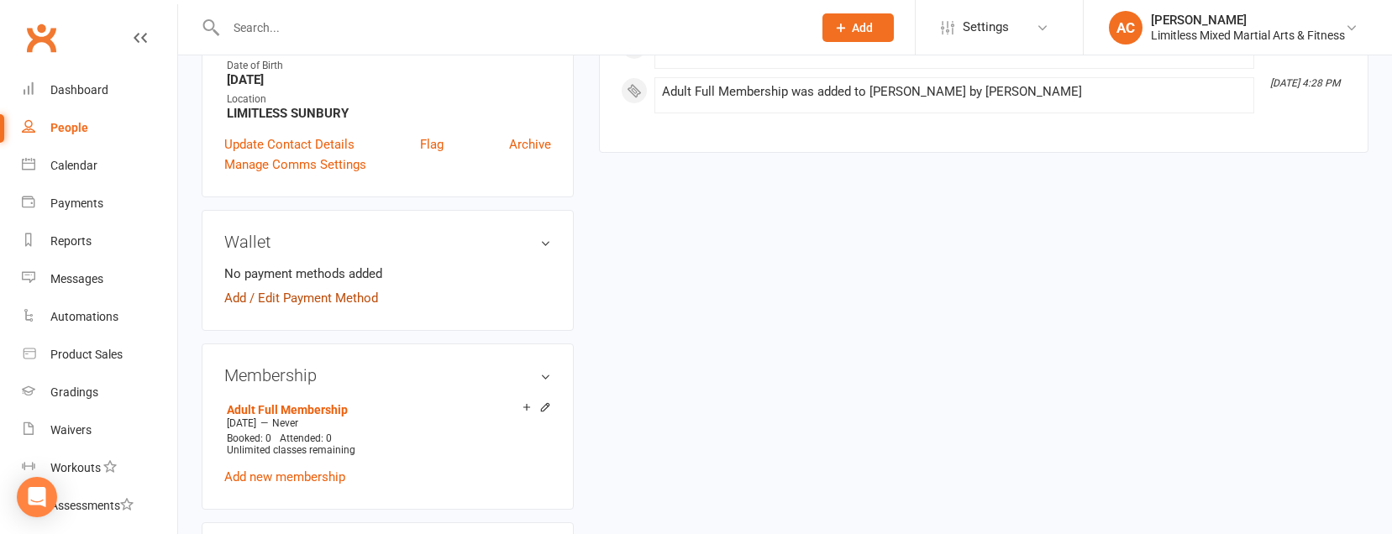
click at [346, 292] on link "Add / Edit Payment Method" at bounding box center [301, 298] width 154 height 20
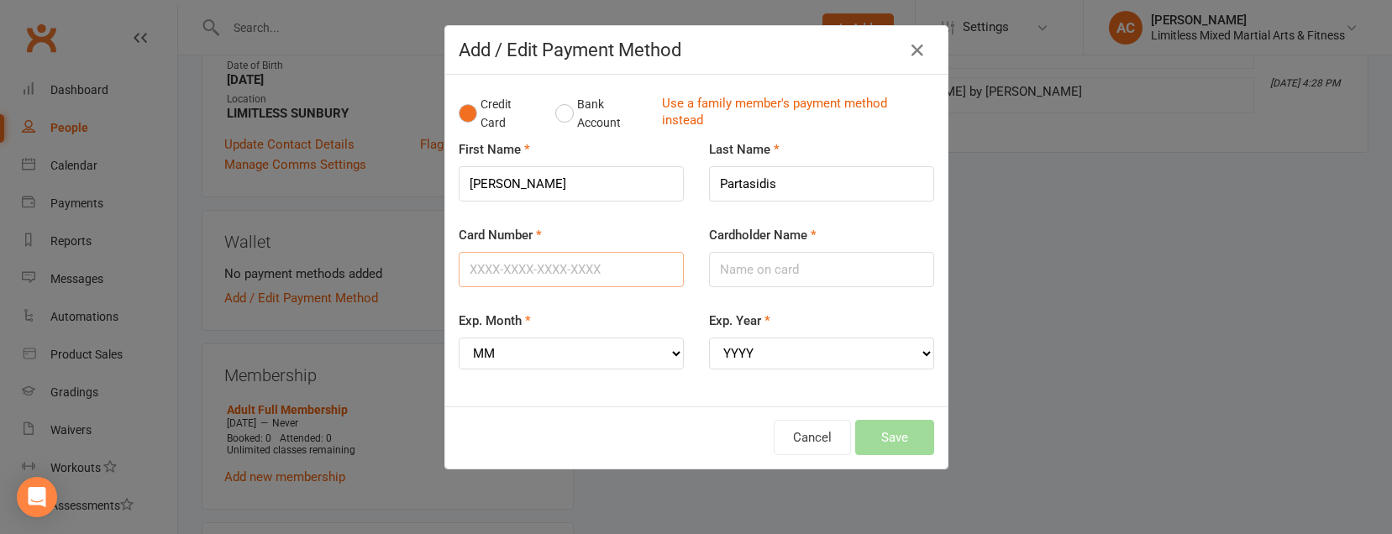
click at [619, 262] on input "Card Number" at bounding box center [571, 269] width 225 height 35
type input "[CREDIT_CARD_NUMBER]"
click at [781, 281] on input "Cardholder Name" at bounding box center [821, 269] width 225 height 35
type input "[PERSON_NAME]"
click at [654, 353] on select "MM 01 02 03 04 05 06 07 08 09 10 11 12" at bounding box center [571, 354] width 225 height 32
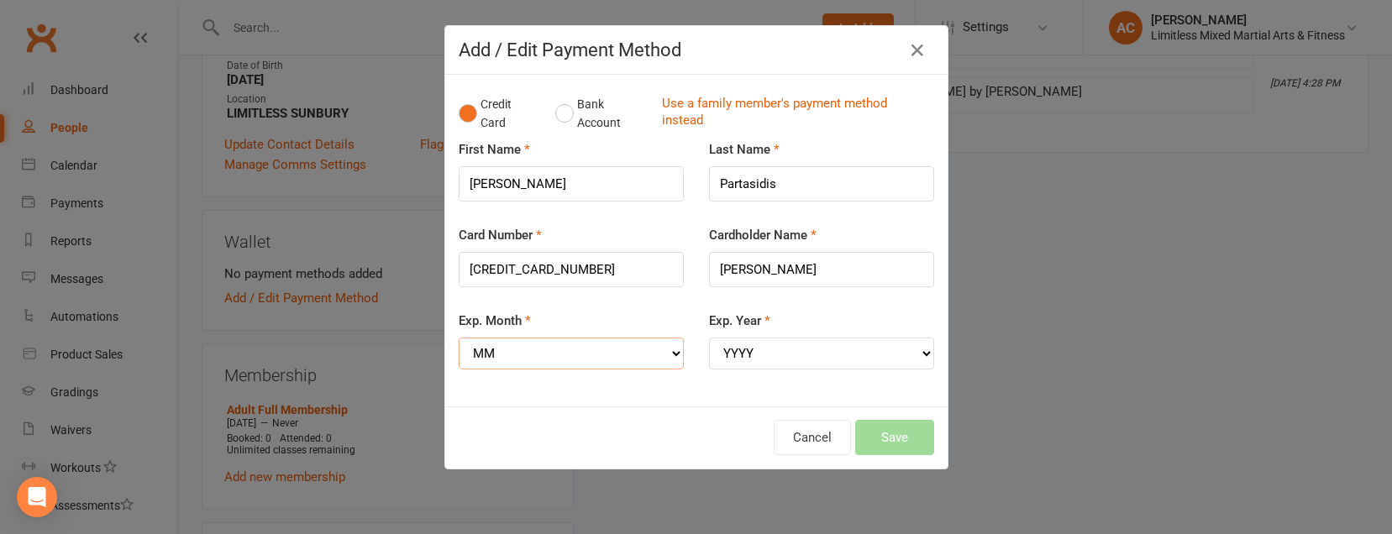
select select "11"
click at [734, 344] on select "YYYY 2025 2026 2027 2028 2029 2030 2031 2032 2033 2034" at bounding box center [821, 354] width 225 height 32
select select "2026"
click at [902, 438] on button "Save" at bounding box center [894, 437] width 79 height 35
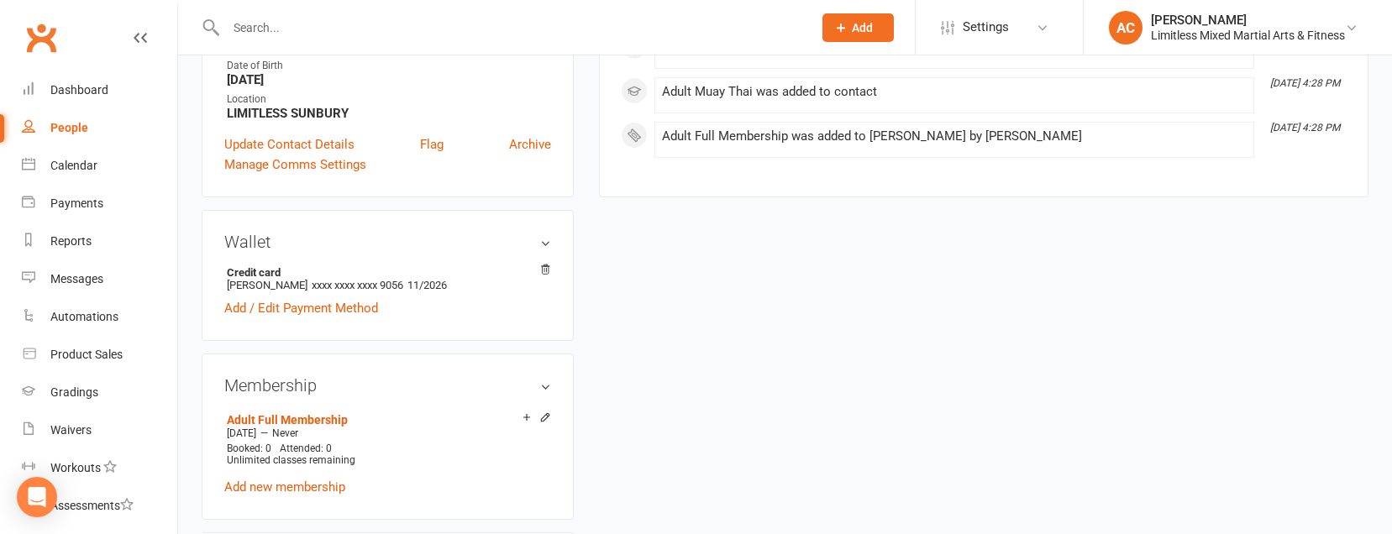
click at [276, 34] on input "text" at bounding box center [511, 28] width 580 height 24
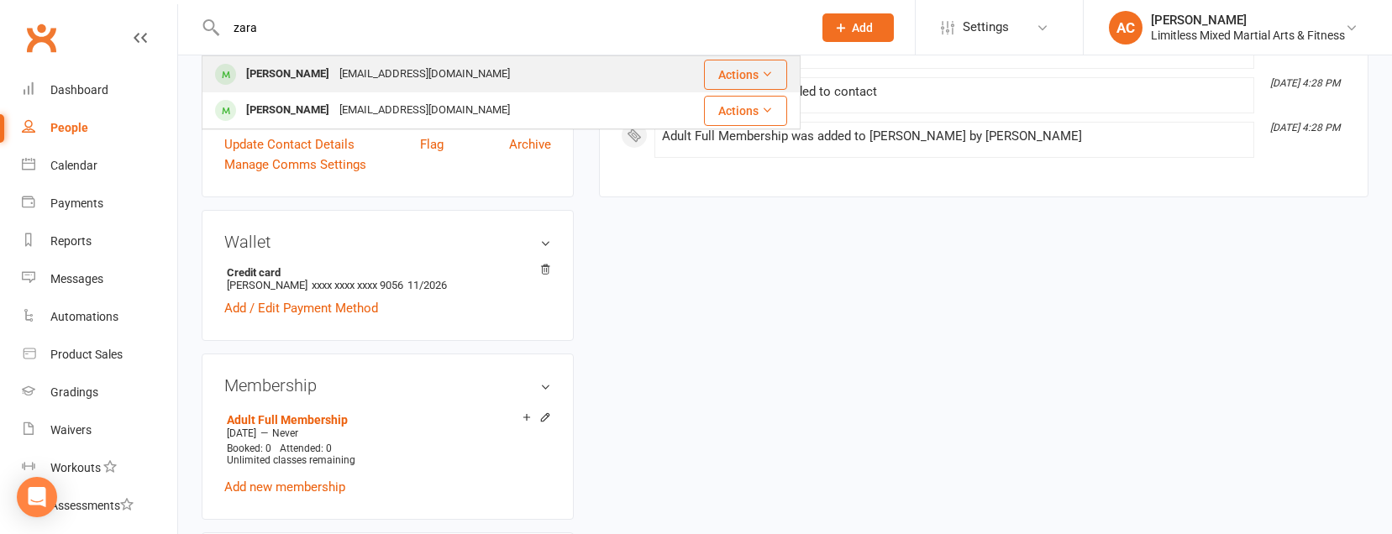
type input "zara"
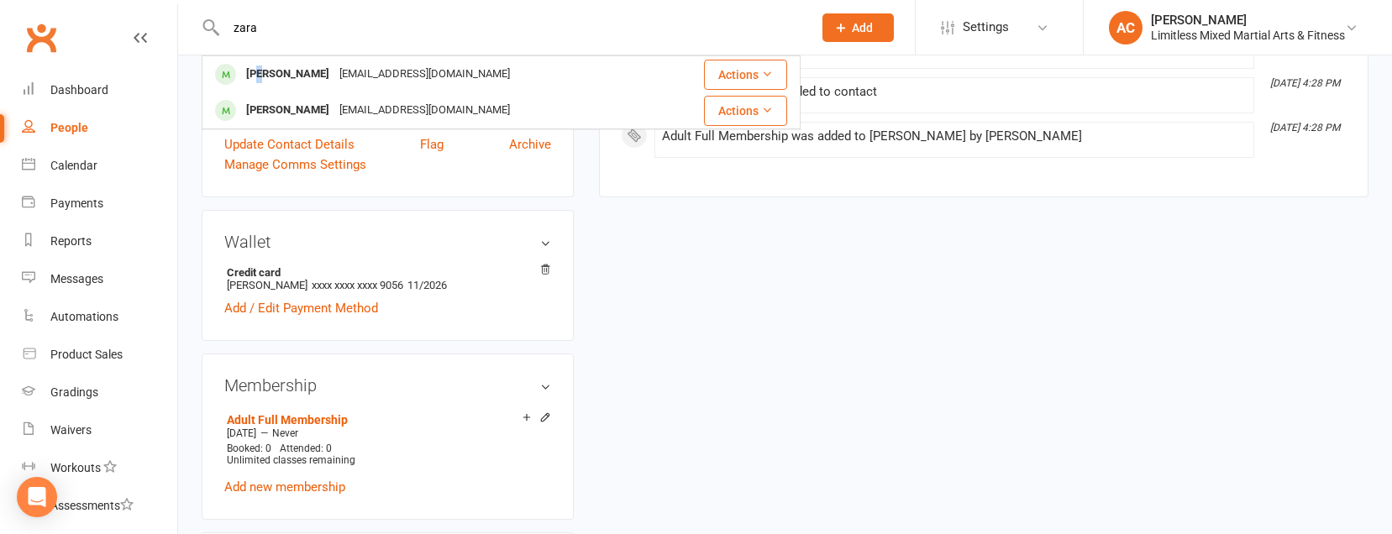
click at [261, 66] on div "[PERSON_NAME]" at bounding box center [287, 74] width 93 height 24
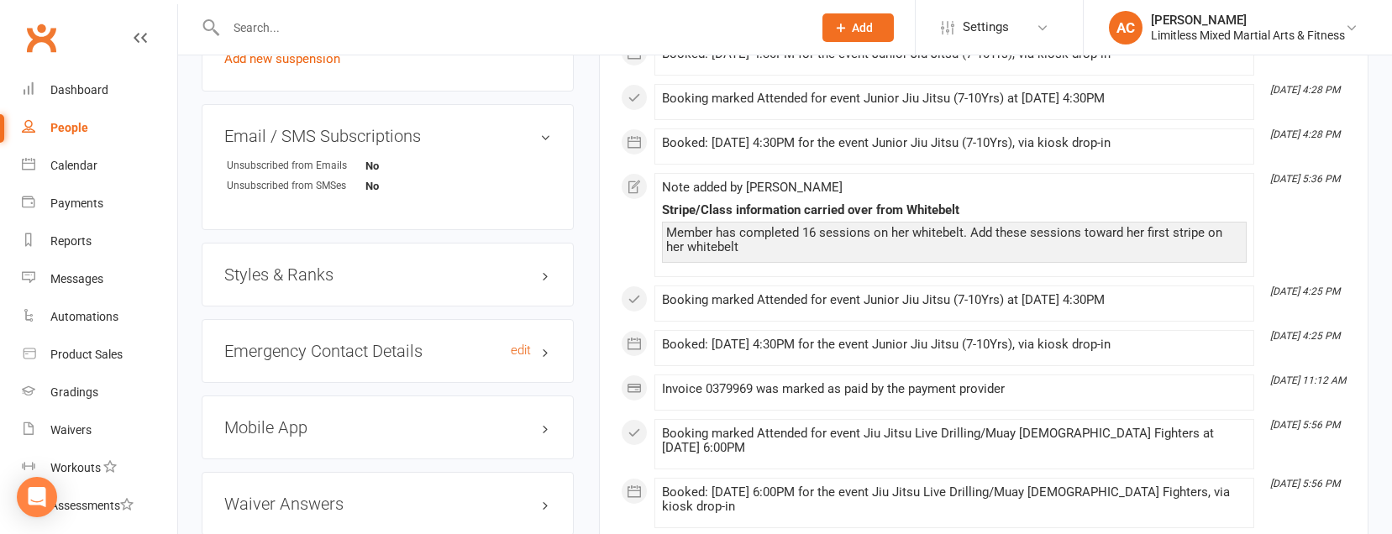
scroll to position [1212, 0]
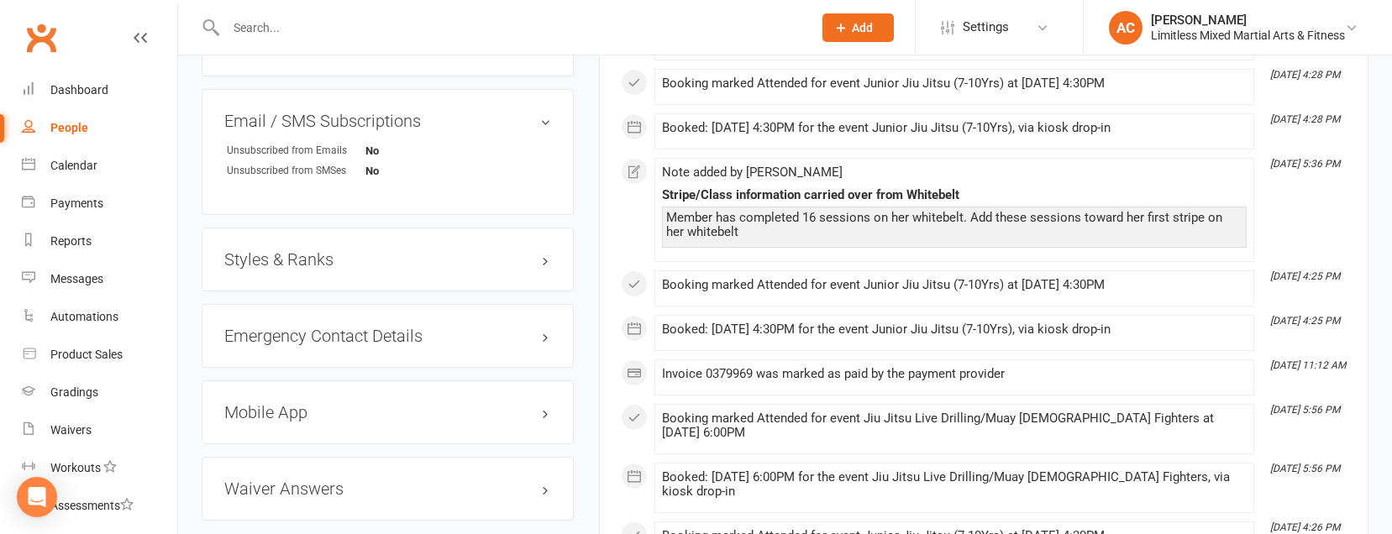
drag, startPoint x: 463, startPoint y: 255, endPoint x: 423, endPoint y: 250, distance: 39.8
click at [463, 255] on h3 "Styles & Ranks" at bounding box center [387, 259] width 327 height 18
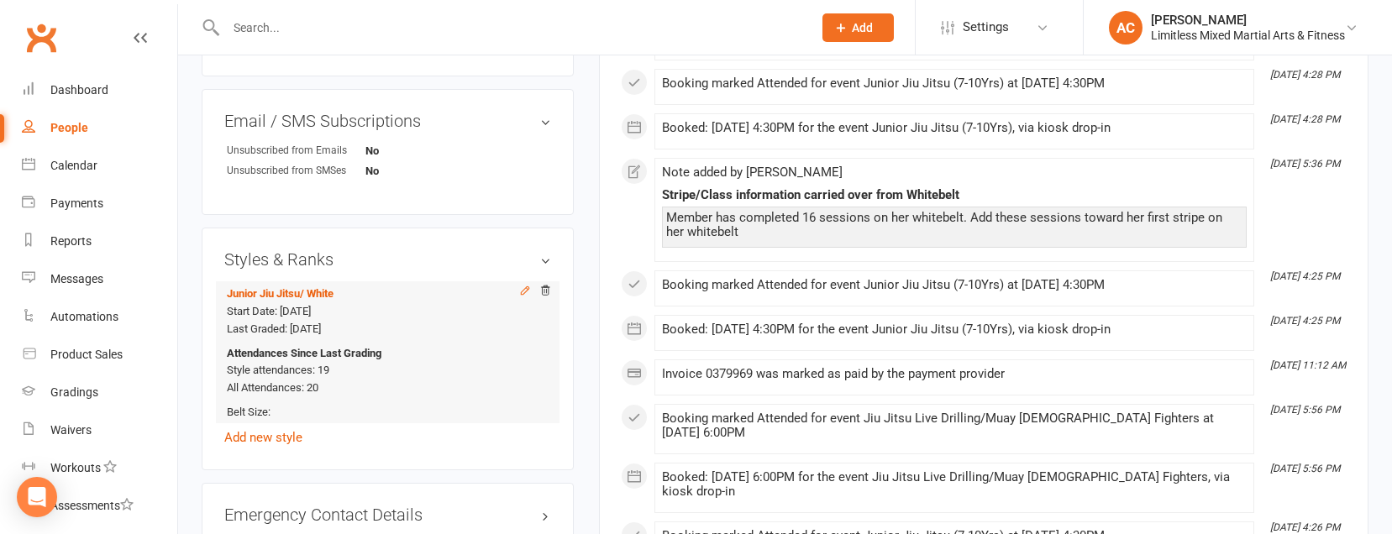
click at [523, 290] on icon at bounding box center [525, 290] width 8 height 8
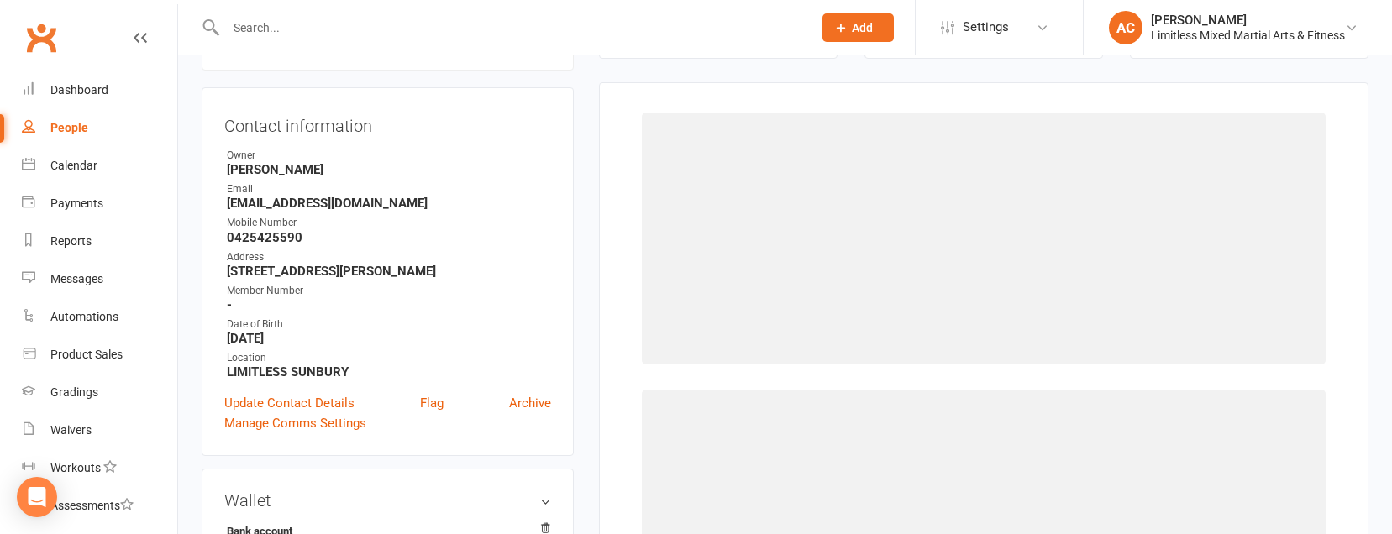
scroll to position [144, 0]
select select "3644"
select select "43155"
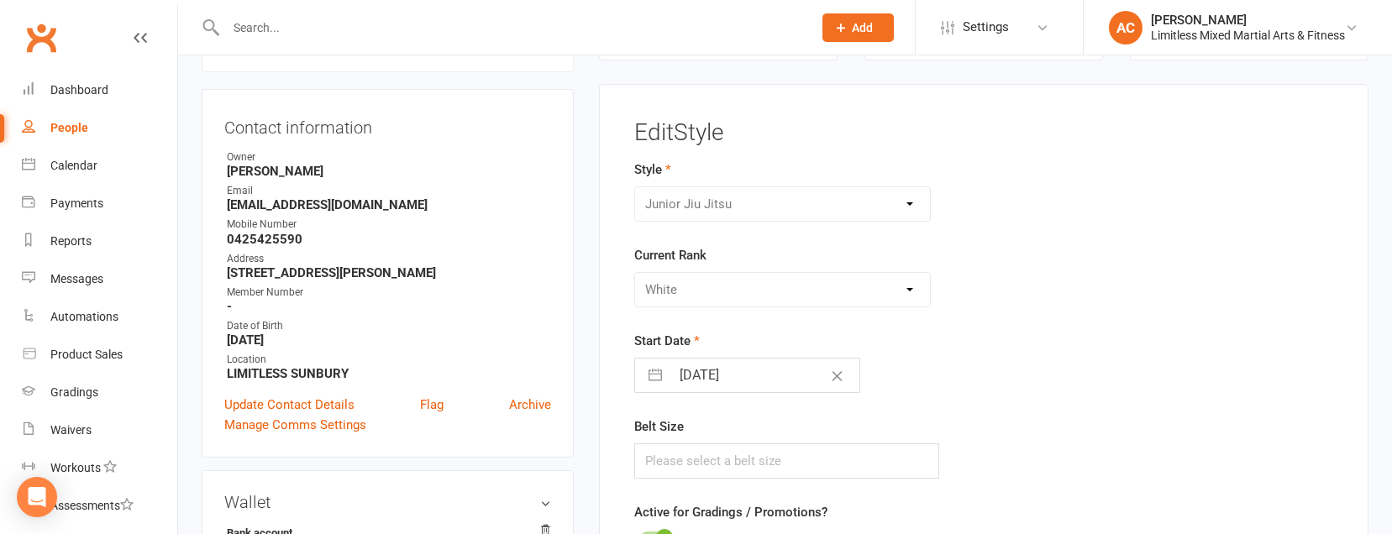
click at [785, 305] on div "Please Select Starting Rank White White + 1 White + 2 White + 3 White + 4 Grey/…" at bounding box center [782, 289] width 297 height 35
click at [800, 203] on div "Adult Jiu Jitsu Adult Muay Thai Junior Jiu Jitsu Junior Muay Thai MMA Fundament…" at bounding box center [782, 203] width 297 height 35
click at [799, 303] on div "Please Select Starting Rank White White + 1 White + 2 White + 3 White + 4 Grey/…" at bounding box center [782, 289] width 297 height 35
click at [810, 299] on div "Please Select Starting Rank White White + 1 White + 2 White + 3 White + 4 Grey/…" at bounding box center [782, 289] width 297 height 35
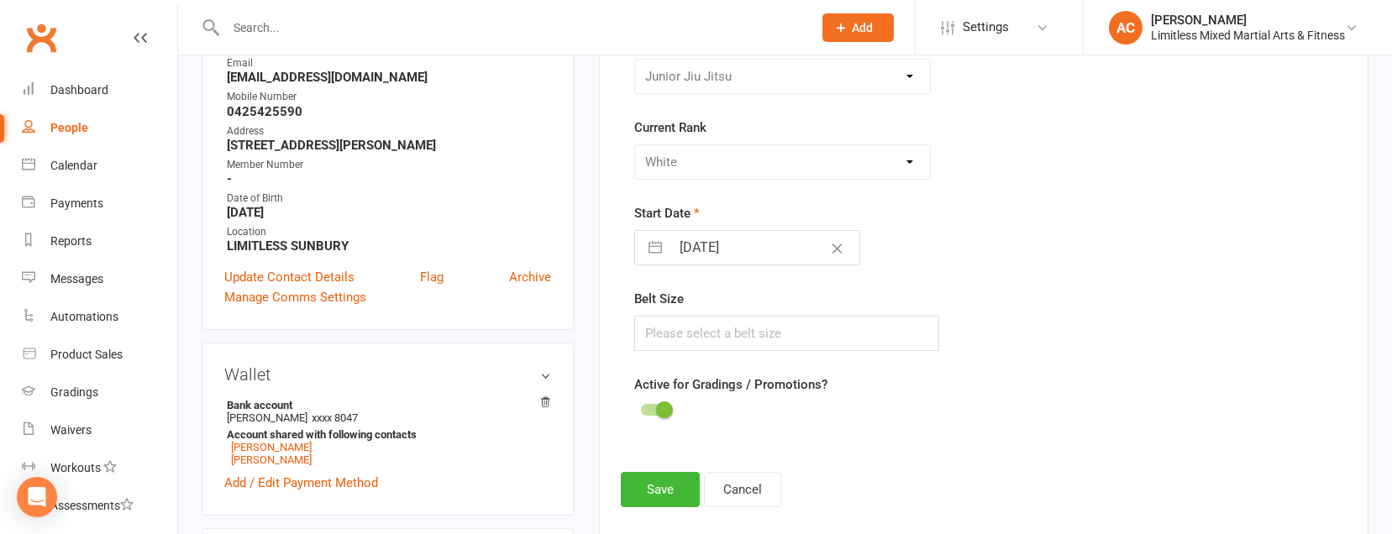
scroll to position [314, 0]
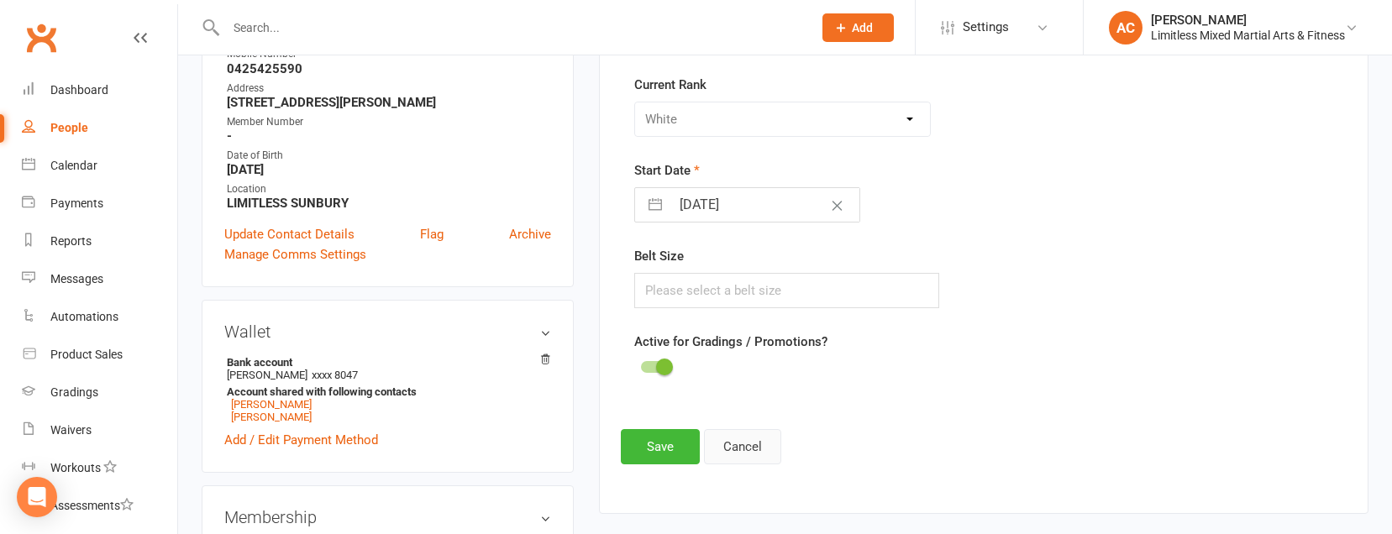
click at [757, 445] on button "Cancel" at bounding box center [742, 446] width 77 height 35
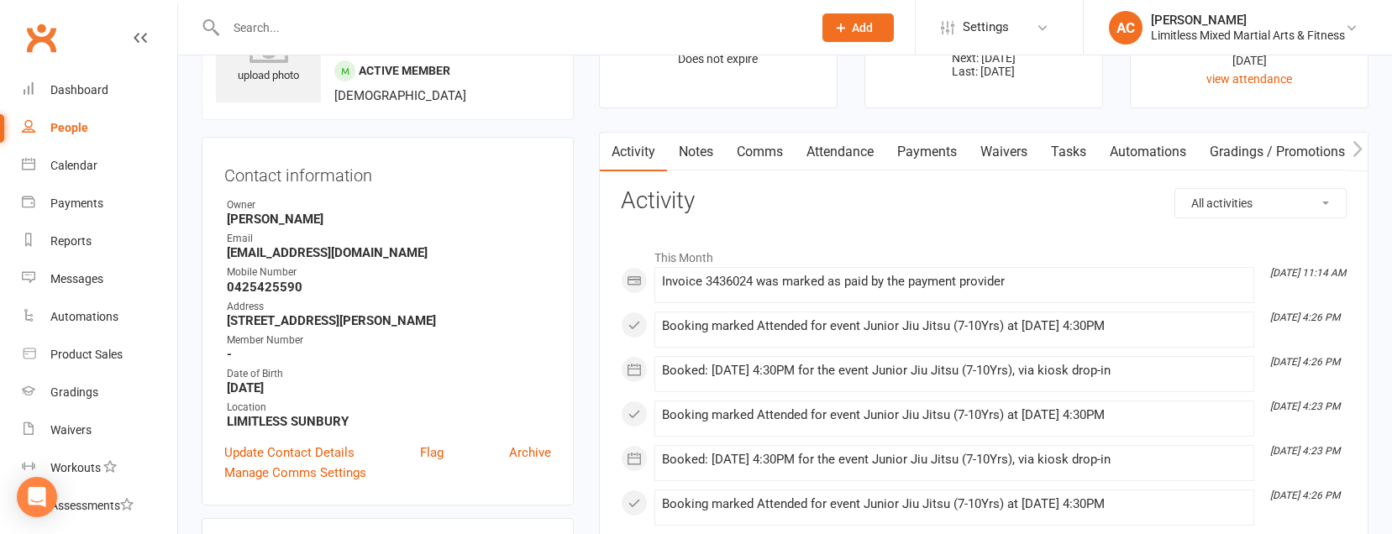
scroll to position [0, 0]
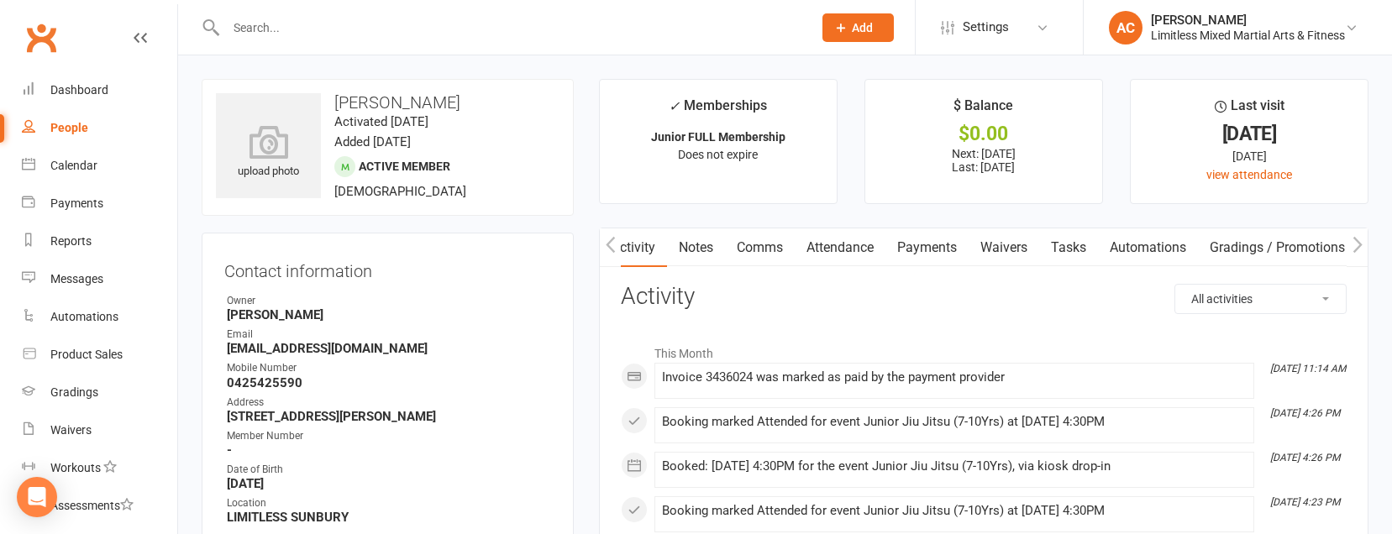
click at [1260, 256] on link "Gradings / Promotions" at bounding box center [1277, 248] width 159 height 39
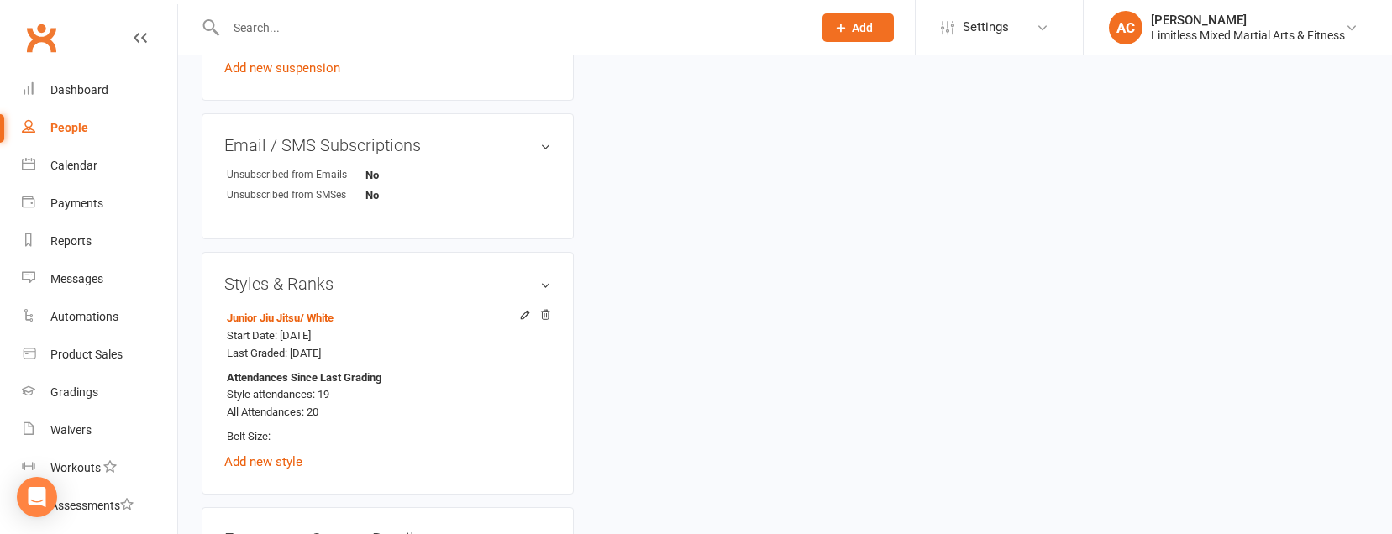
scroll to position [1202, 0]
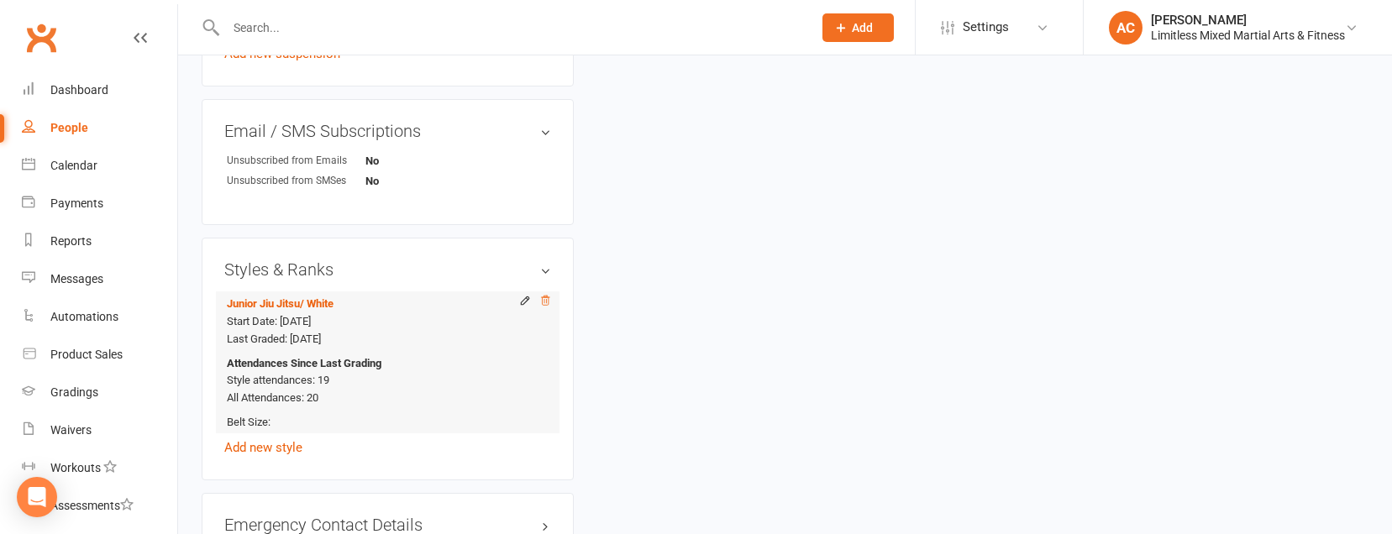
click at [542, 298] on icon at bounding box center [545, 300] width 8 height 9
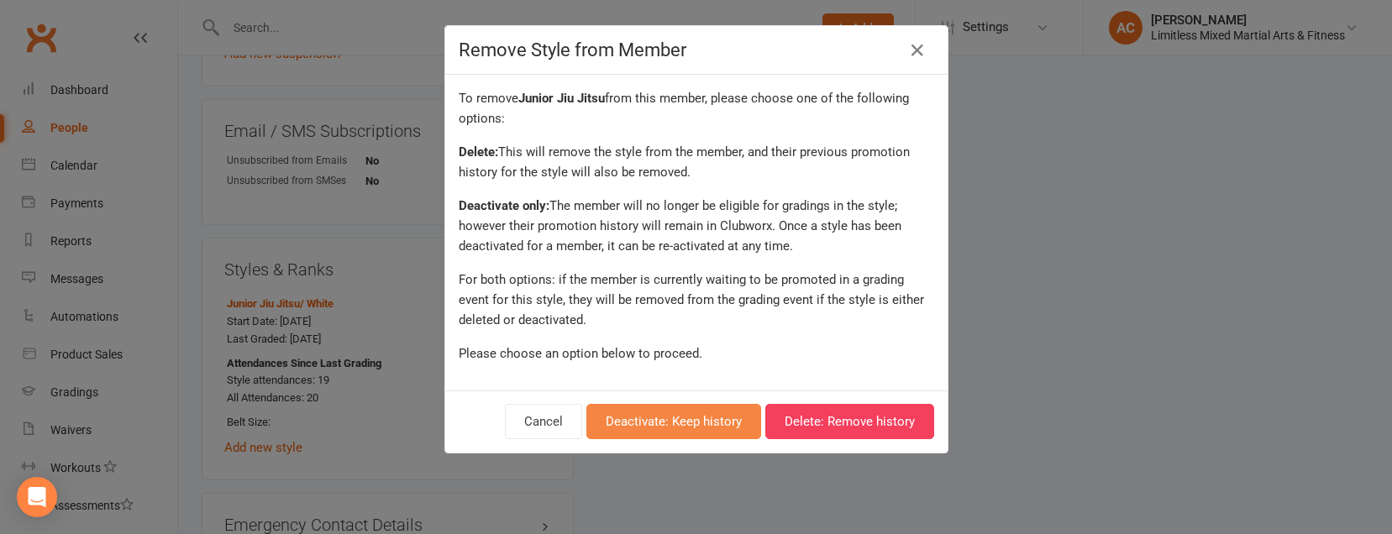
click at [722, 429] on button "Deactivate: Keep history" at bounding box center [673, 421] width 175 height 35
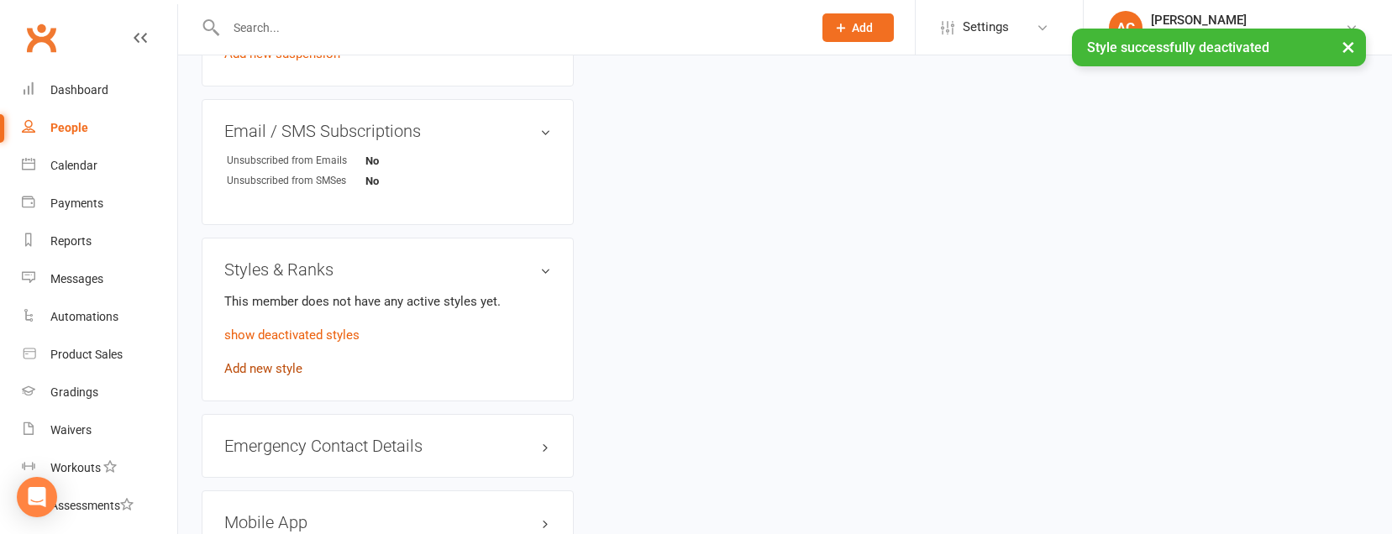
click at [281, 372] on link "Add new style" at bounding box center [263, 368] width 78 height 15
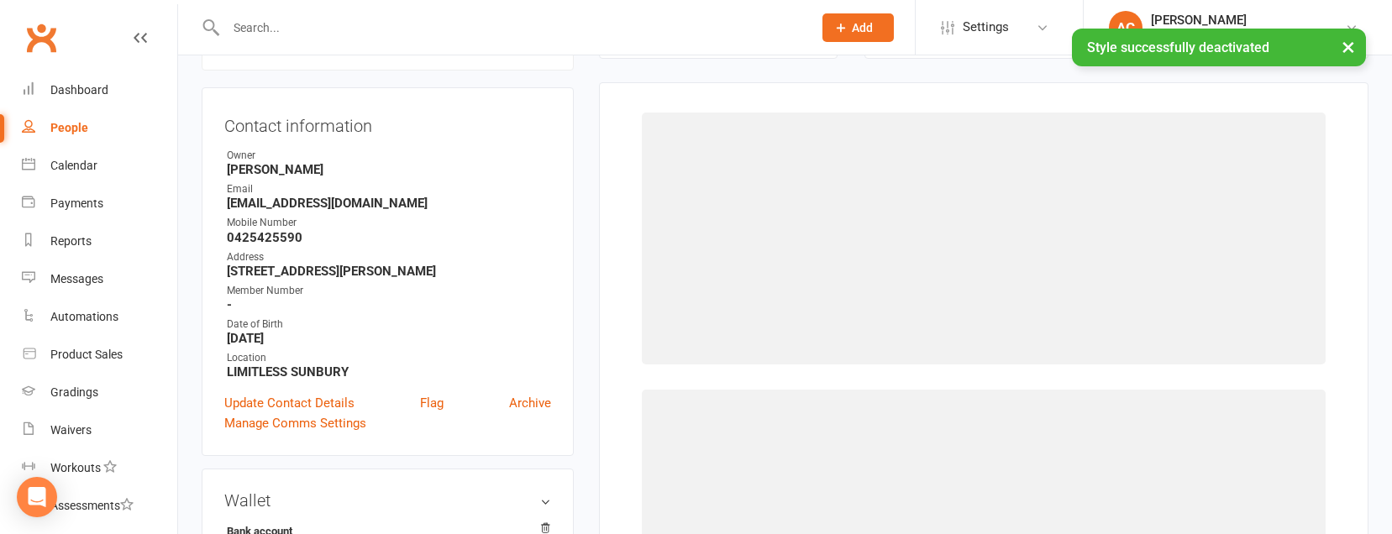
scroll to position [144, 0]
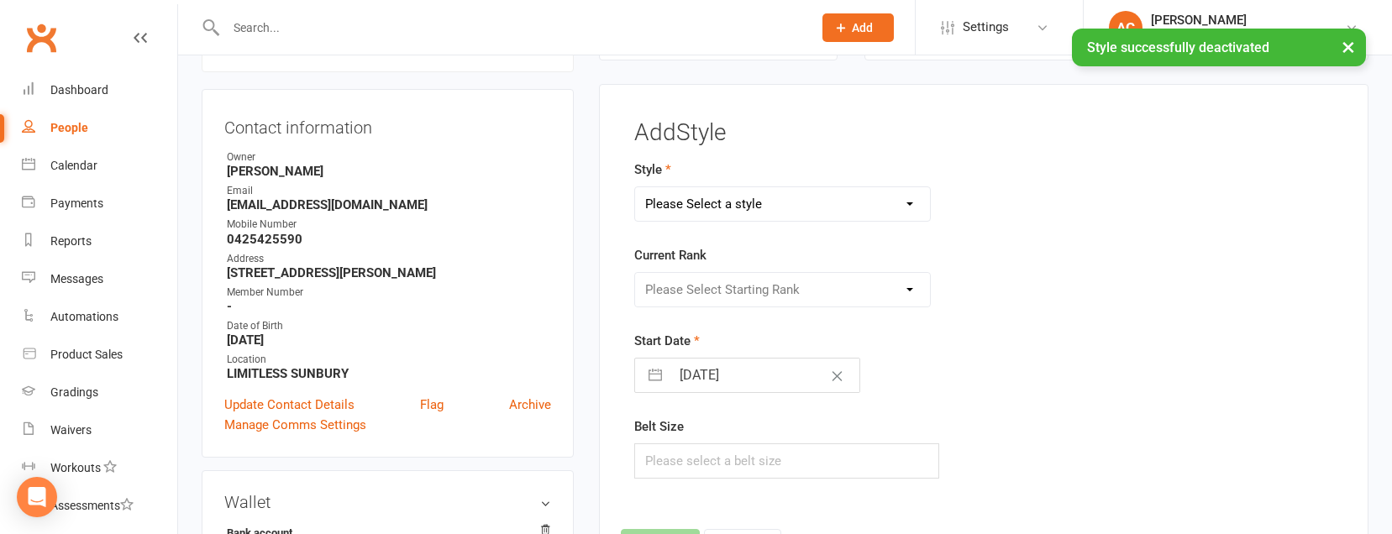
click at [719, 202] on select "Please Select a style Adult Jiu Jitsu Adult Muay Thai Junior Jiu Jitsu Junior M…" at bounding box center [782, 204] width 295 height 34
select select "3644"
click at [744, 287] on select "Please Select Starting Rank White White + 1 White + 2 White + 3 White + 4 Grey/…" at bounding box center [782, 290] width 295 height 34
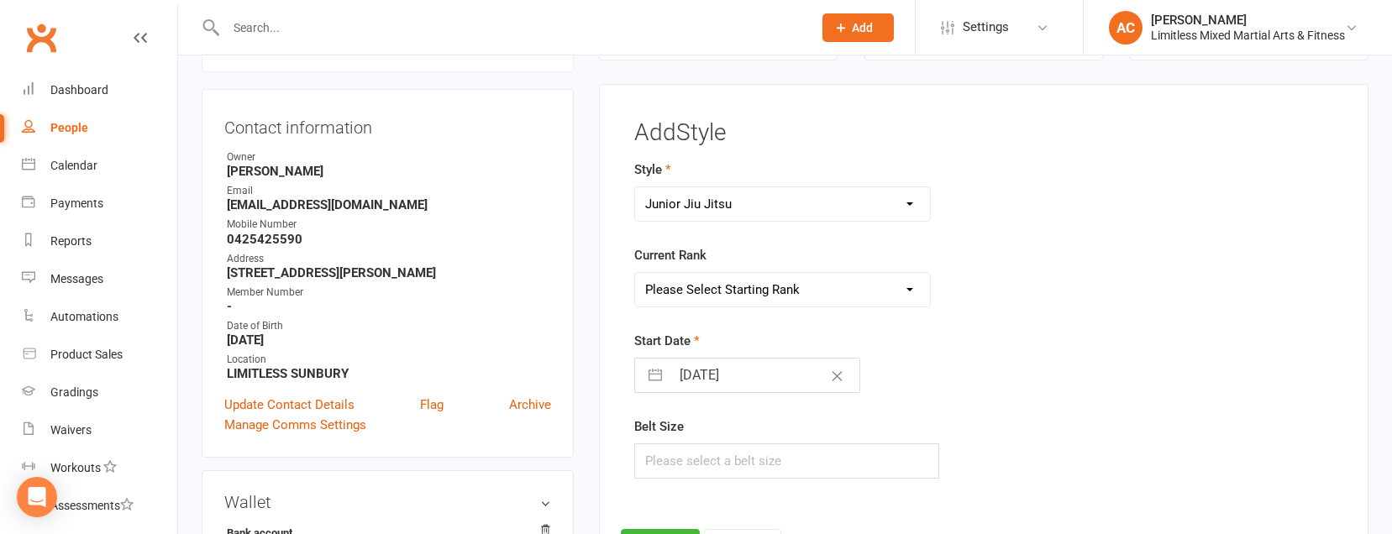
select select "43156"
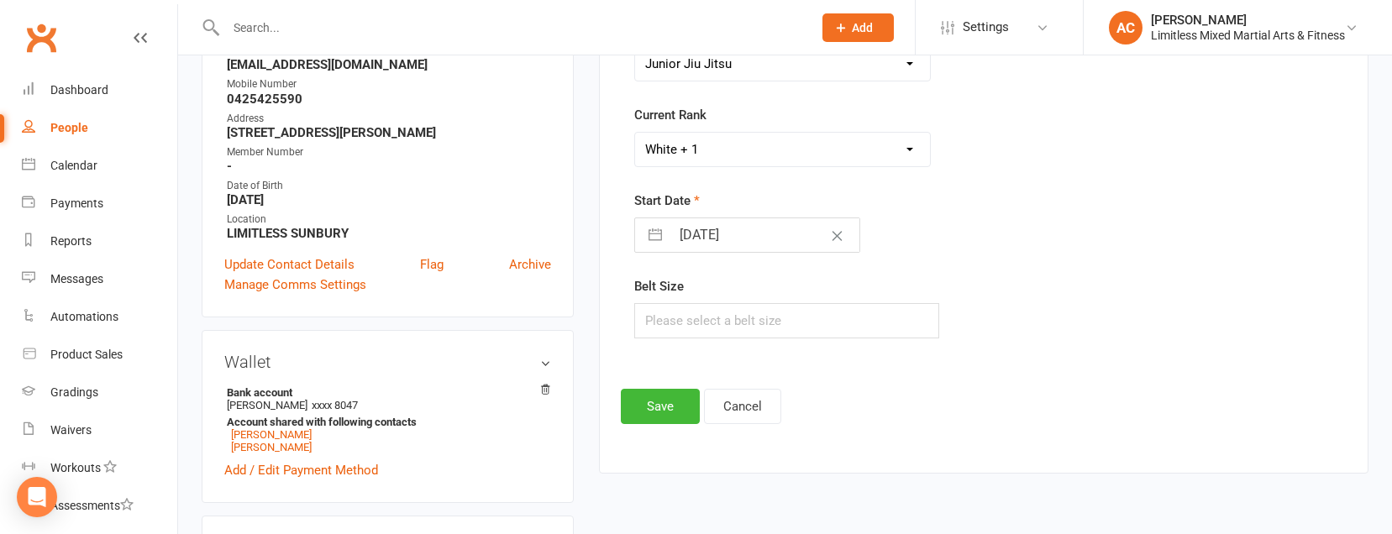
scroll to position [301, 0]
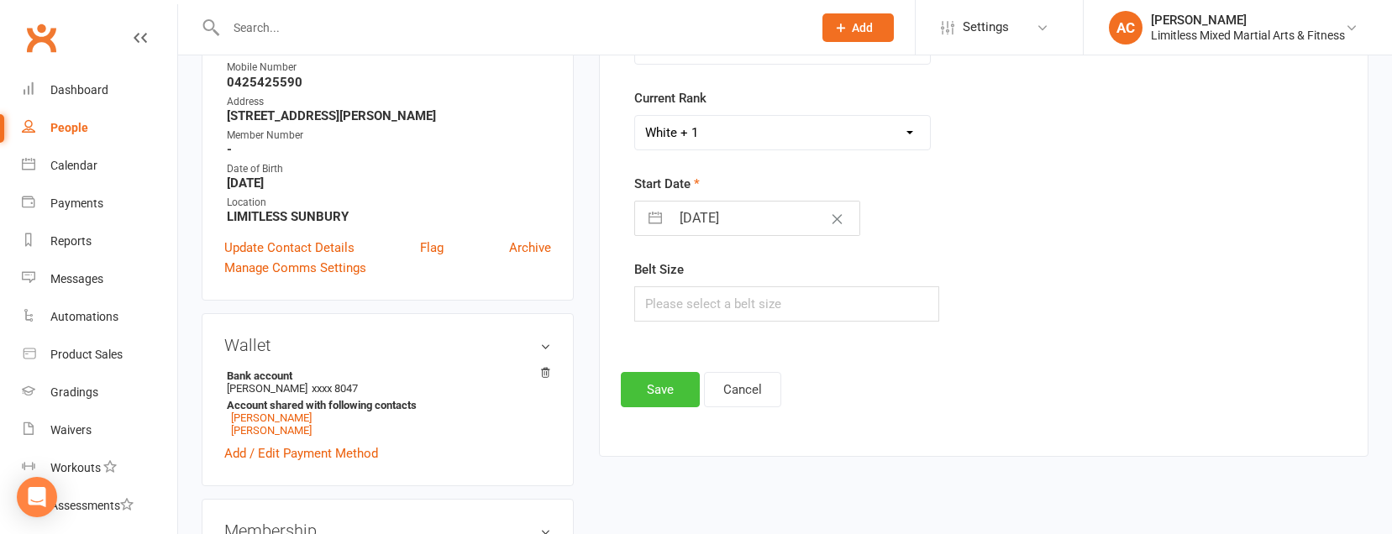
click at [667, 393] on button "Save" at bounding box center [660, 389] width 79 height 35
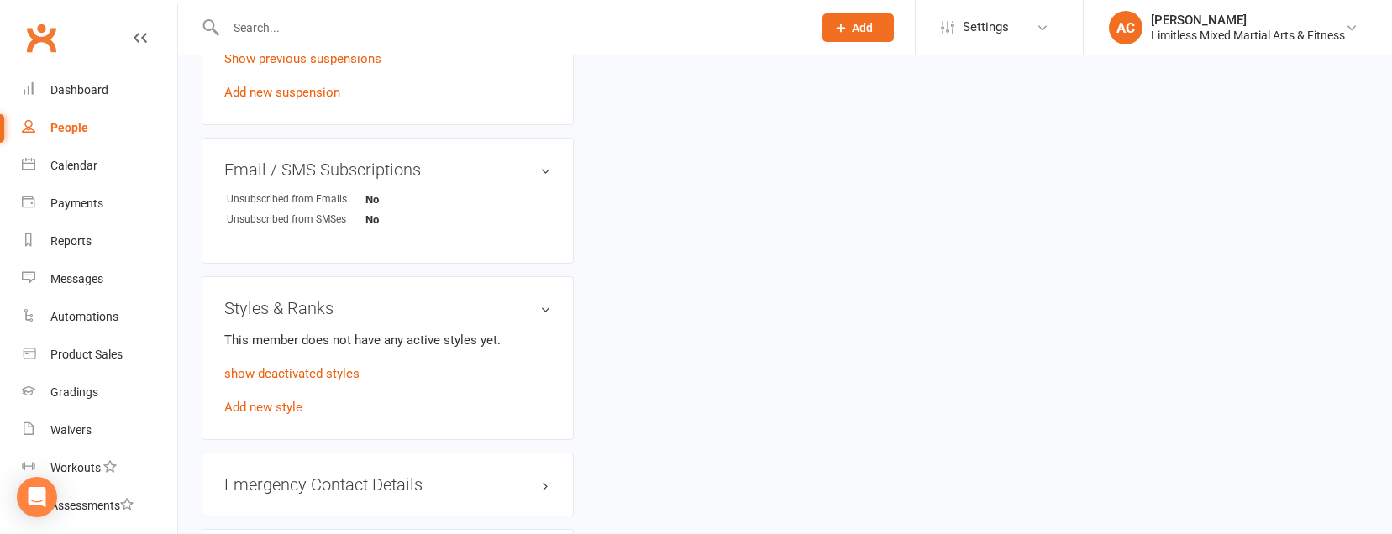
scroll to position [1167, 0]
click at [297, 365] on link "show deactivated styles" at bounding box center [291, 370] width 135 height 15
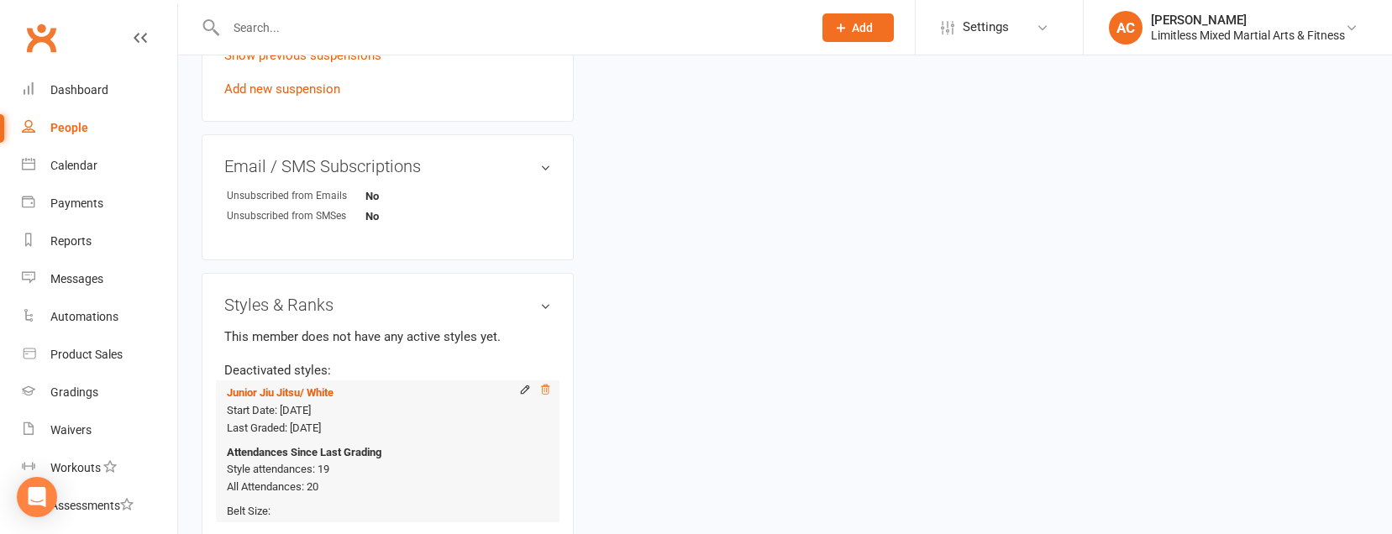
click at [544, 390] on icon at bounding box center [545, 390] width 12 height 12
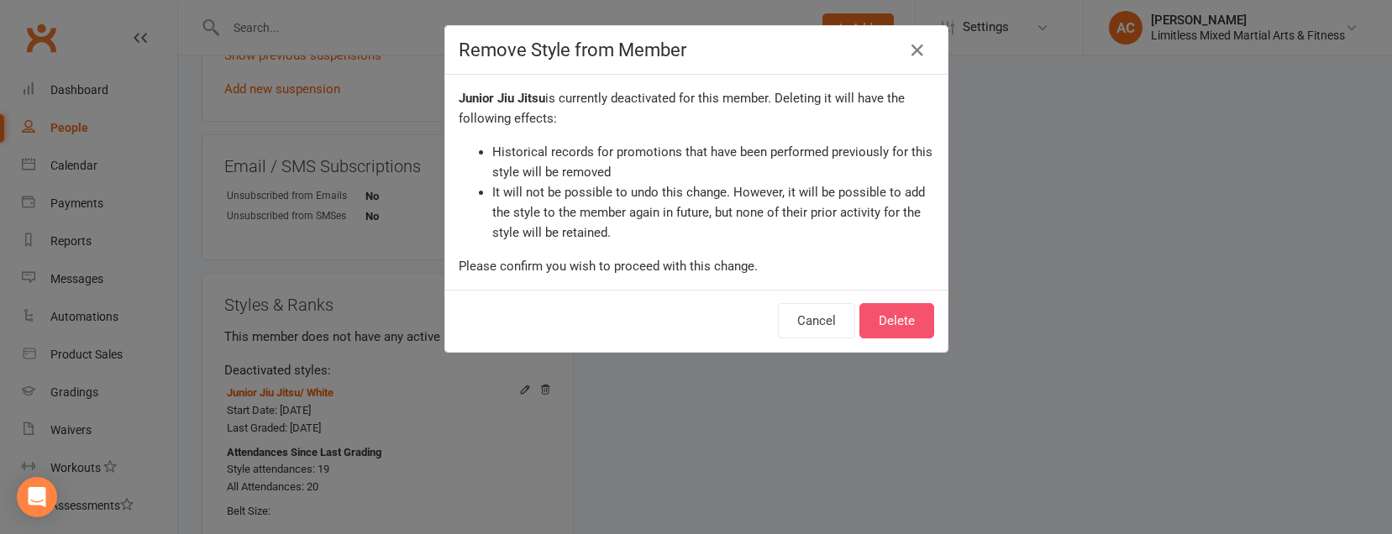
click at [876, 319] on button "Delete" at bounding box center [896, 320] width 75 height 35
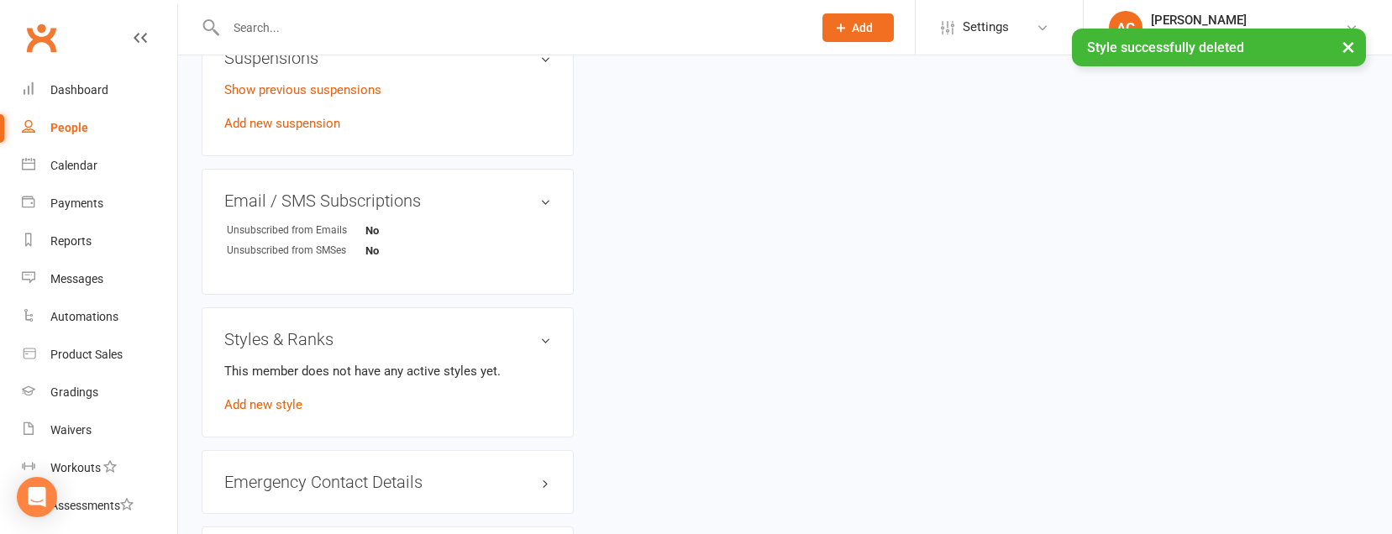
scroll to position [1111, 0]
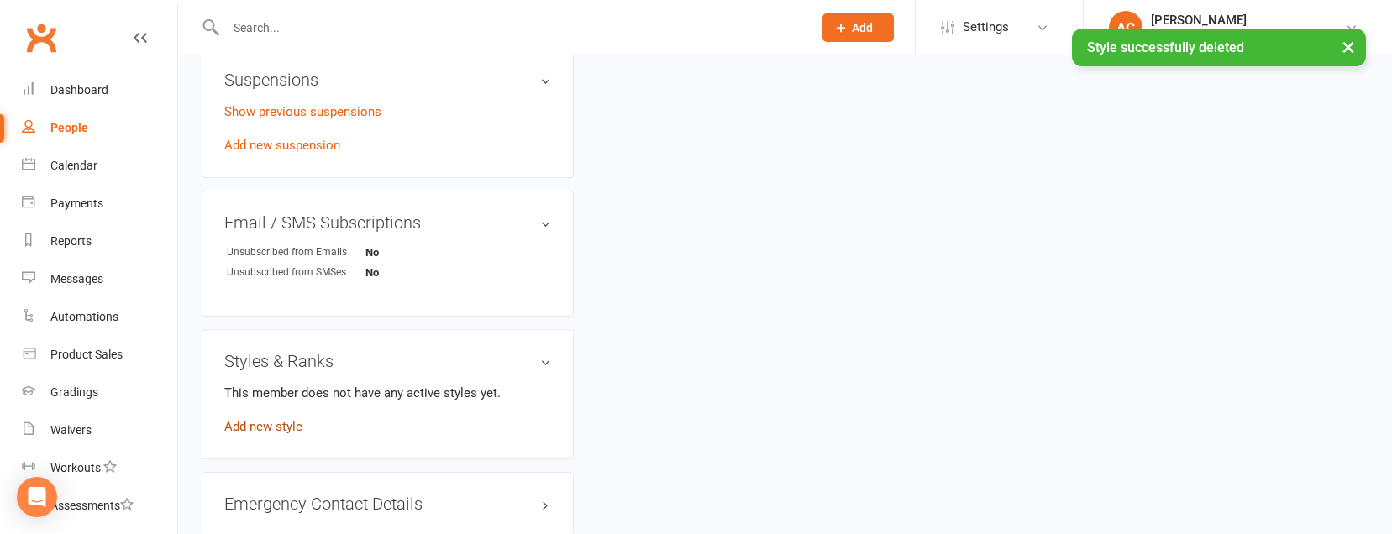
click at [290, 428] on link "Add new style" at bounding box center [263, 426] width 78 height 15
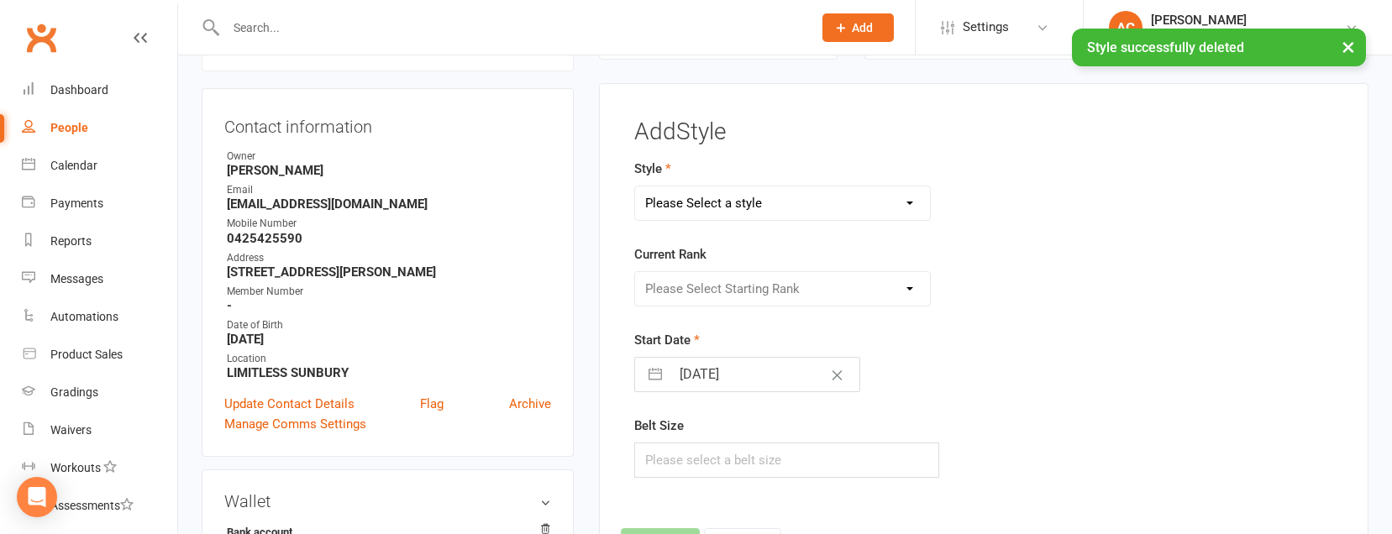
scroll to position [144, 0]
click at [686, 199] on select "Please Select a style Adult Jiu Jitsu Adult Muay Thai Junior Jiu Jitsu Junior M…" at bounding box center [782, 204] width 295 height 34
select select "3644"
click at [704, 277] on select "Please Select Starting Rank White White + 1 White + 2 White + 3 White + 4 Grey/…" at bounding box center [782, 290] width 295 height 34
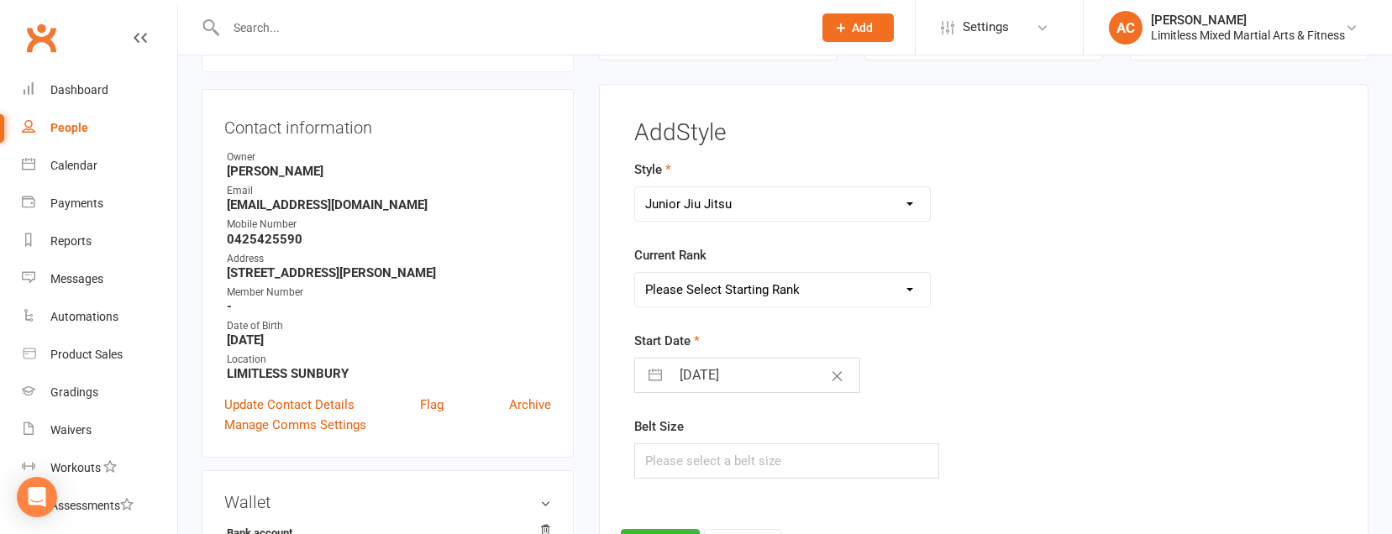
select select "43156"
click at [716, 381] on input "[DATE]" at bounding box center [764, 376] width 189 height 34
select select "6"
select select "2025"
select select "7"
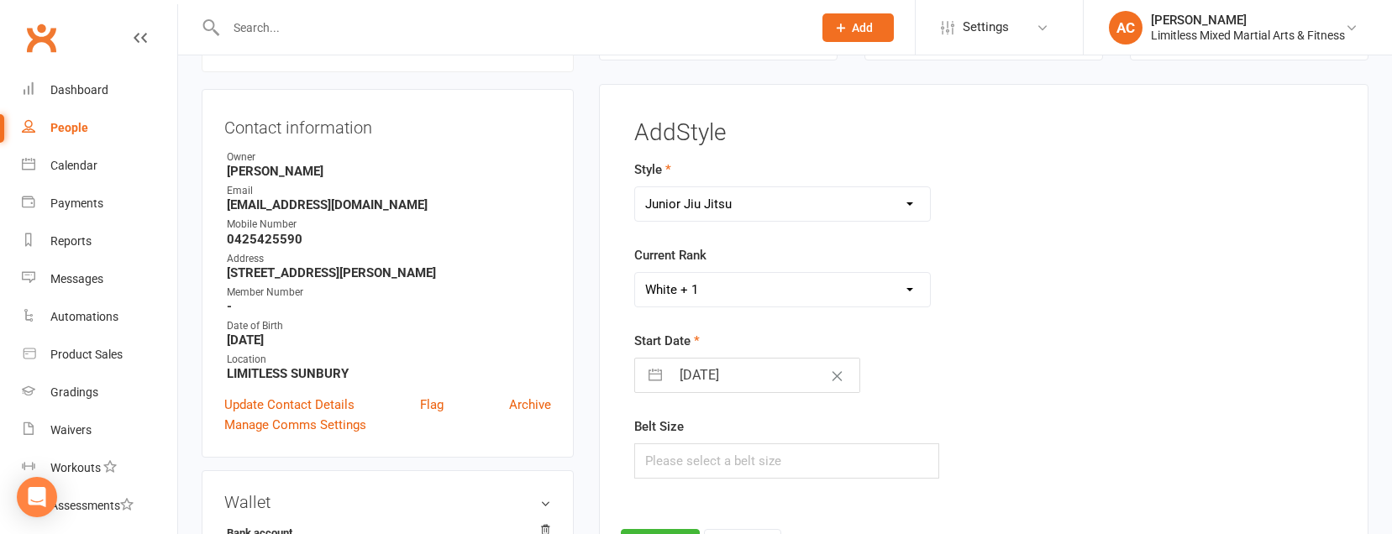
select select "2025"
select select "8"
select select "2025"
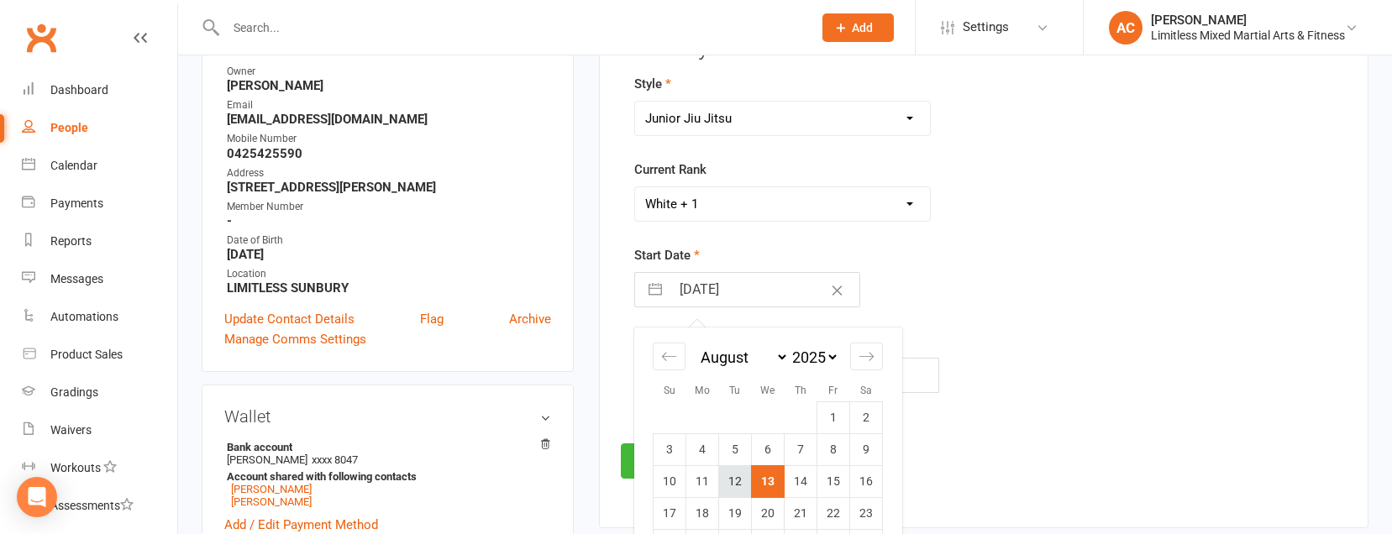
scroll to position [234, 0]
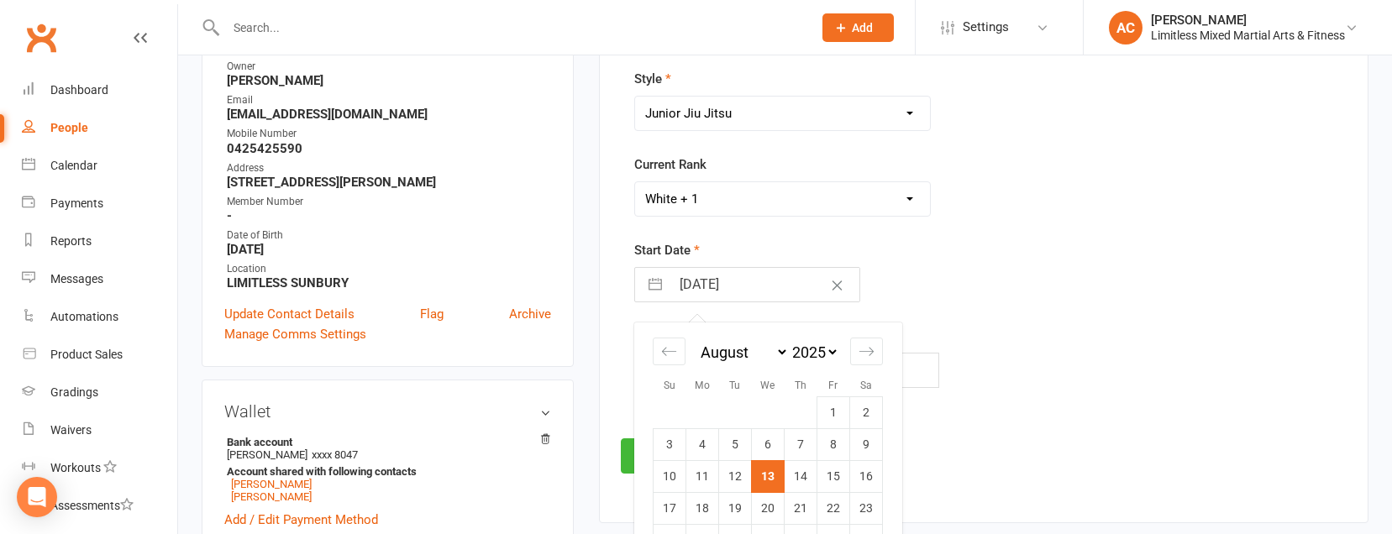
click at [738, 472] on td "12" at bounding box center [735, 476] width 33 height 32
type input "[DATE]"
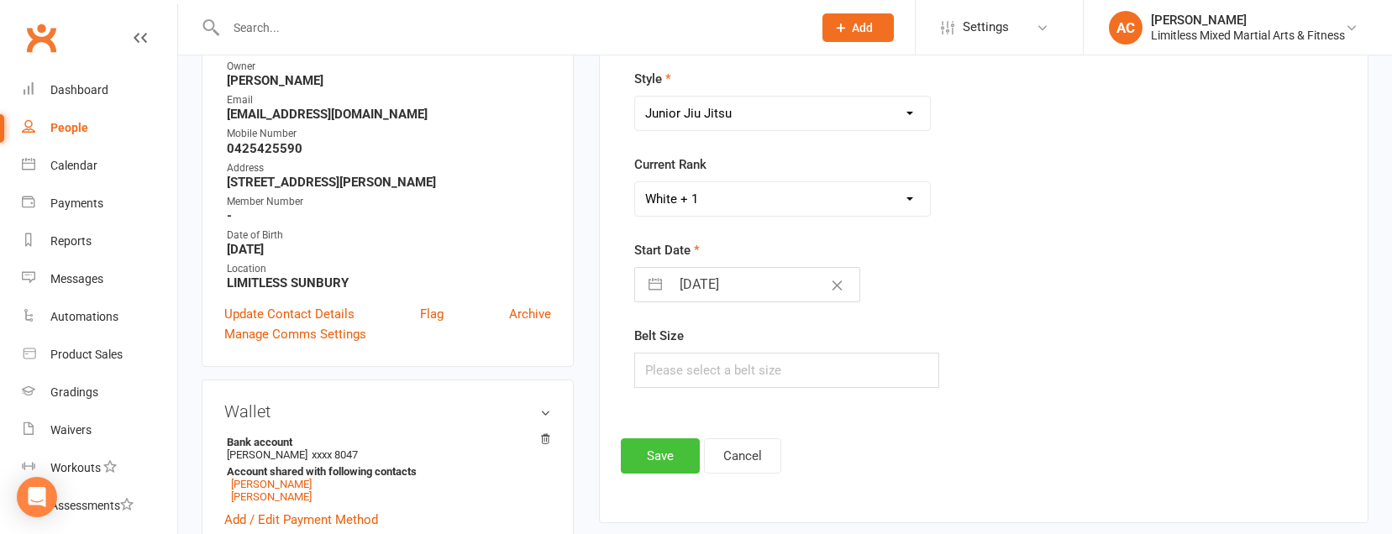
click at [660, 466] on button "Save" at bounding box center [660, 456] width 79 height 35
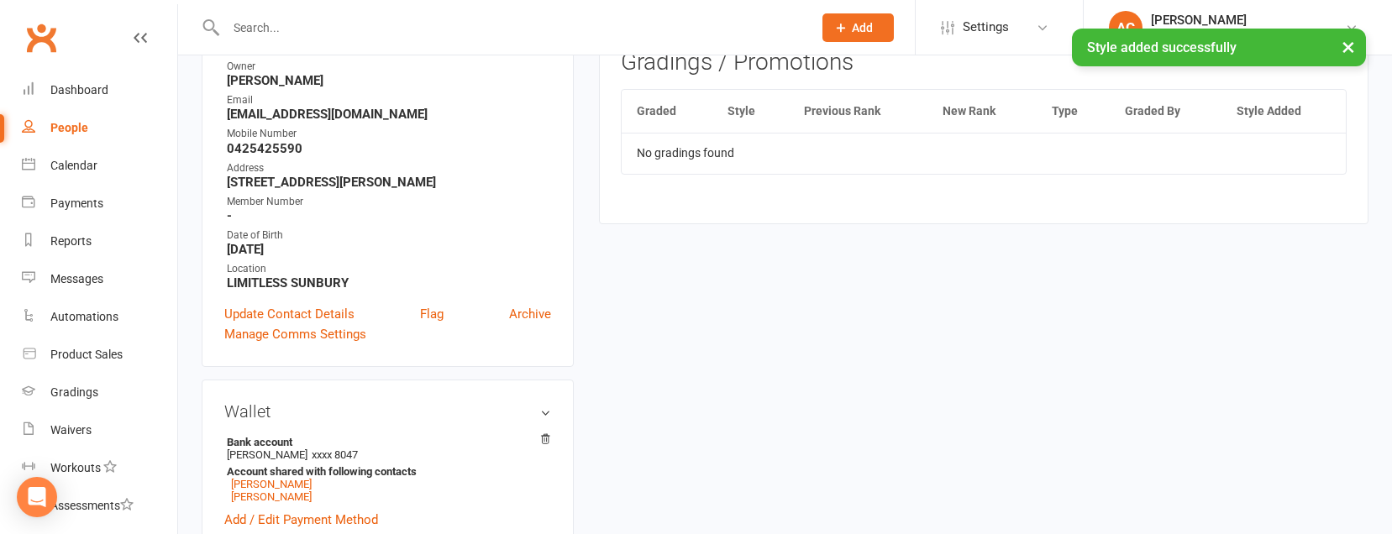
scroll to position [0, 0]
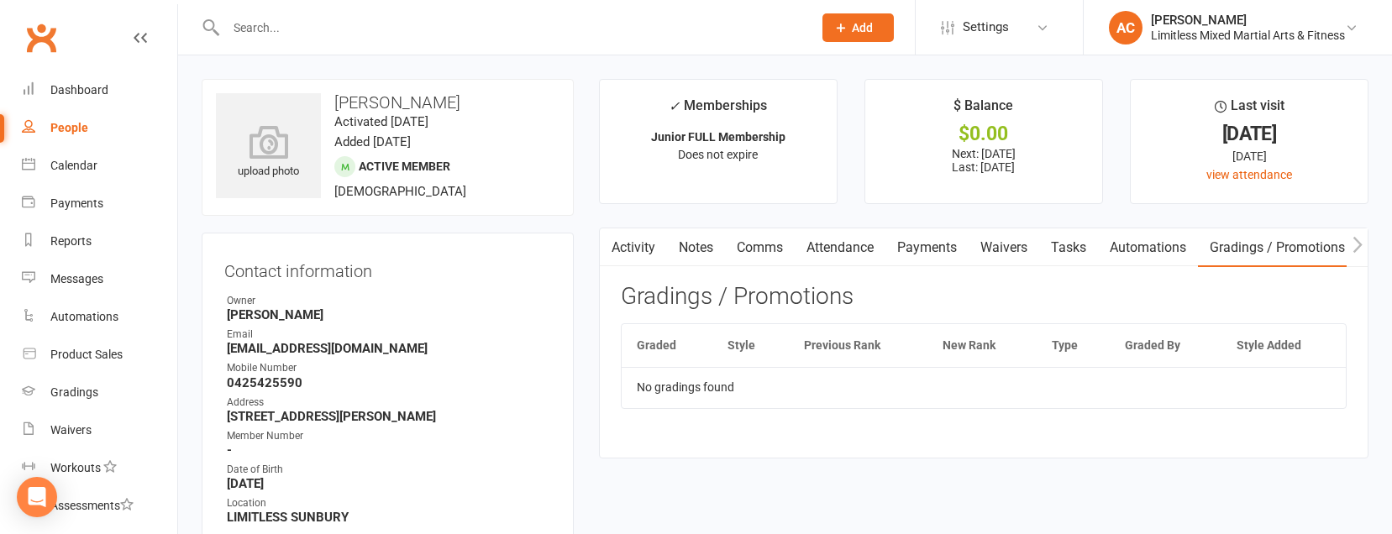
click at [301, 34] on input "text" at bounding box center [511, 28] width 580 height 24
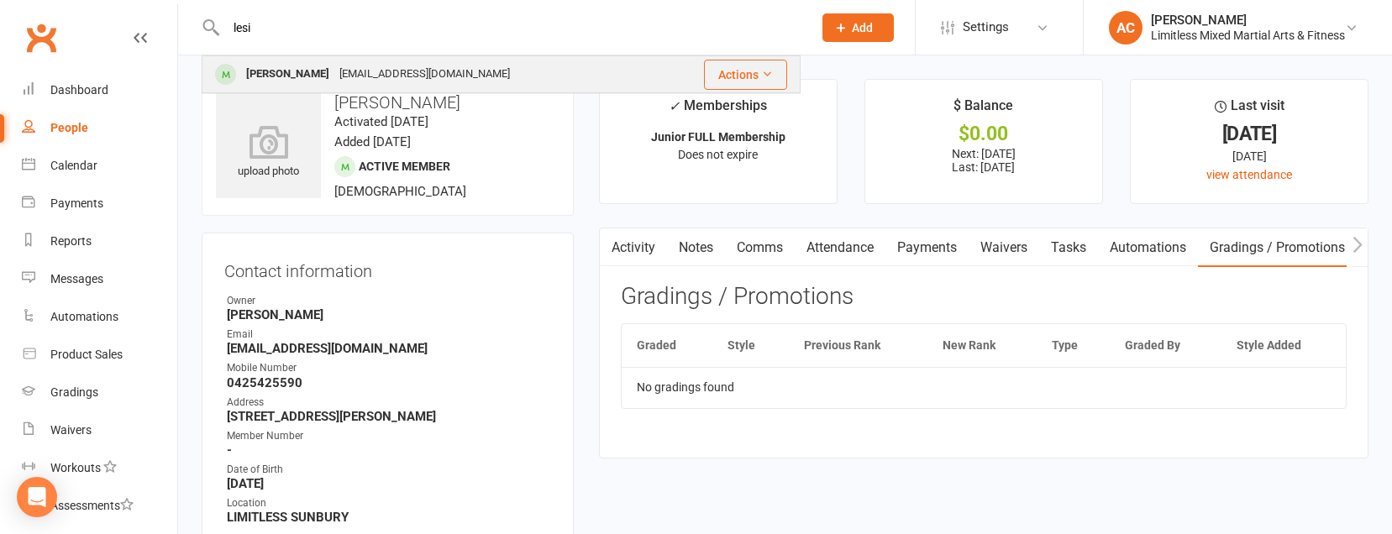
type input "lesi"
click at [297, 76] on div "[PERSON_NAME]" at bounding box center [287, 74] width 93 height 24
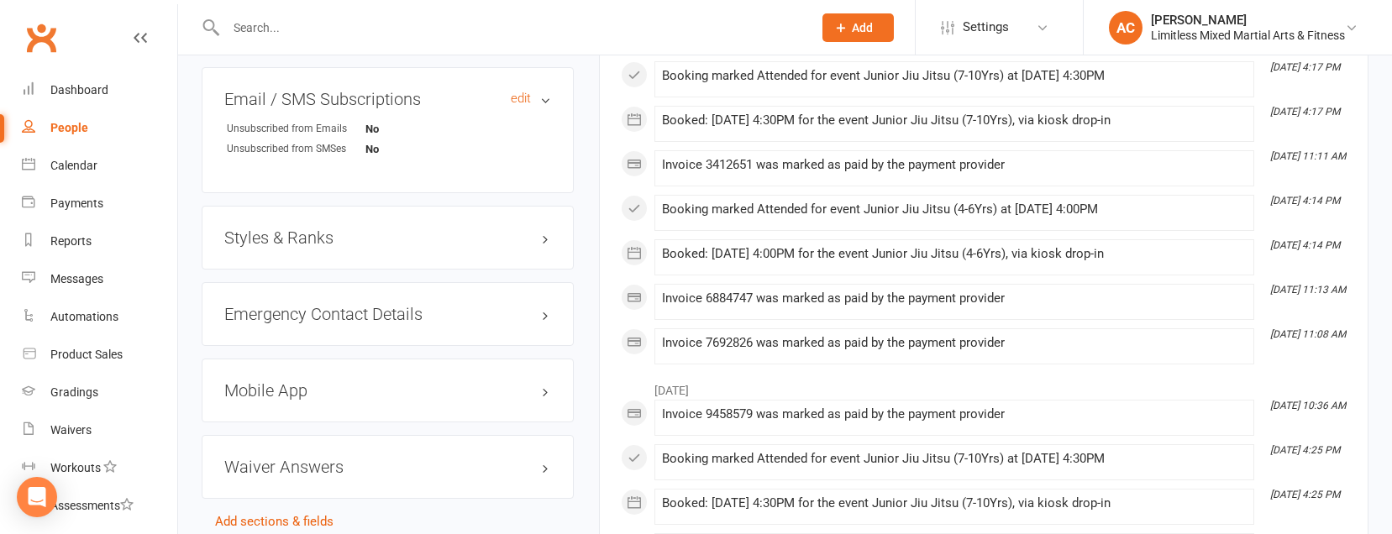
scroll to position [1178, 0]
click at [376, 229] on h3 "Styles & Ranks" at bounding box center [387, 235] width 327 height 18
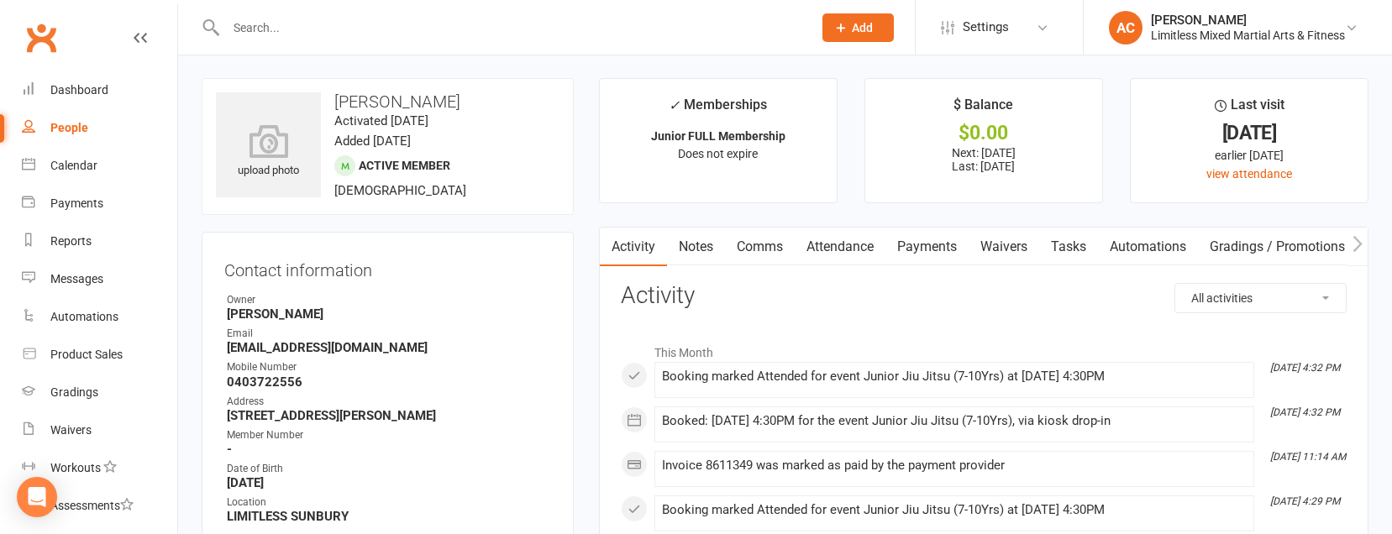
scroll to position [0, 0]
click at [691, 248] on link "Notes" at bounding box center [696, 248] width 58 height 39
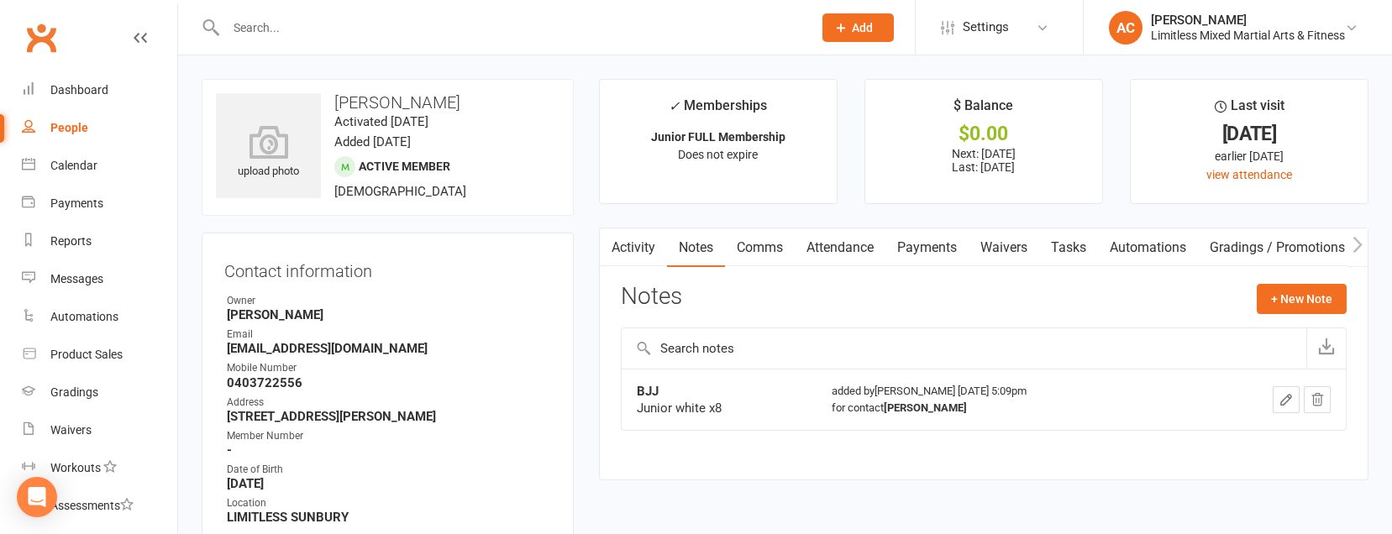
click at [822, 250] on link "Attendance" at bounding box center [840, 248] width 91 height 39
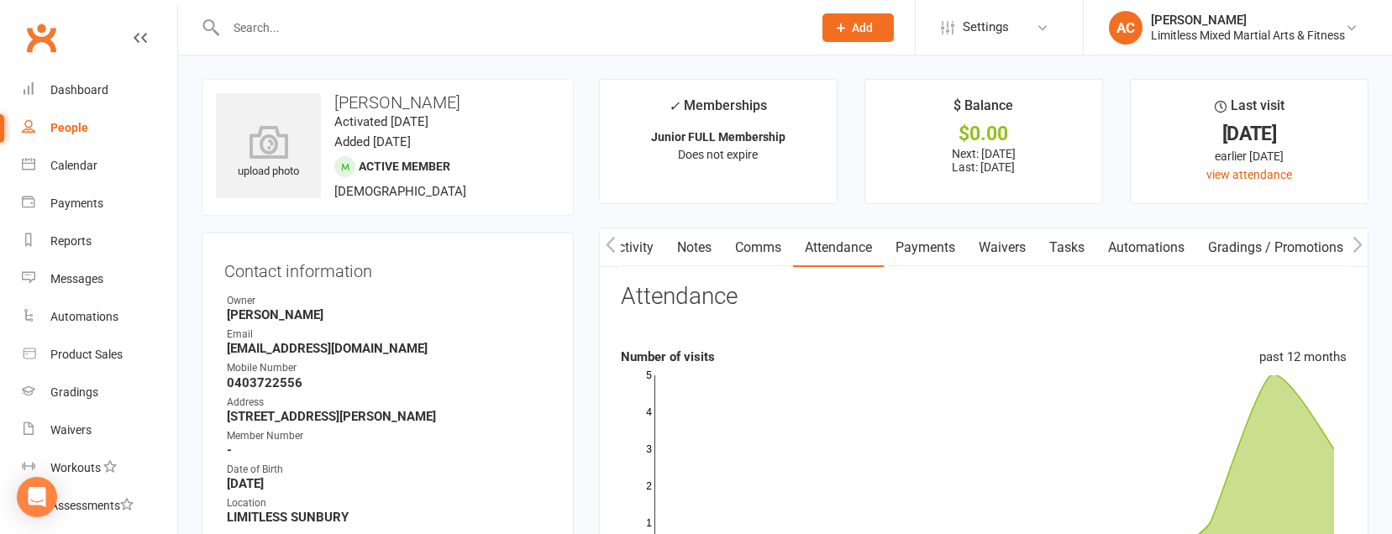
click at [679, 256] on link "Notes" at bounding box center [694, 248] width 58 height 39
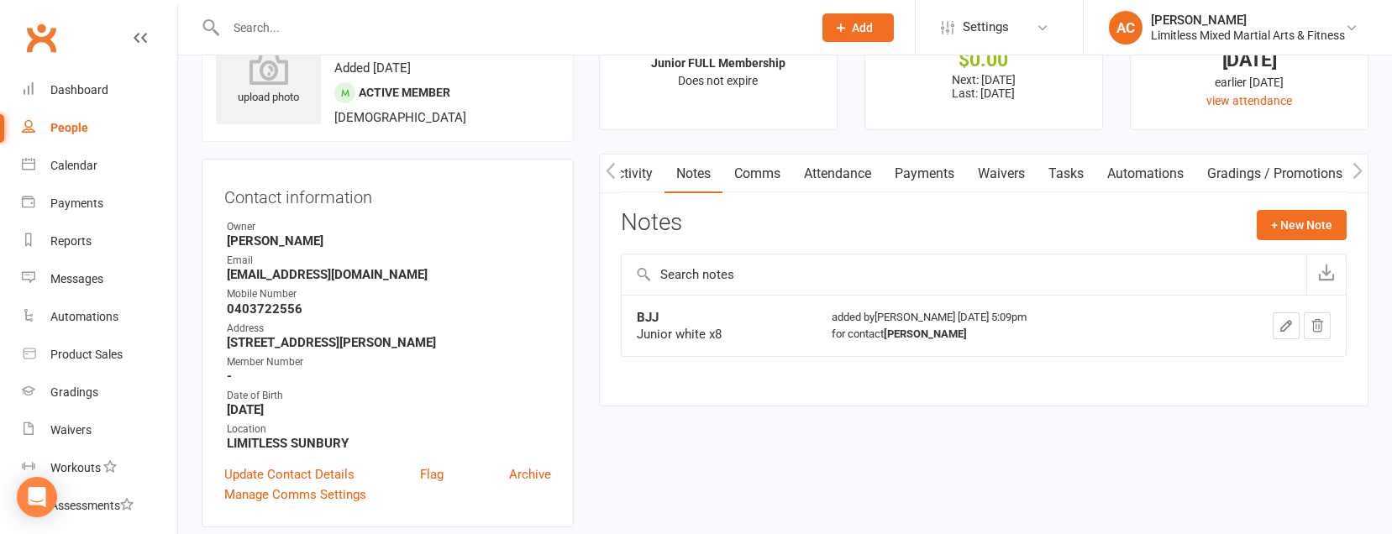
scroll to position [72, 0]
click at [837, 174] on link "Attendance" at bounding box center [837, 175] width 91 height 39
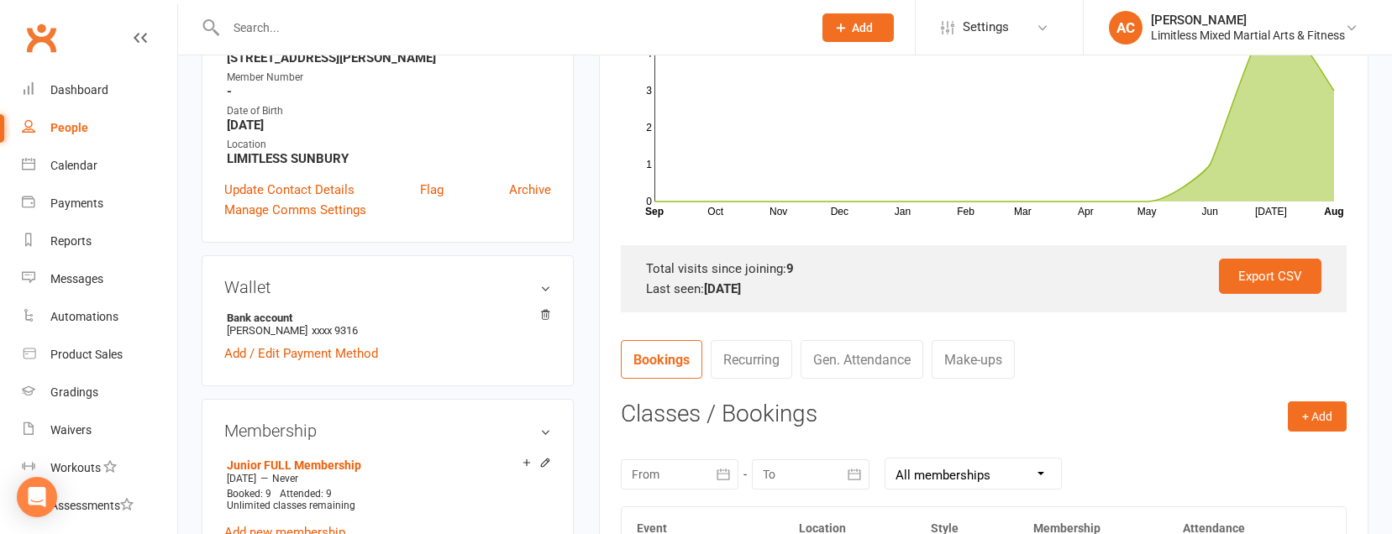
scroll to position [412, 0]
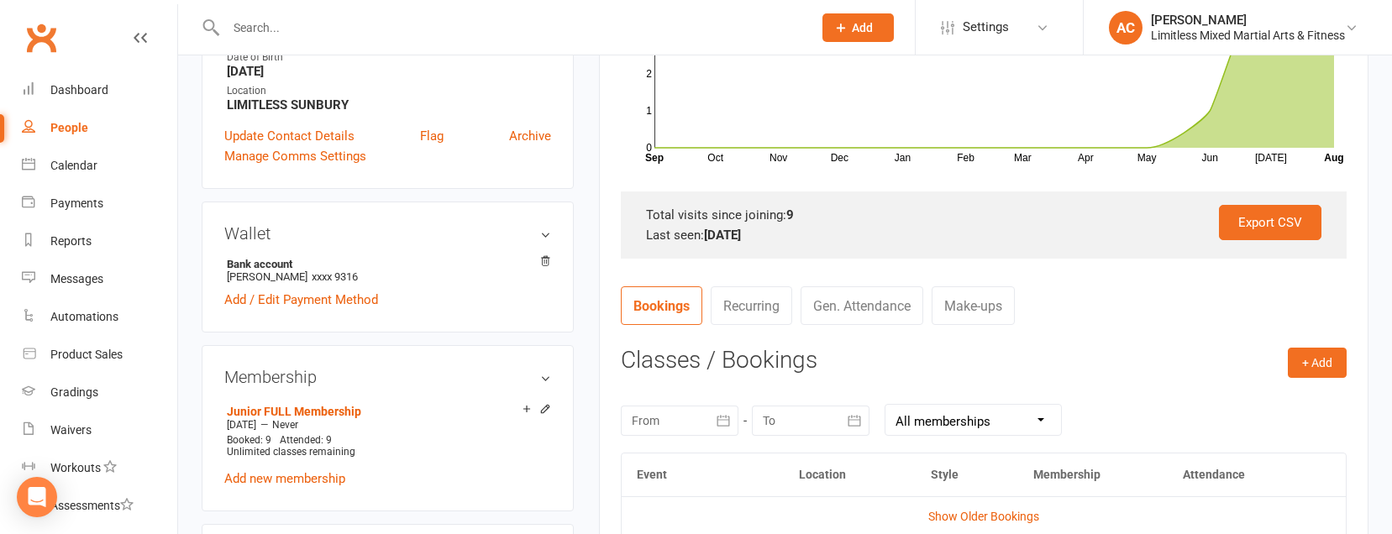
click at [890, 313] on link "Gen. Attendance" at bounding box center [862, 305] width 123 height 39
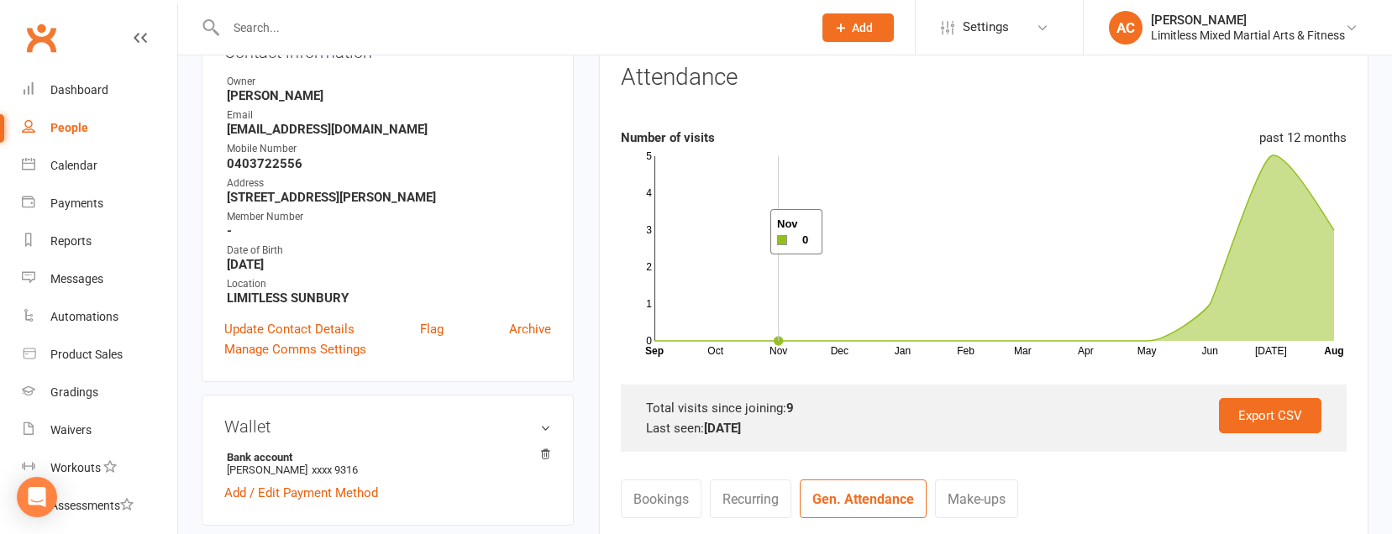
scroll to position [0, 0]
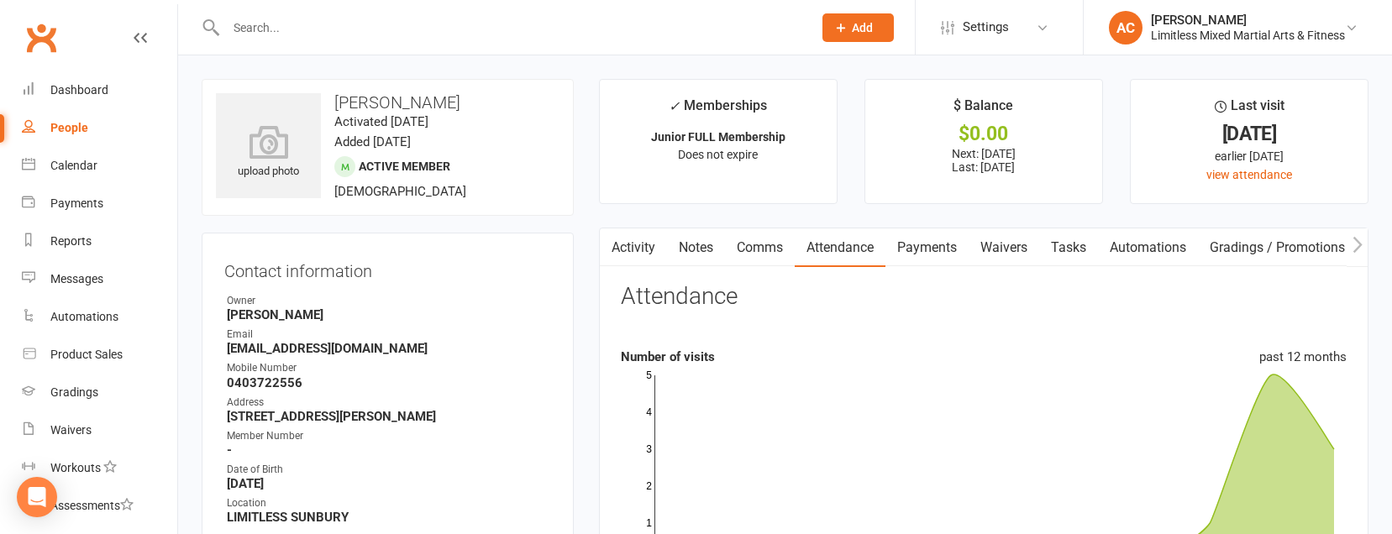
click at [60, 129] on div "People" at bounding box center [69, 127] width 38 height 13
select select "100"
